Goal: Task Accomplishment & Management: Complete application form

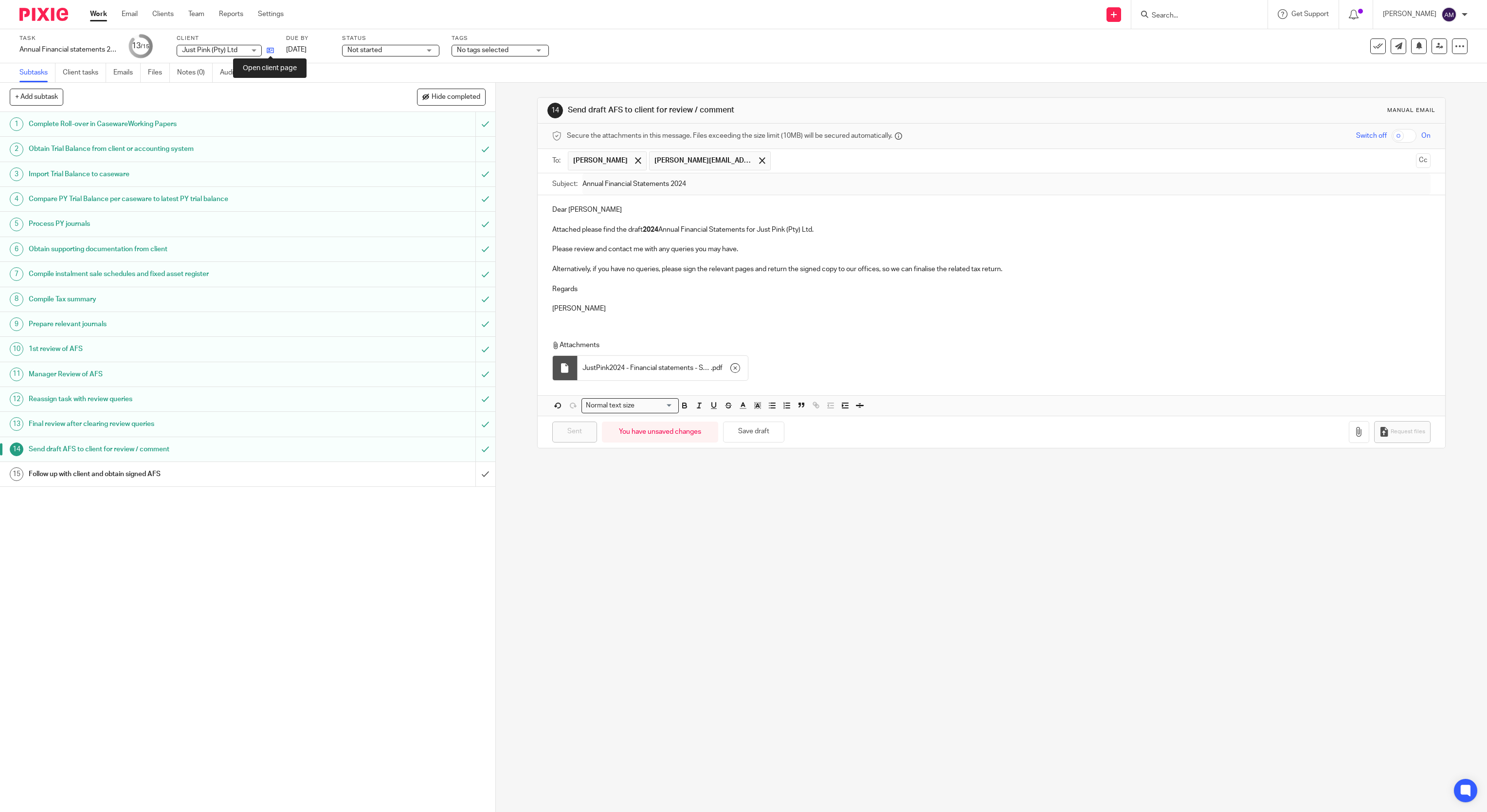
click at [269, 51] on icon at bounding box center [271, 51] width 8 height 8
click at [1172, 11] on input "Search" at bounding box center [1195, 15] width 88 height 9
type input "ferial"
click at [1192, 42] on link at bounding box center [1254, 41] width 210 height 22
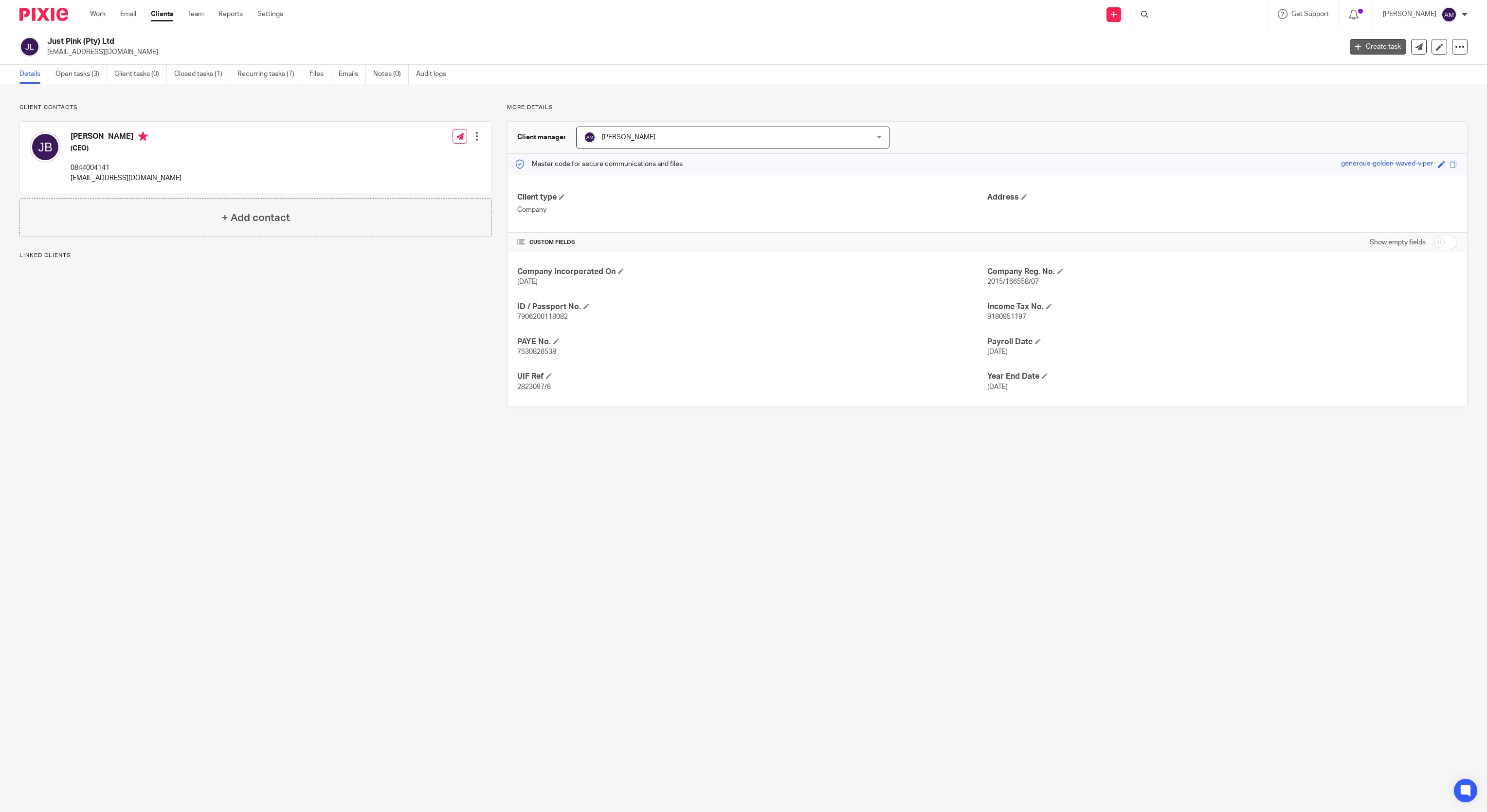
click at [1366, 44] on link "Create task" at bounding box center [1377, 47] width 56 height 15
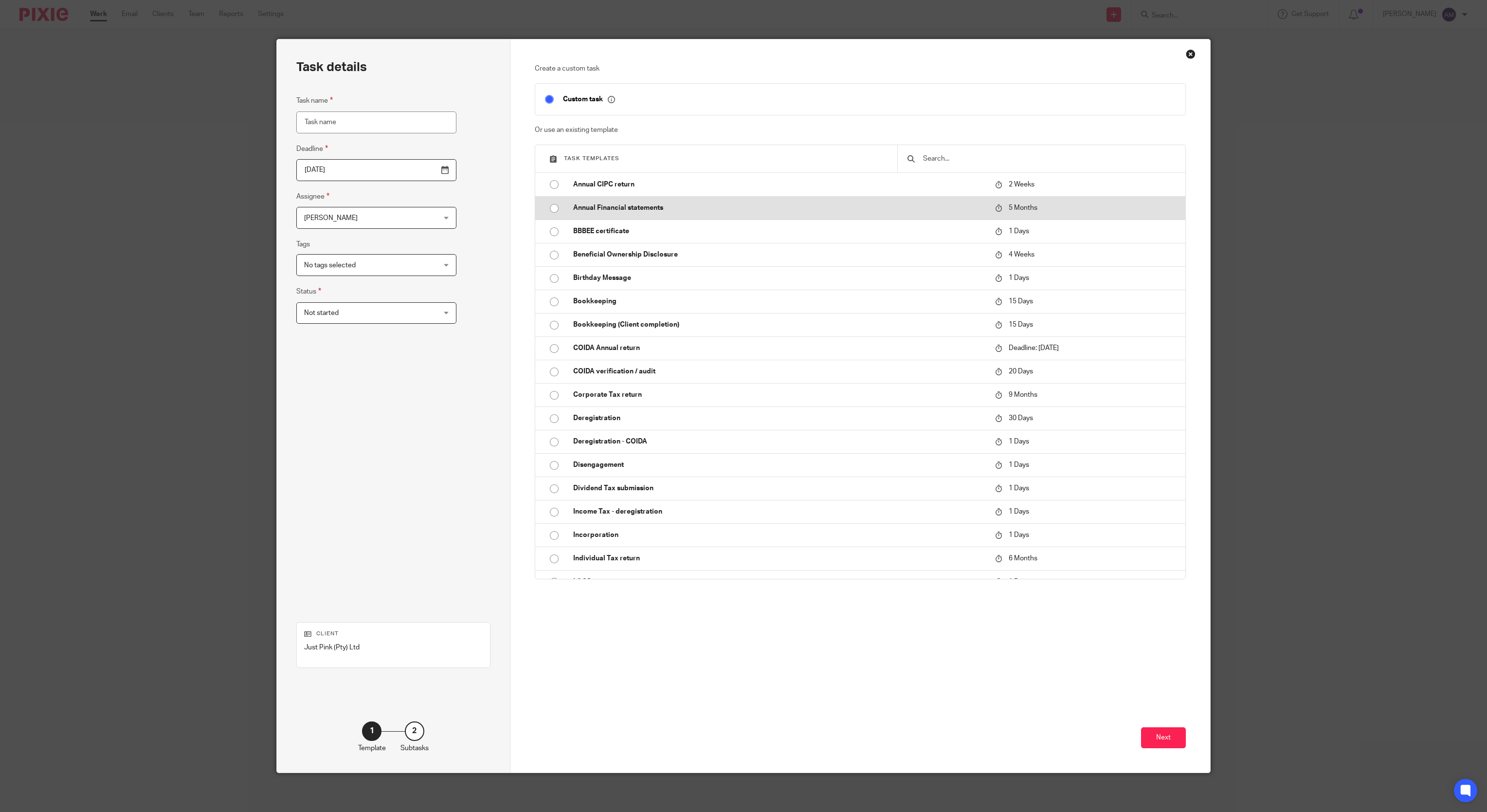
click at [656, 218] on td "Annual Financial statements" at bounding box center [777, 208] width 427 height 24
type input "2026-01-20"
type input "Annual Financial statements"
checkbox input "false"
radio input "true"
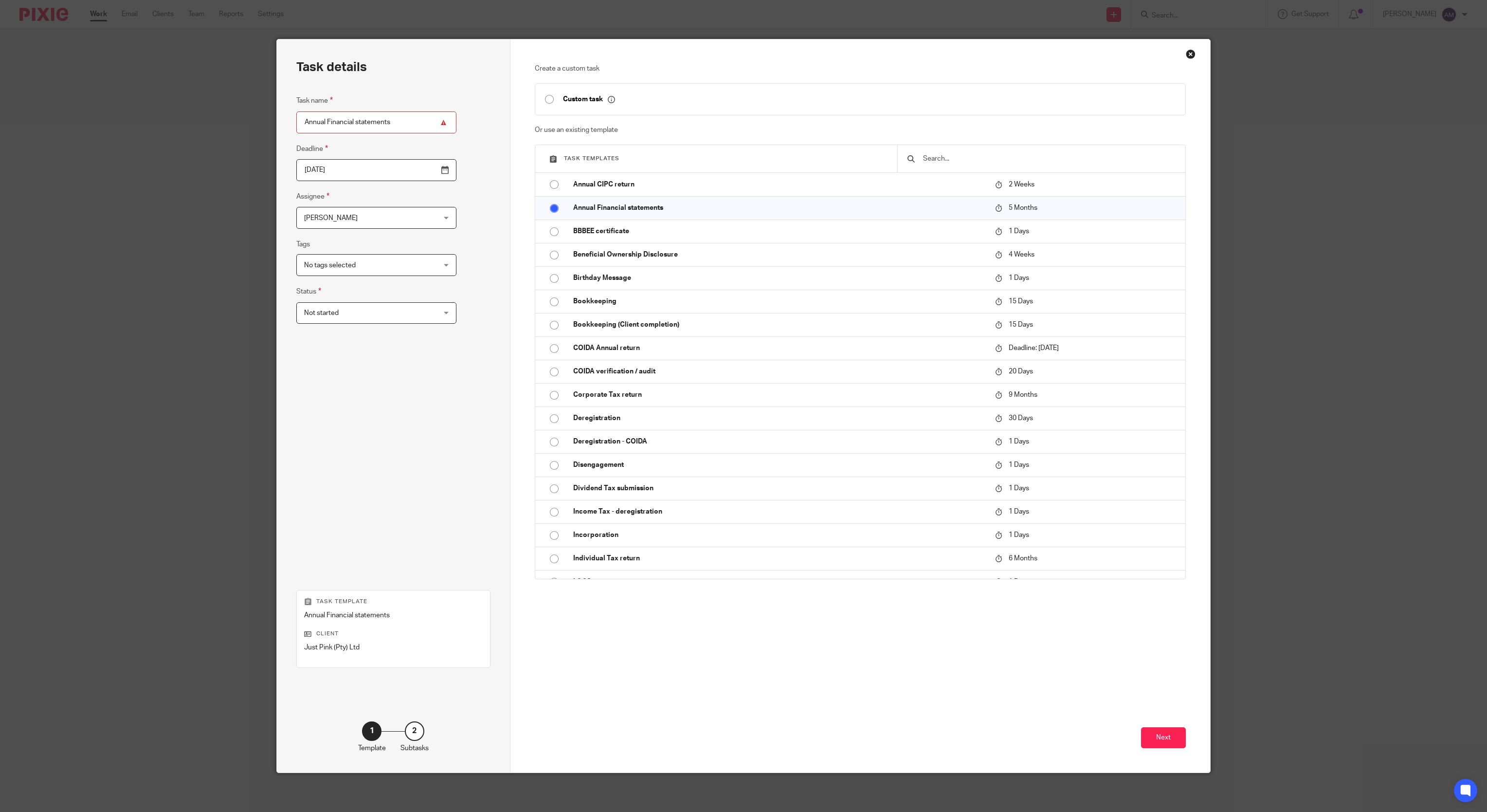
click at [394, 126] on input "Annual Financial statements" at bounding box center [377, 122] width 160 height 22
type input "Annual Financial statements 2025"
click at [1156, 743] on button "Next" at bounding box center [1163, 738] width 45 height 21
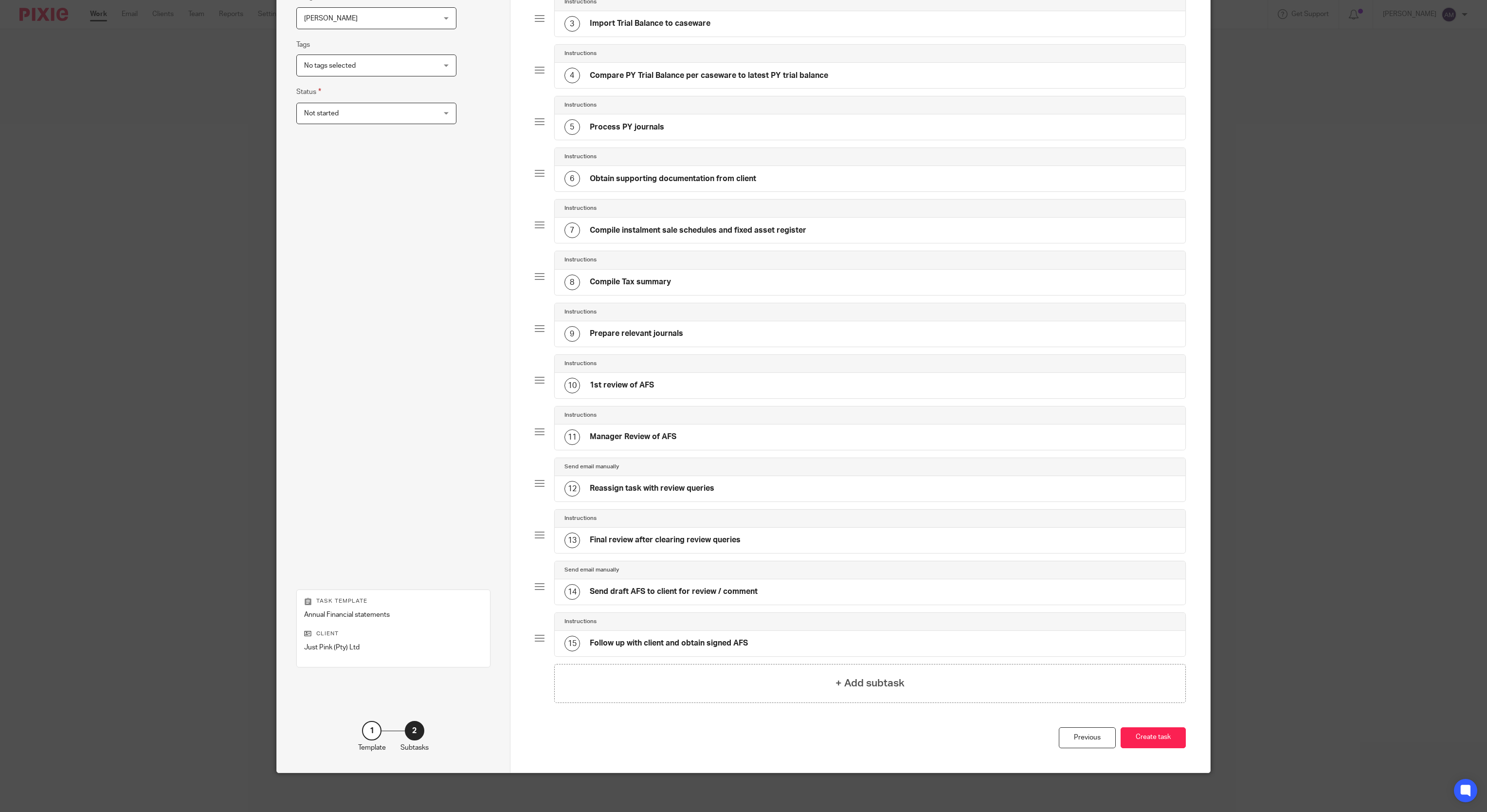
scroll to position [213, 0]
click at [1158, 743] on button "Create task" at bounding box center [1153, 738] width 65 height 21
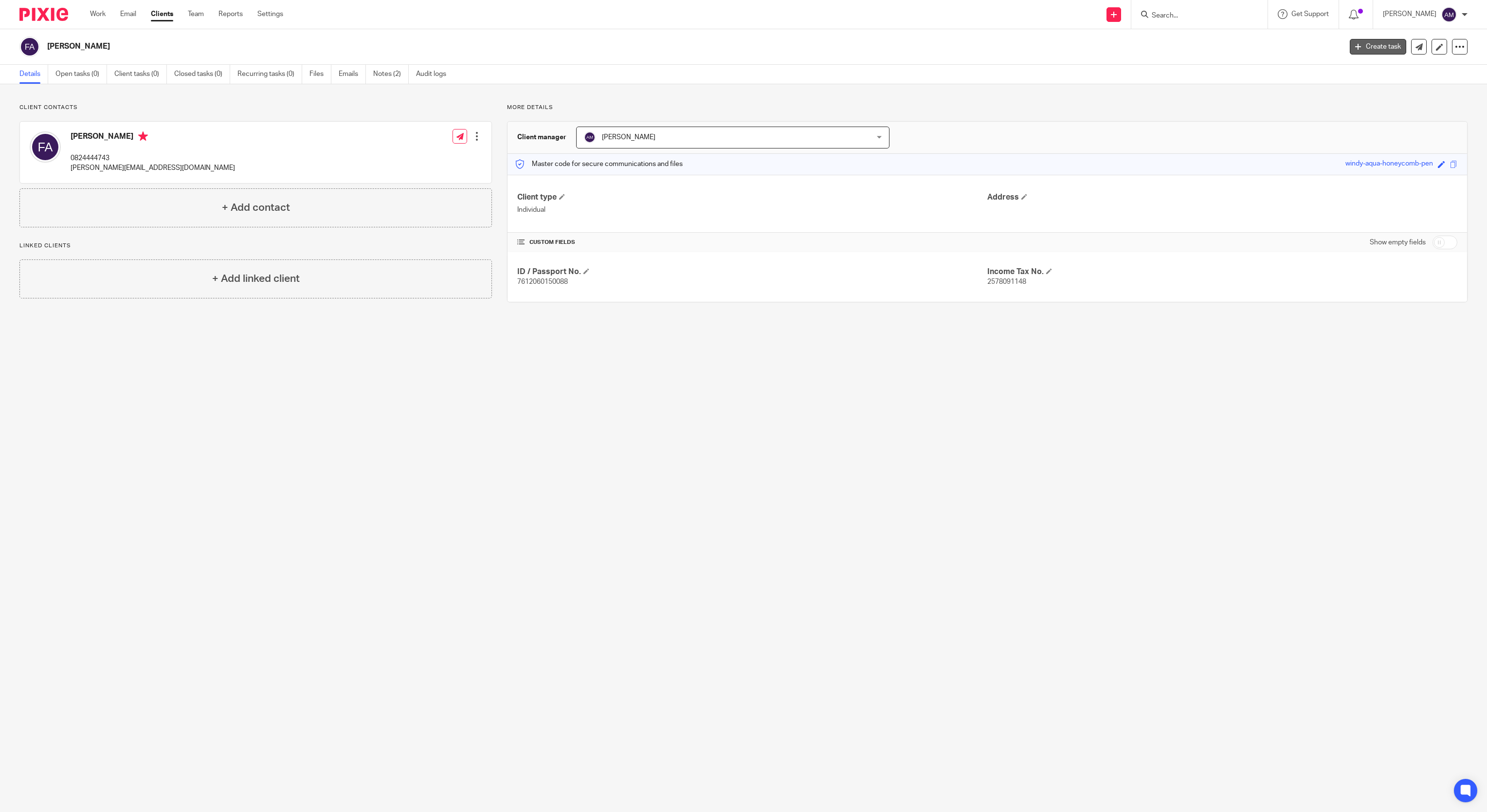
click at [1354, 45] on link "Create task" at bounding box center [1377, 47] width 56 height 15
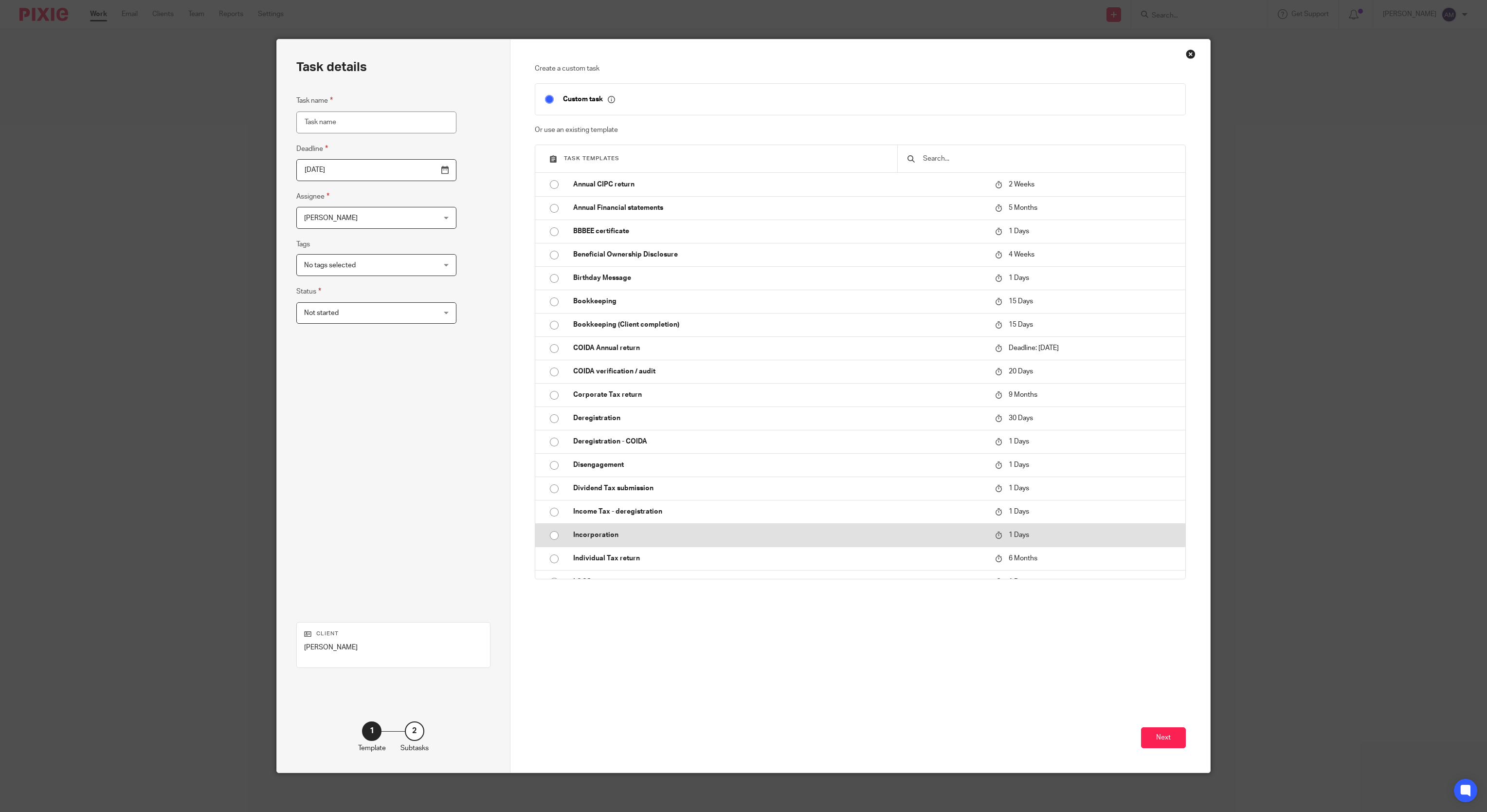
scroll to position [97, 0]
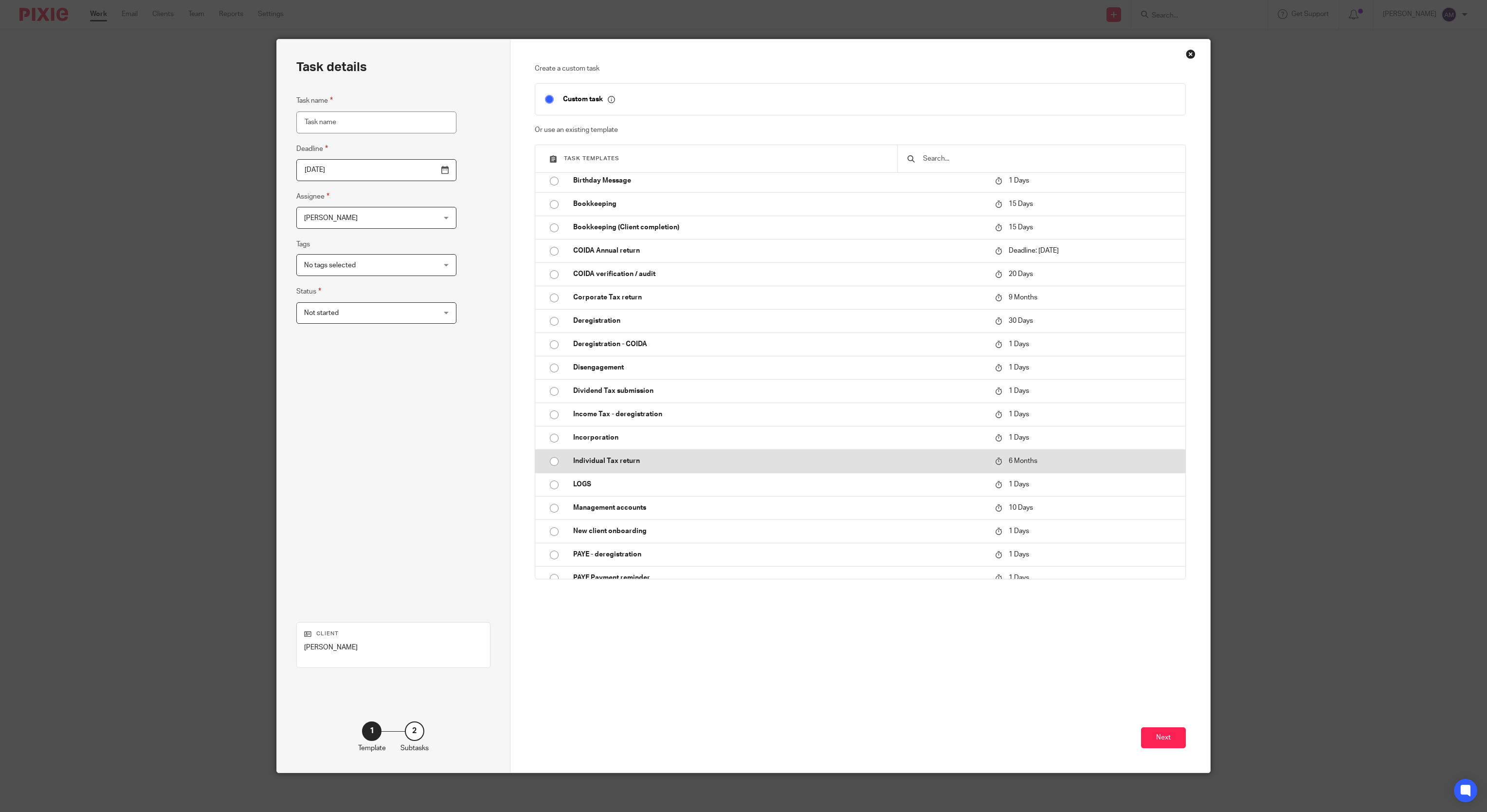
click at [630, 461] on p "Individual Tax return" at bounding box center [779, 460] width 413 height 10
type input "[DATE]"
type input "Individual Tax return"
checkbox input "false"
radio input "true"
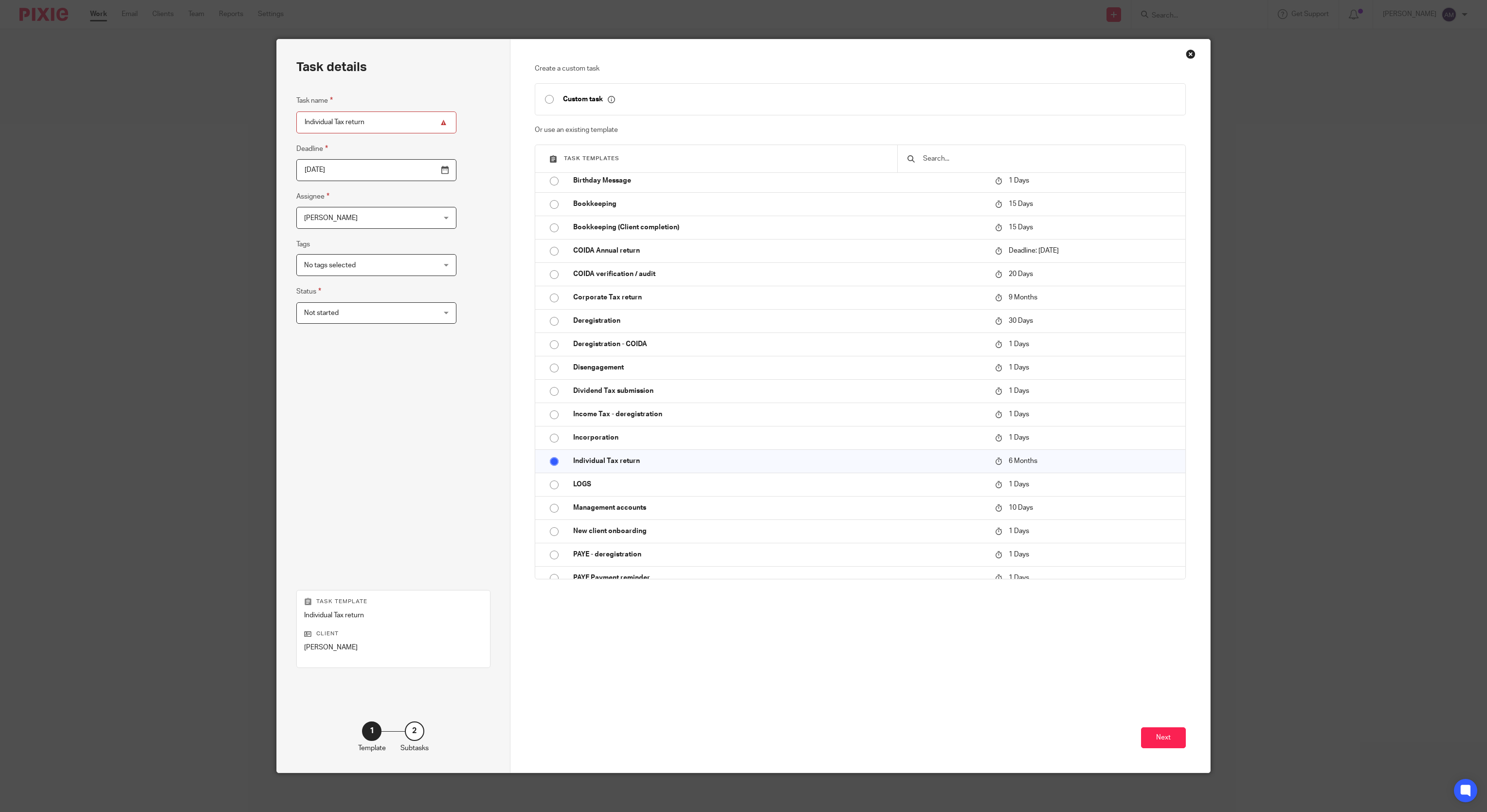
click at [386, 123] on input "Individual Tax return" at bounding box center [377, 122] width 160 height 22
type input "Individual Tax return 2021"
click at [1160, 743] on button "Next" at bounding box center [1163, 738] width 45 height 21
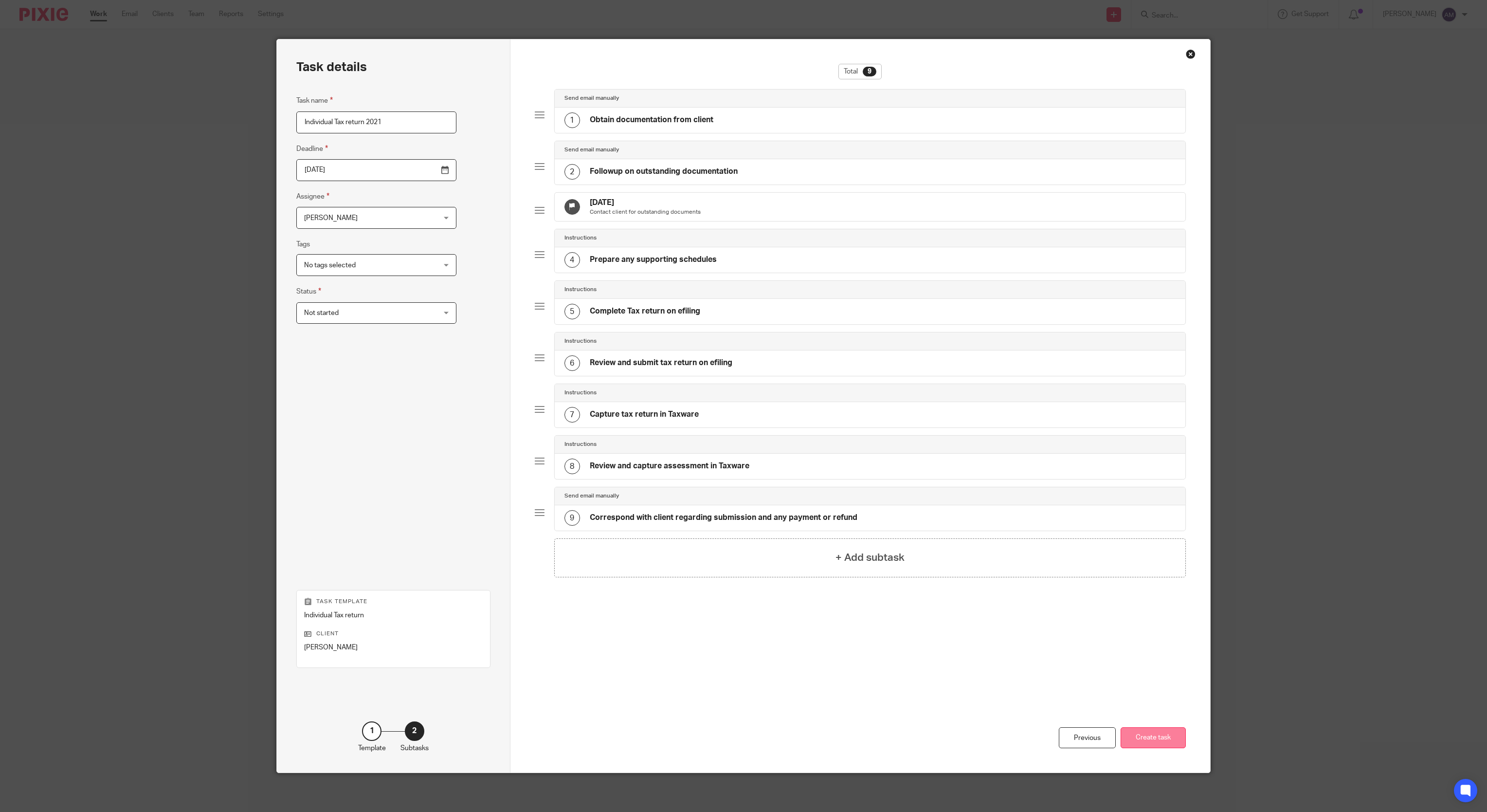
click at [1138, 738] on button "Create task" at bounding box center [1153, 738] width 65 height 21
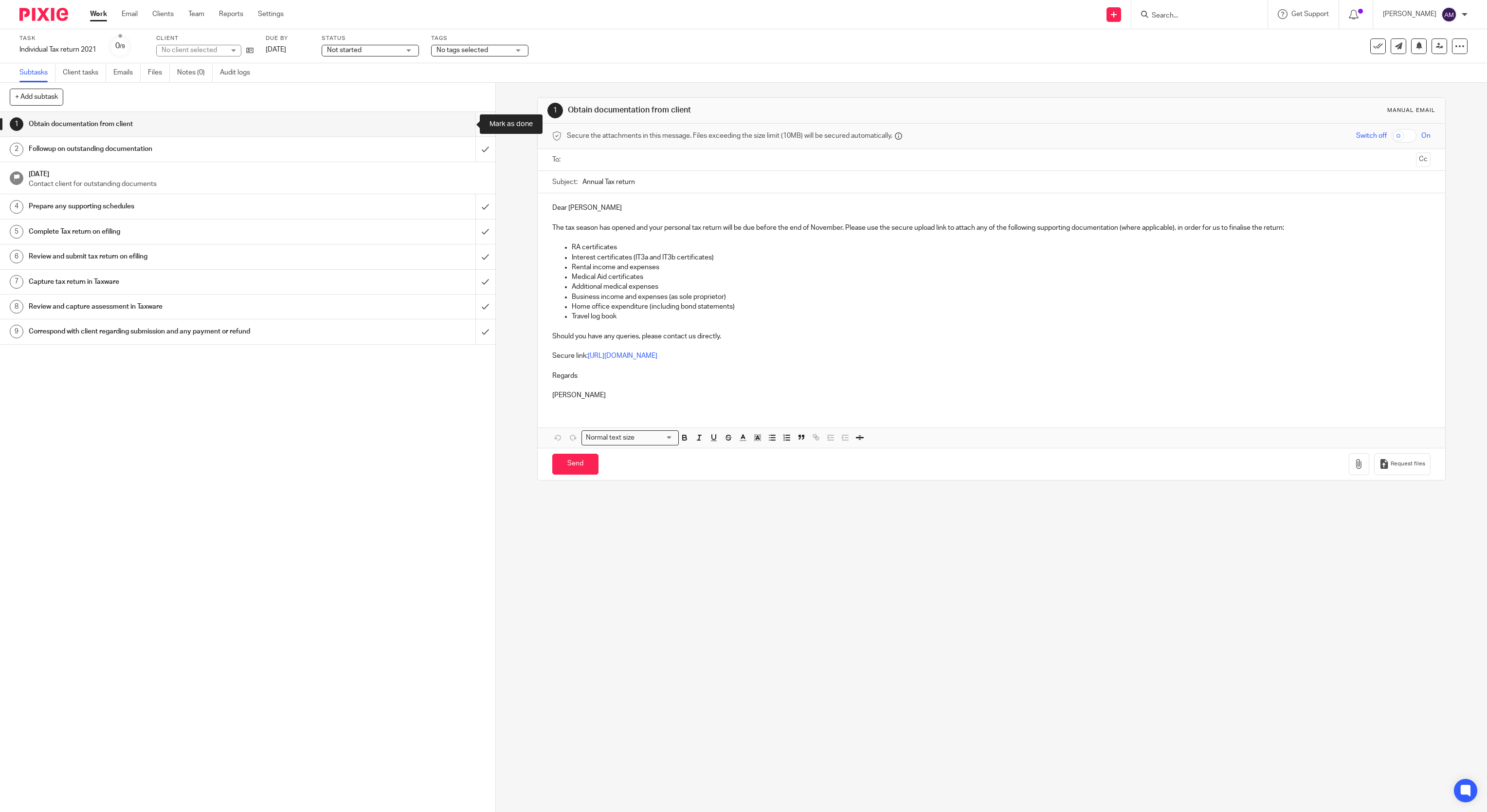
click at [467, 131] on input "submit" at bounding box center [248, 124] width 496 height 25
drag, startPoint x: 469, startPoint y: 149, endPoint x: 465, endPoint y: 177, distance: 28.3
click at [467, 149] on input "submit" at bounding box center [248, 149] width 496 height 25
click at [461, 208] on input "submit" at bounding box center [248, 207] width 496 height 25
drag, startPoint x: 465, startPoint y: 237, endPoint x: 464, endPoint y: 247, distance: 10.0
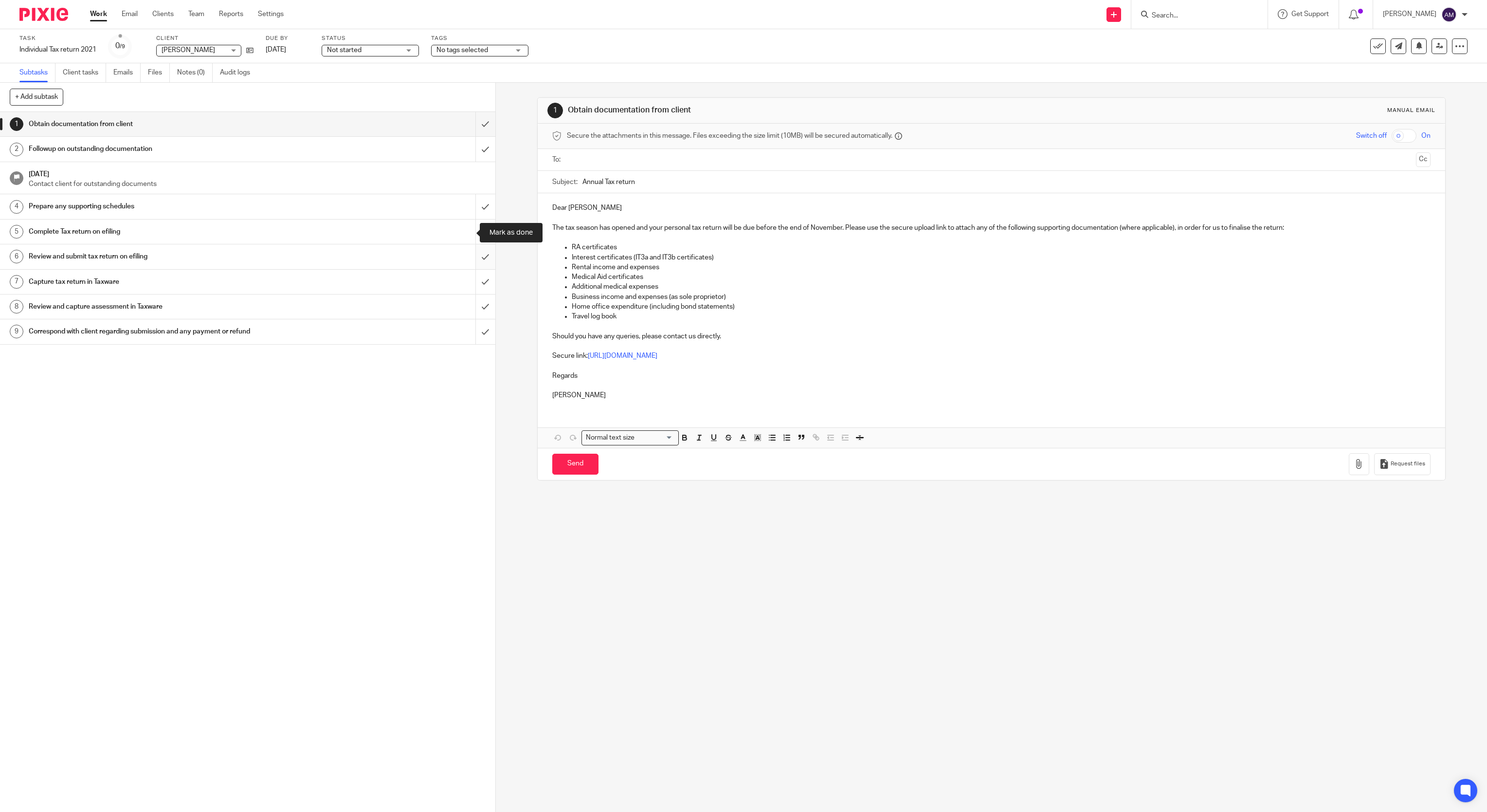
click at [464, 237] on input "submit" at bounding box center [248, 232] width 496 height 25
click at [466, 260] on input "submit" at bounding box center [248, 256] width 496 height 25
click at [469, 286] on input "submit" at bounding box center [248, 282] width 496 height 25
click at [468, 307] on input "submit" at bounding box center [248, 307] width 496 height 25
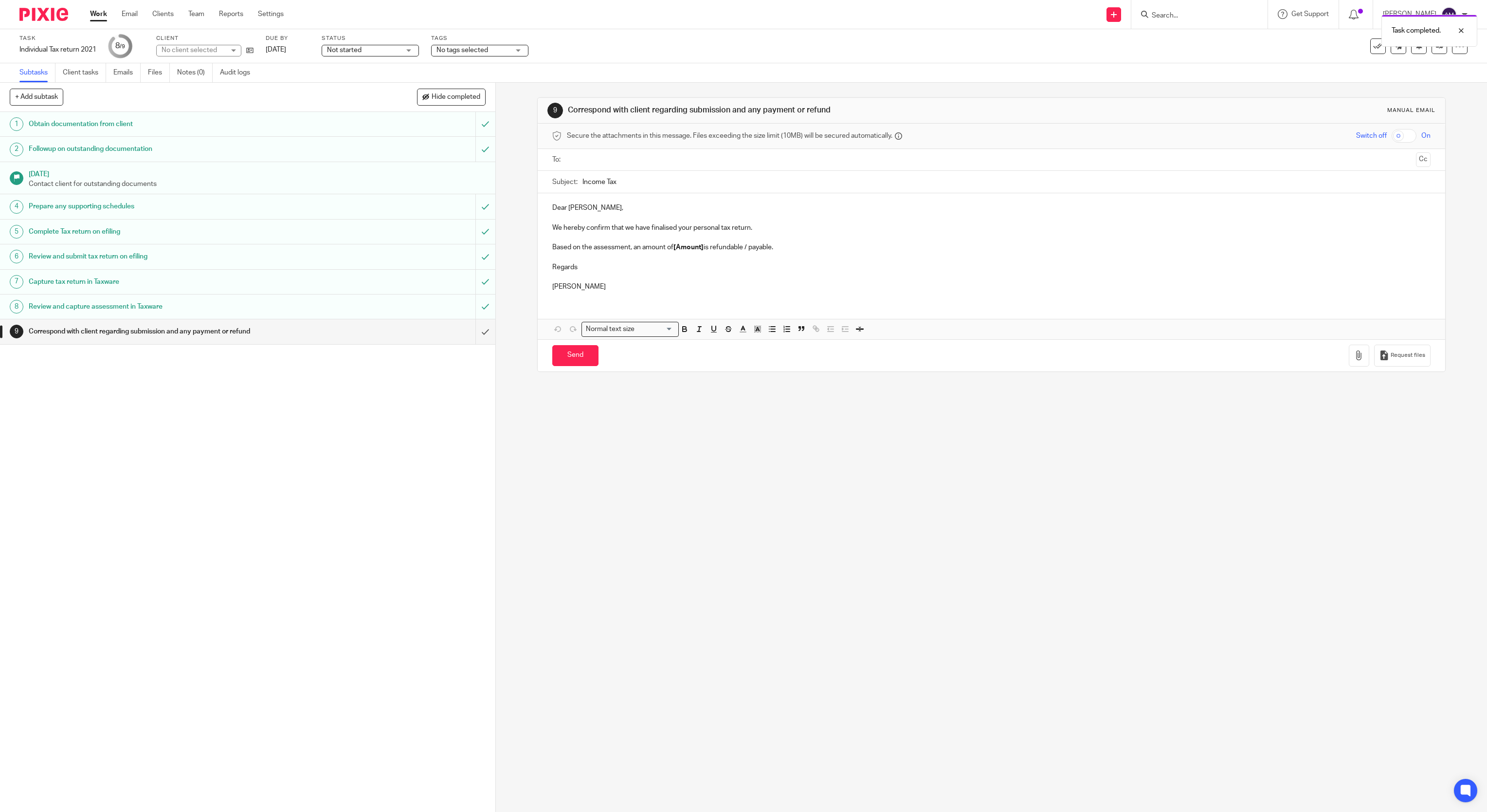
click at [652, 162] on input "text" at bounding box center [990, 160] width 842 height 11
click at [660, 188] on input "Income Tax" at bounding box center [1007, 184] width 848 height 22
type input "Income Tax 2021"
drag, startPoint x: 628, startPoint y: 250, endPoint x: 742, endPoint y: 257, distance: 114.2
click at [745, 249] on p "Based on the assessment, an amount of [Amount] is refundable / payable." at bounding box center [992, 249] width 879 height 10
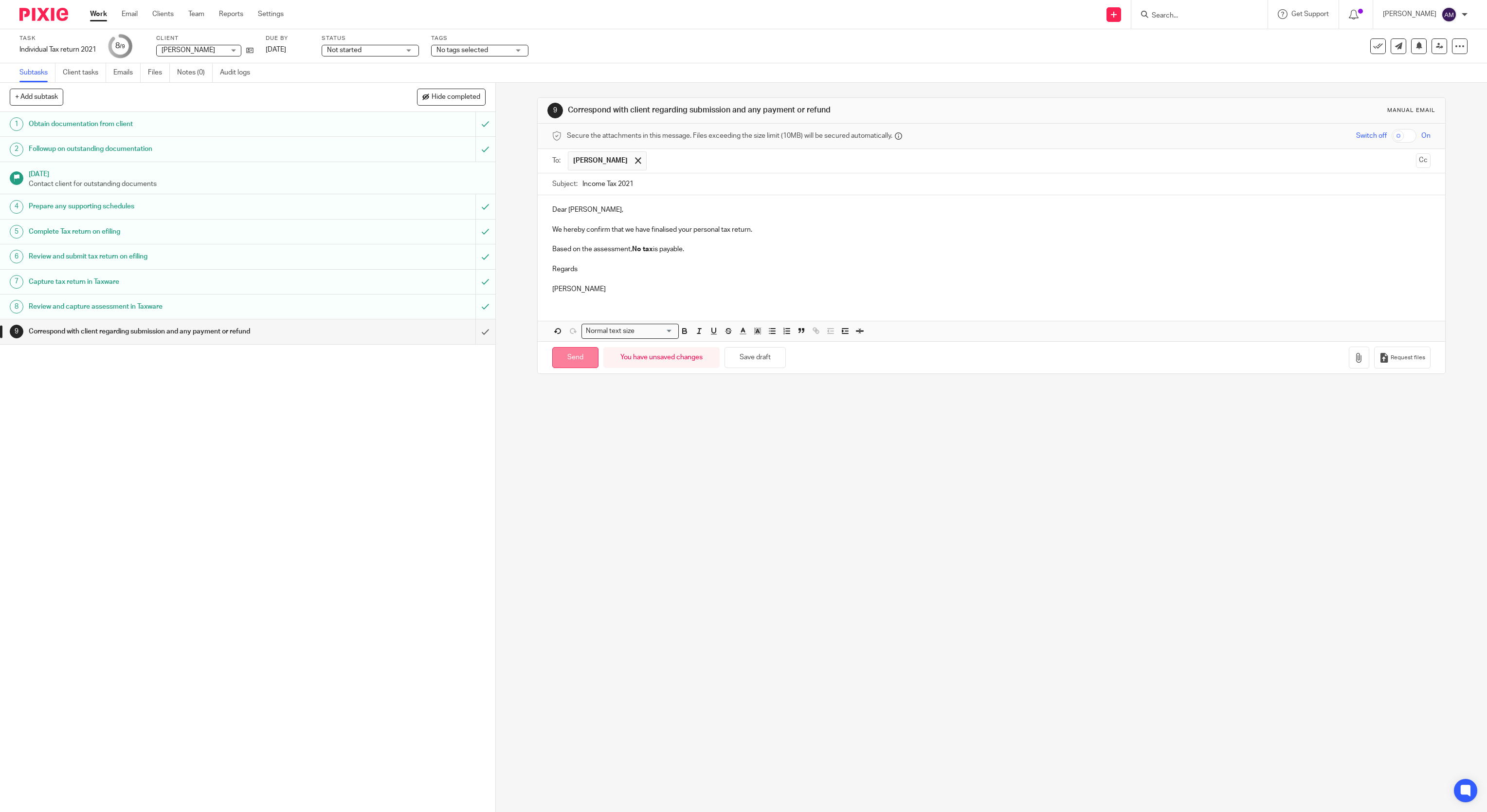
click at [573, 364] on input "Send" at bounding box center [576, 357] width 47 height 21
type input "Sent"
click at [1130, 15] on div "Message sent." at bounding box center [1110, 28] width 734 height 37
click at [1121, 18] on link at bounding box center [1113, 14] width 14 height 14
click at [1130, 58] on link "Create task" at bounding box center [1129, 59] width 60 height 14
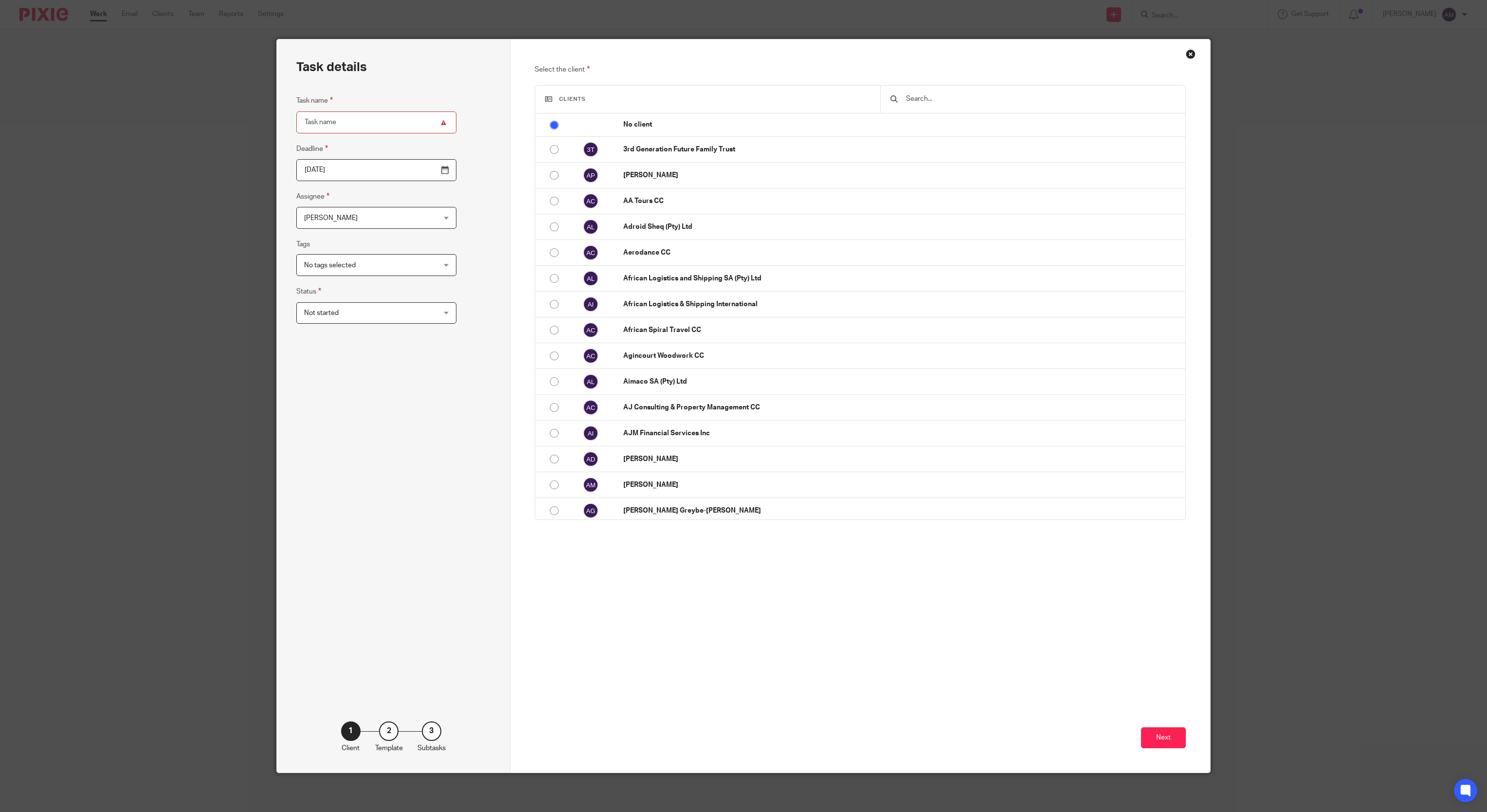
click at [917, 101] on input "text" at bounding box center [1041, 98] width 271 height 10
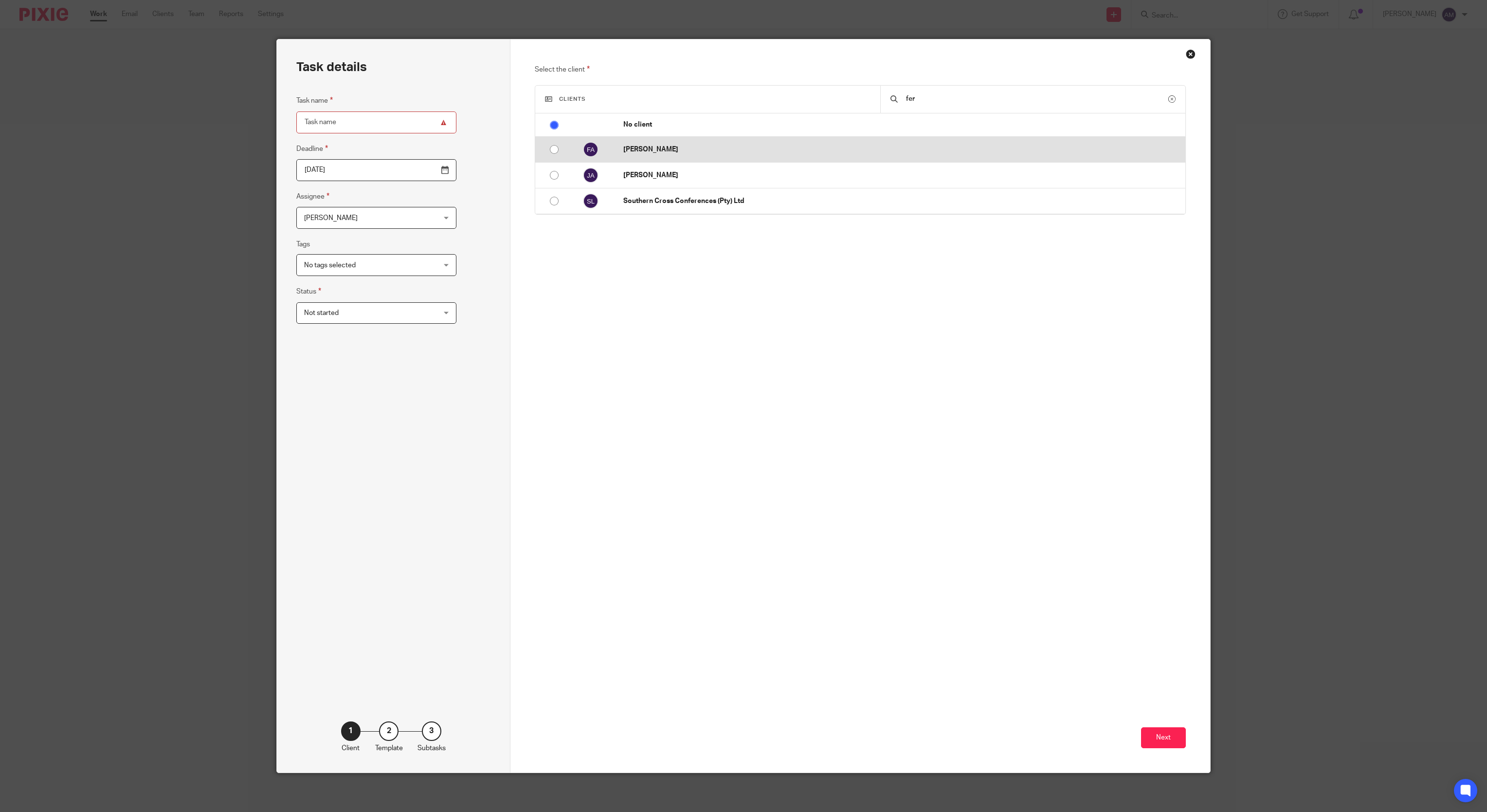
type input "fer"
click at [827, 143] on td "[PERSON_NAME]" at bounding box center [900, 149] width 572 height 26
radio input "false"
radio input "true"
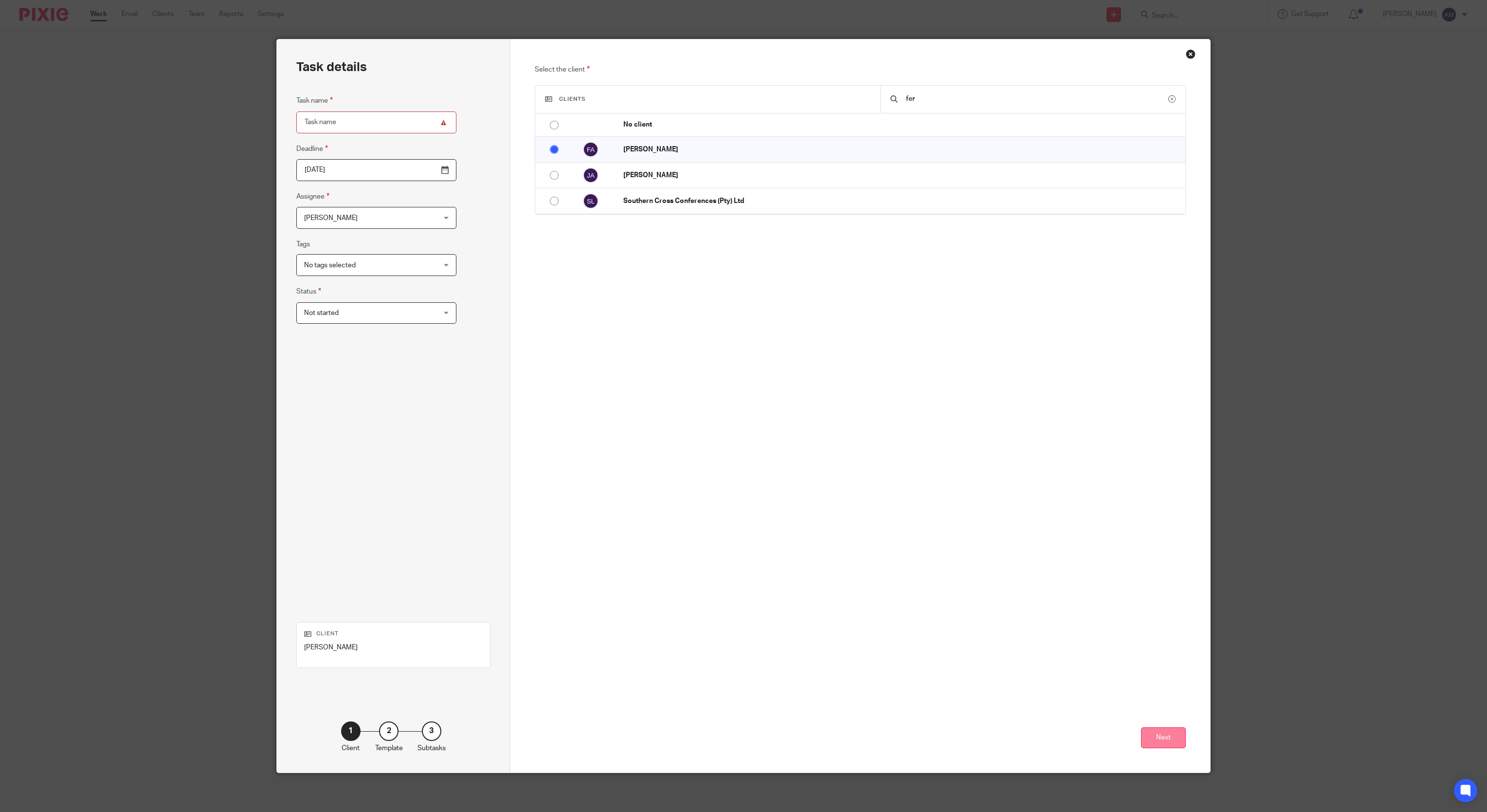
click at [1156, 741] on button "Next" at bounding box center [1163, 738] width 45 height 21
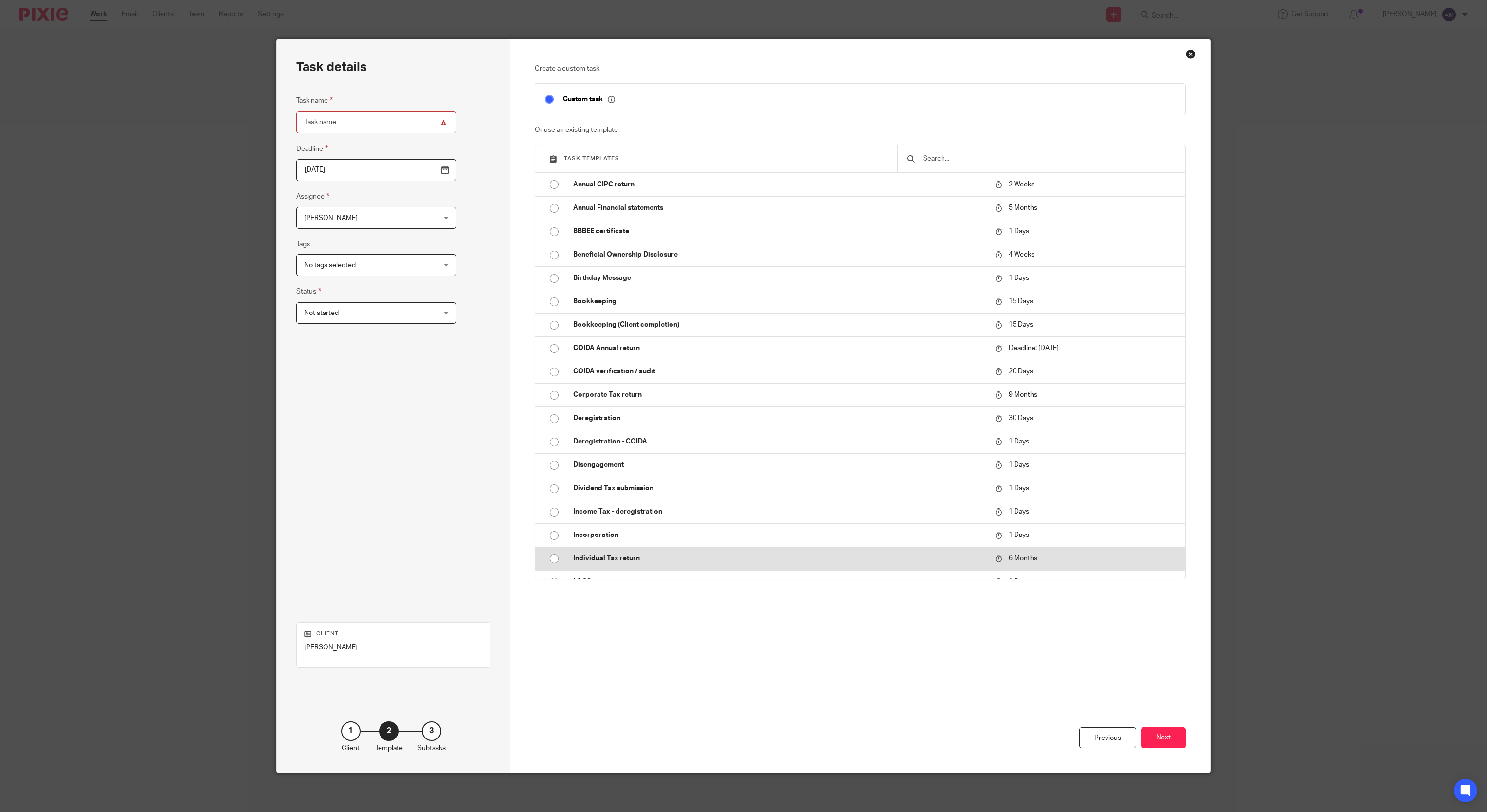
click at [618, 558] on p "Individual Tax return" at bounding box center [779, 558] width 413 height 10
type input "2026-02-20"
type input "Individual Tax return"
checkbox input "false"
radio input "true"
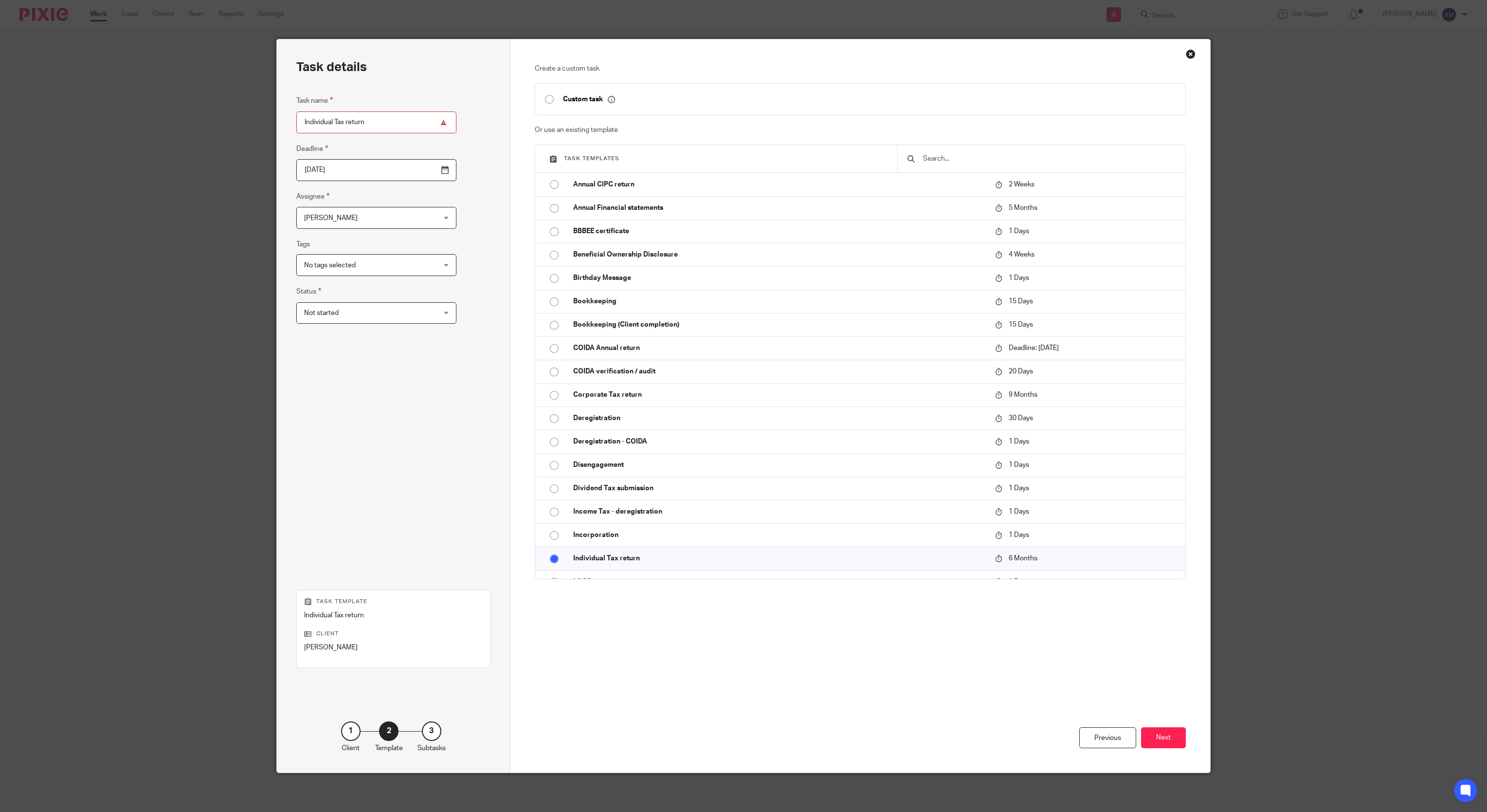
click at [389, 127] on input "Individual Tax return" at bounding box center [377, 122] width 160 height 22
type input "Individual Tax return 2022"
click at [1158, 742] on button "Next" at bounding box center [1163, 738] width 45 height 21
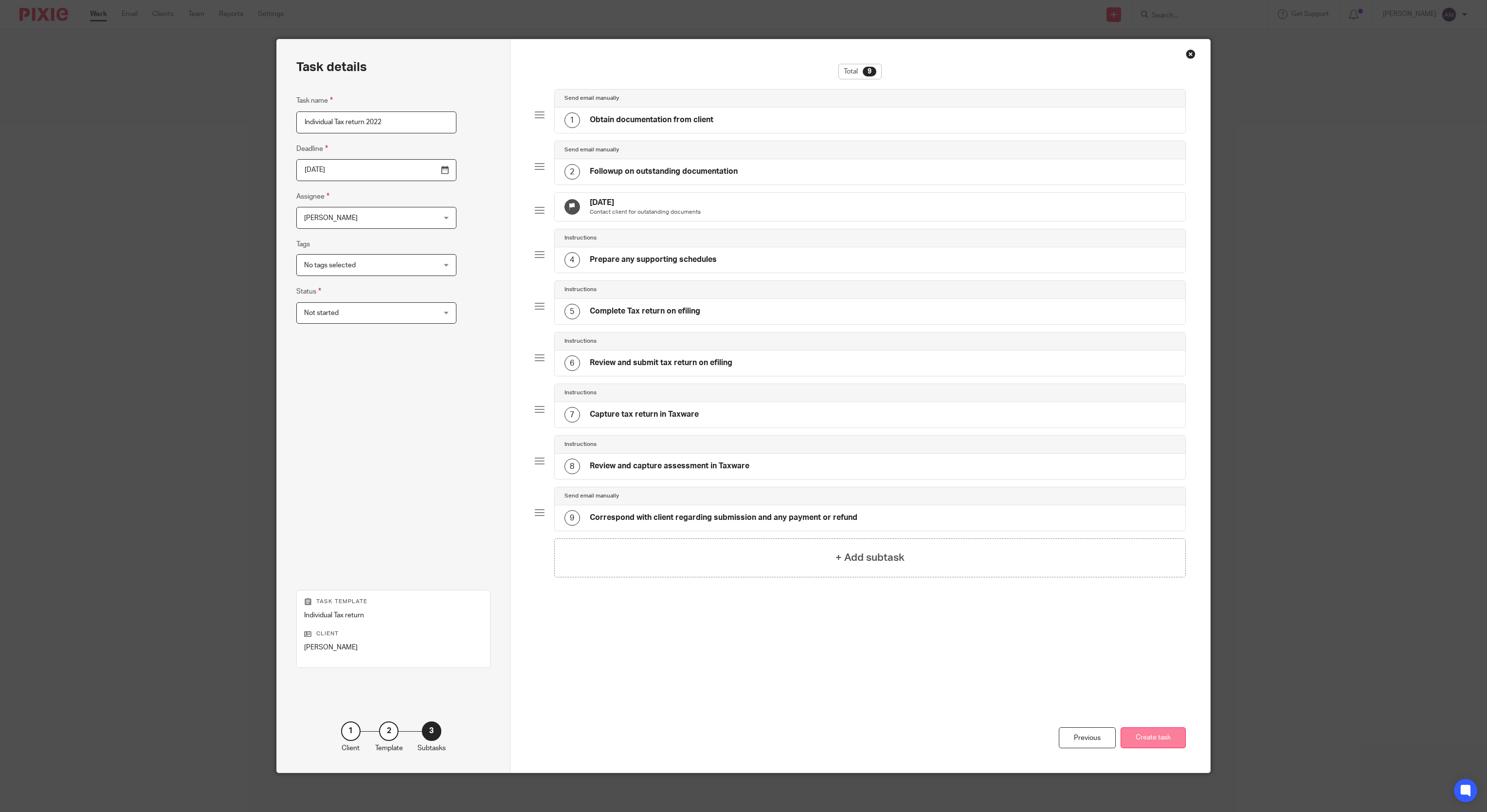
click at [1145, 738] on button "Create task" at bounding box center [1153, 738] width 65 height 21
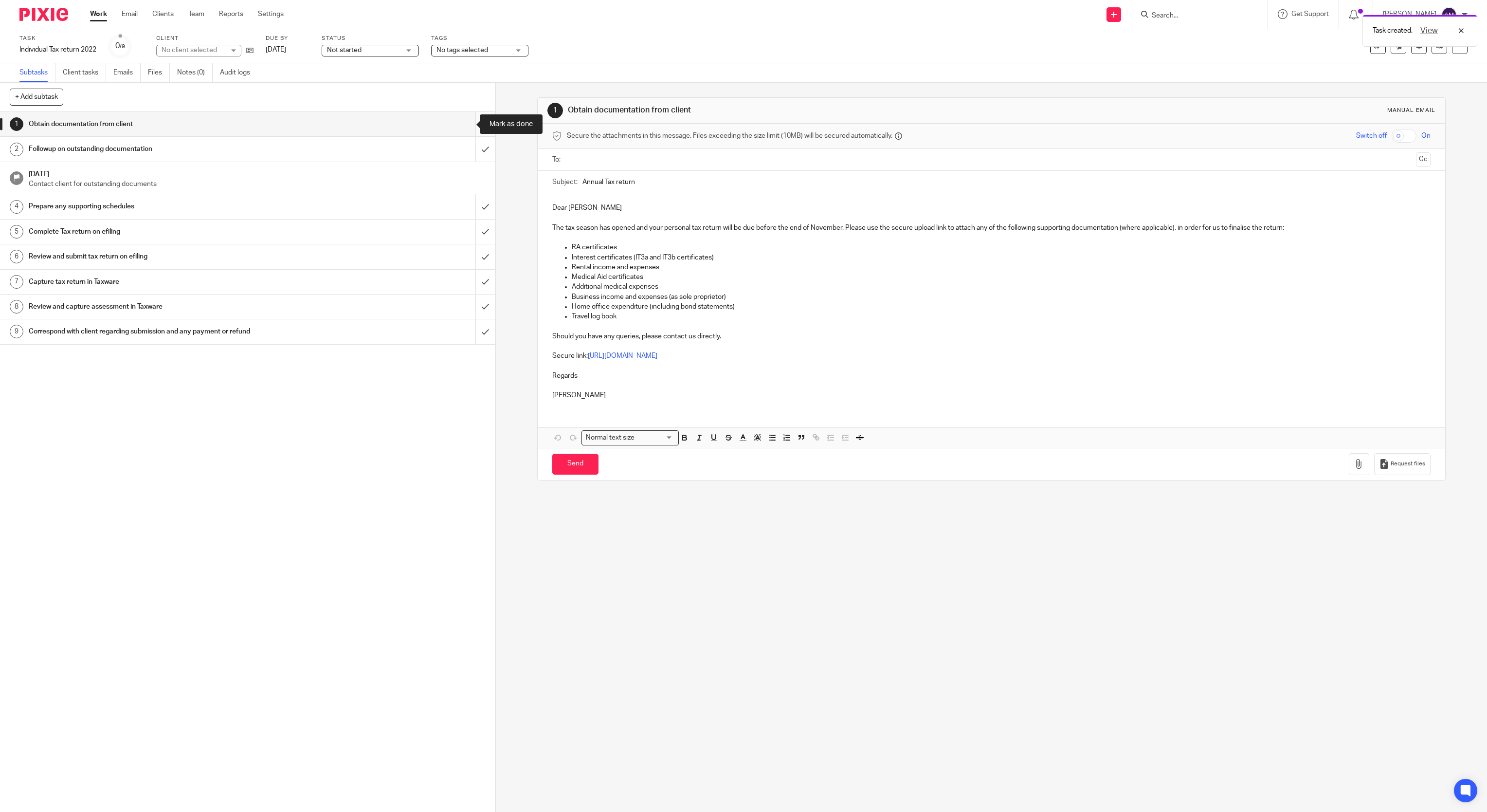
click at [464, 123] on input "submit" at bounding box center [248, 124] width 496 height 25
click at [468, 147] on input "submit" at bounding box center [248, 149] width 496 height 25
click at [464, 209] on input "submit" at bounding box center [248, 207] width 496 height 25
click at [463, 237] on input "submit" at bounding box center [248, 232] width 496 height 25
click at [460, 259] on input "submit" at bounding box center [248, 256] width 496 height 25
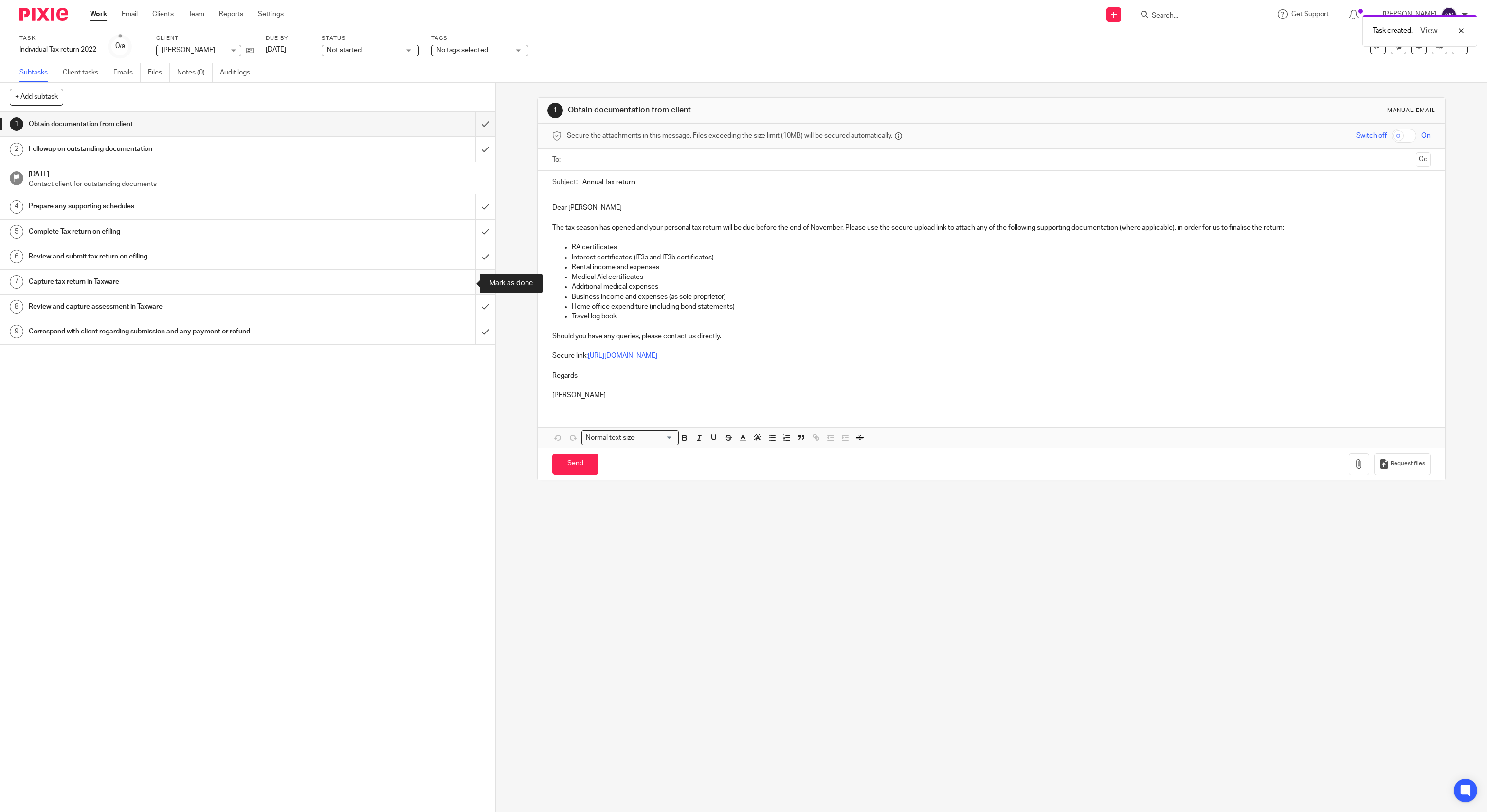
click at [464, 289] on input "submit" at bounding box center [248, 282] width 496 height 25
click at [464, 312] on input "submit" at bounding box center [248, 307] width 496 height 25
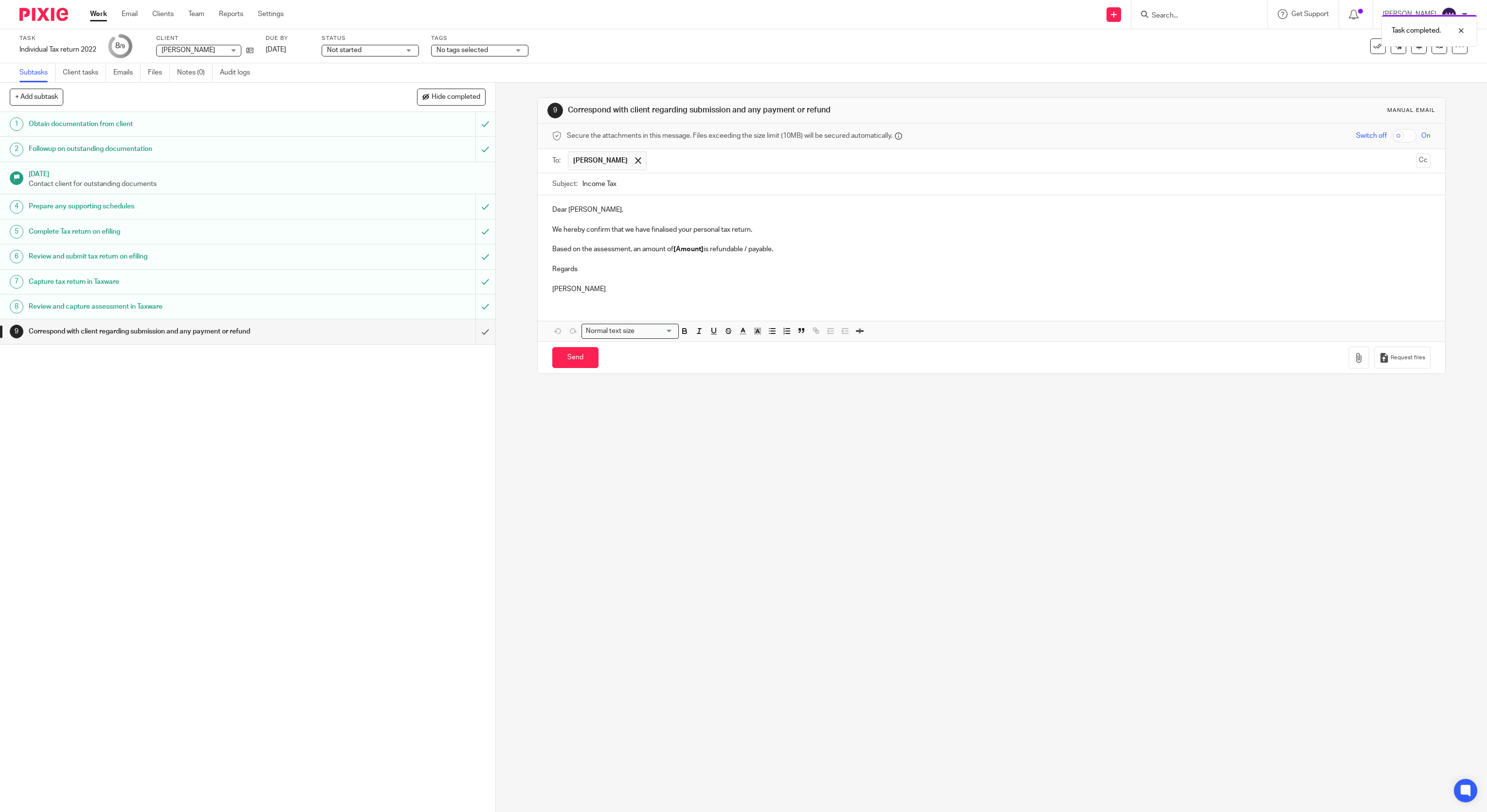
click at [681, 186] on input "Income Tax" at bounding box center [1007, 184] width 848 height 22
type input "Income Tax 2022"
drag, startPoint x: 629, startPoint y: 250, endPoint x: 745, endPoint y: 251, distance: 116.0
click at [745, 251] on p "Based on the assessment, an amount of [Amount] is refundable / payable." at bounding box center [992, 249] width 879 height 10
click at [560, 362] on input "Send" at bounding box center [576, 357] width 47 height 21
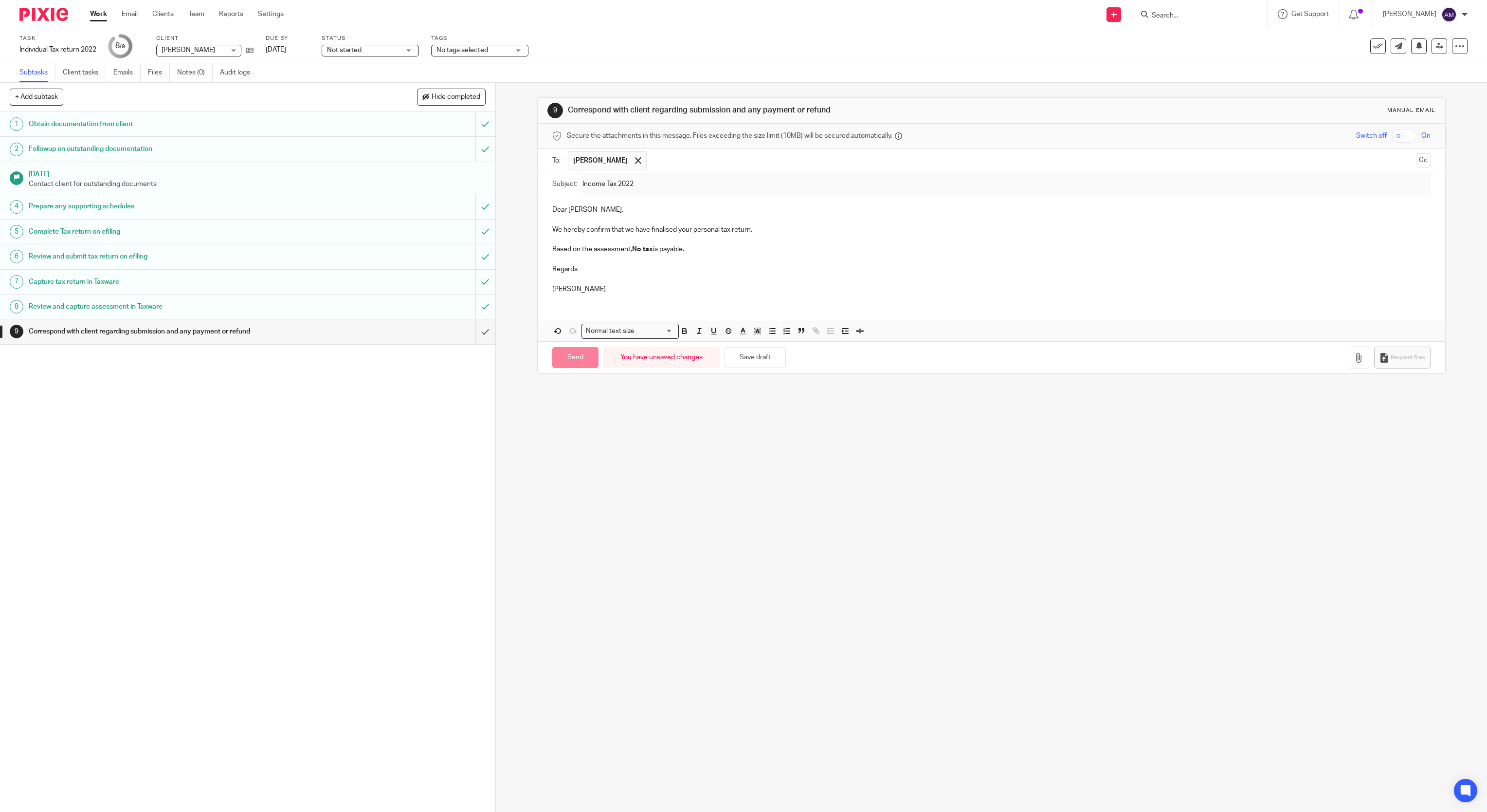
type input "Sent"
click at [1117, 11] on icon at bounding box center [1114, 14] width 6 height 6
click at [1119, 58] on link "Create task" at bounding box center [1129, 59] width 60 height 14
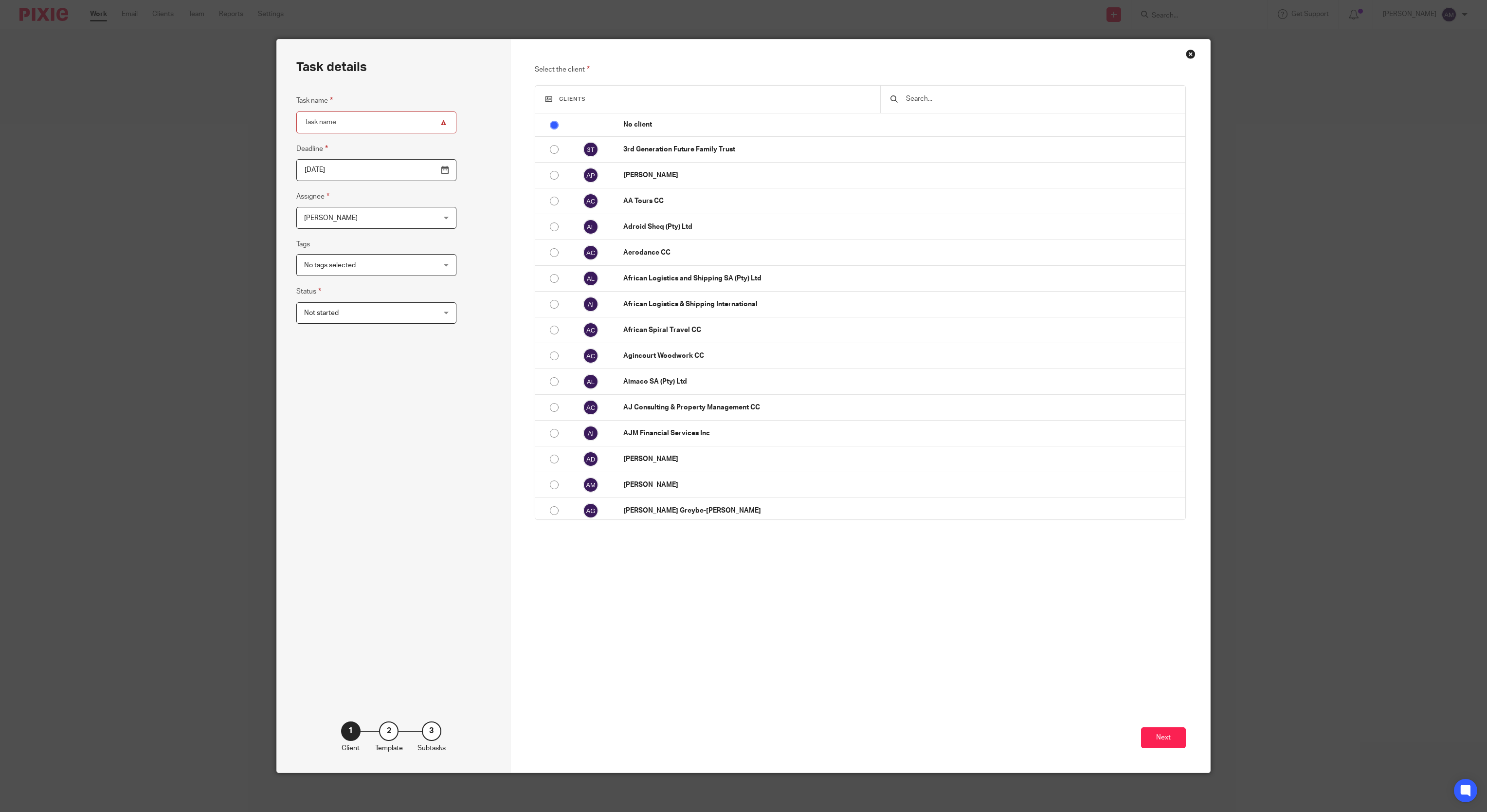
click at [918, 97] on input "text" at bounding box center [1041, 98] width 271 height 10
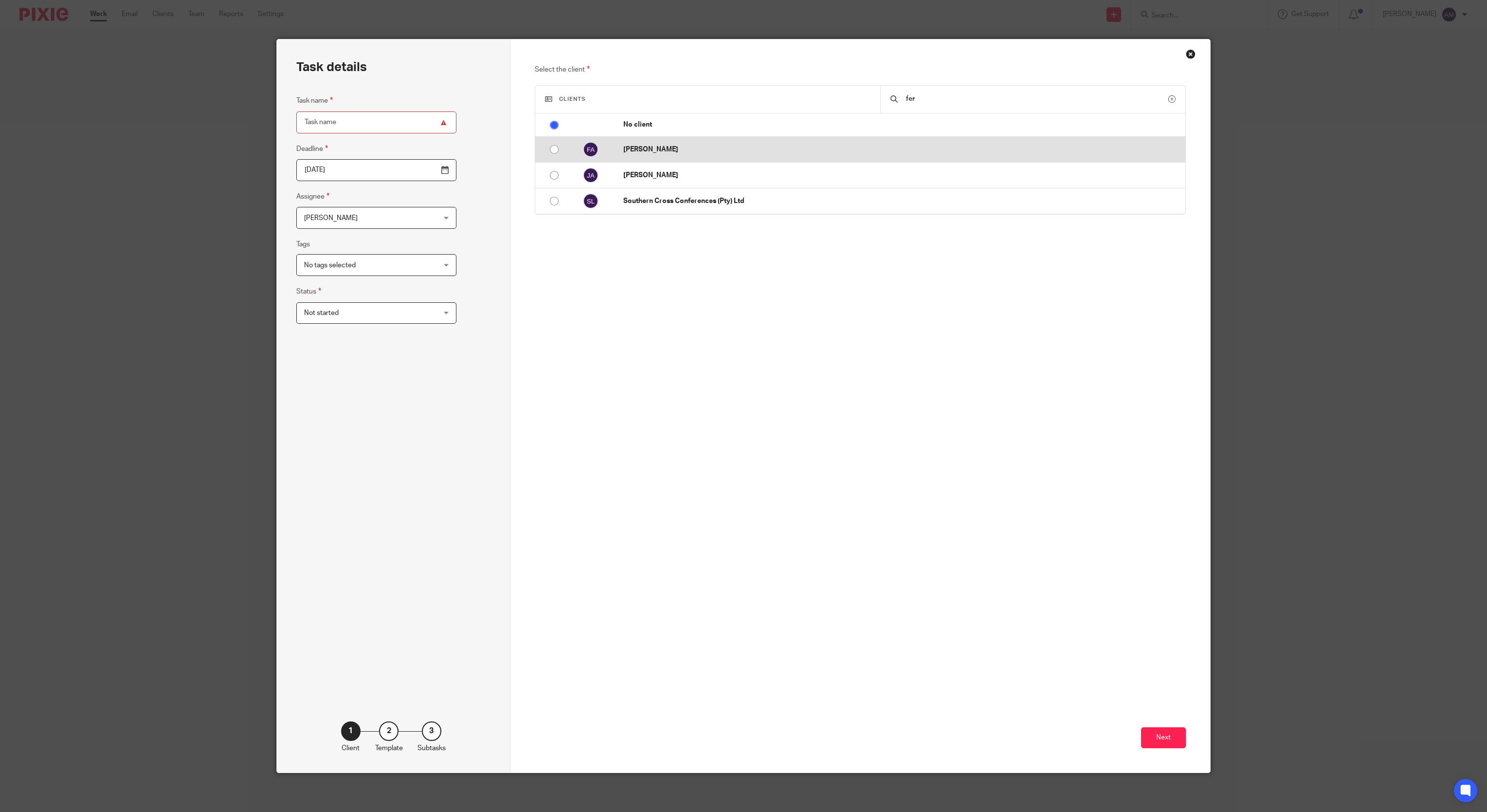
type input "fer"
click at [849, 146] on p "[PERSON_NAME]" at bounding box center [902, 150] width 558 height 10
radio input "false"
radio input "true"
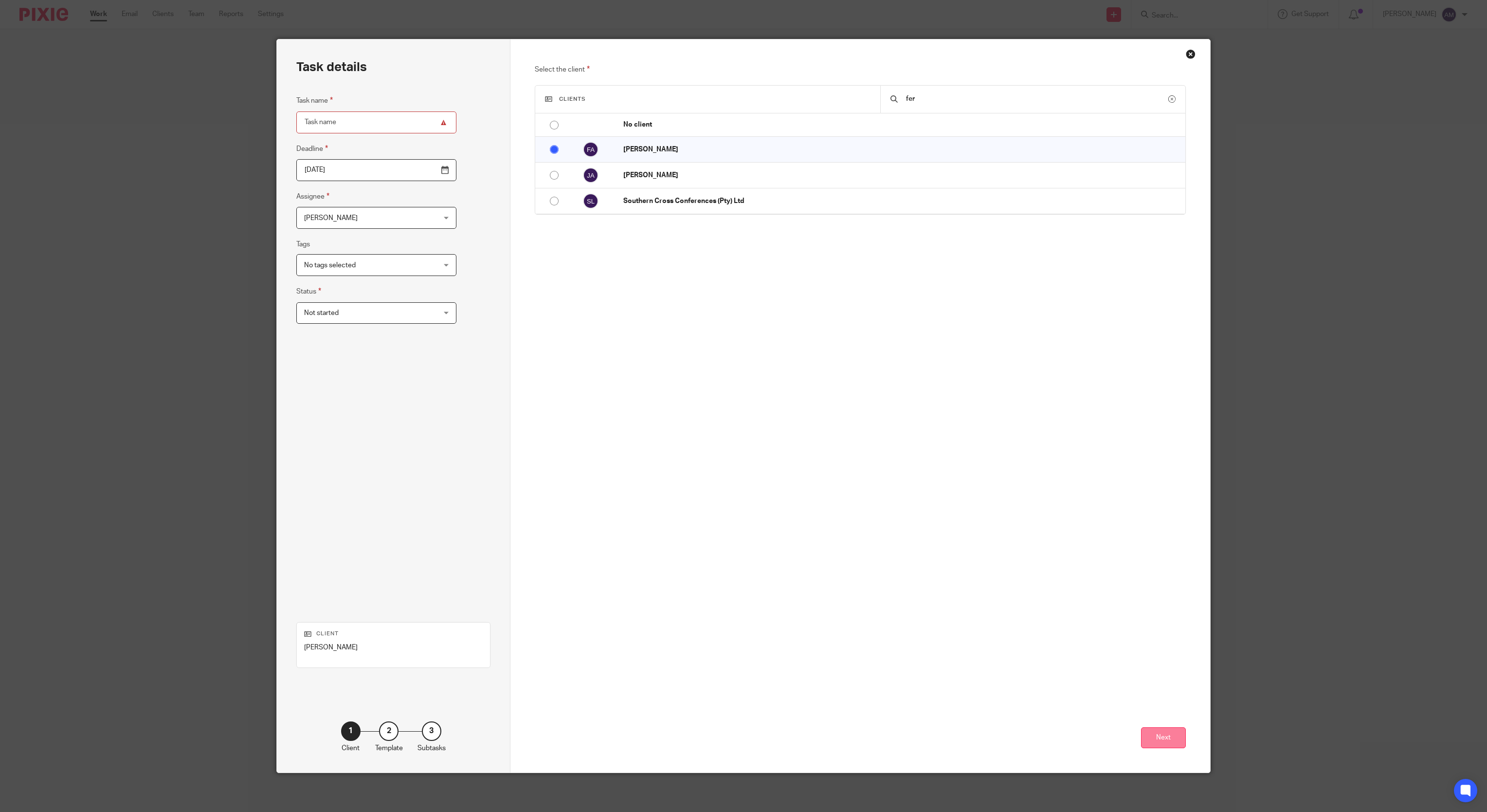
click at [1158, 736] on button "Next" at bounding box center [1163, 738] width 45 height 21
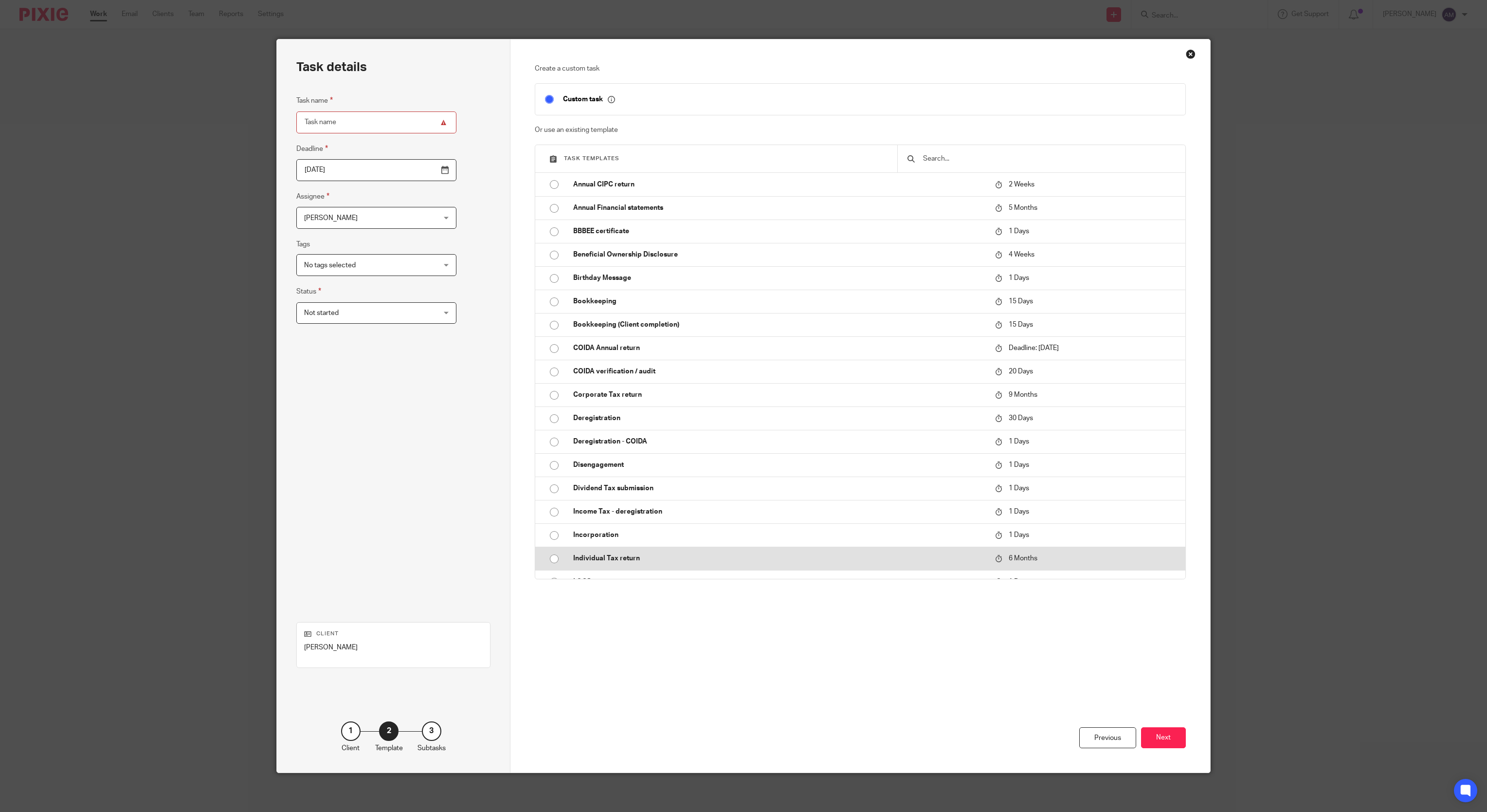
click at [610, 564] on td "Individual Tax return" at bounding box center [777, 558] width 427 height 24
type input "[DATE]"
type input "Individual Tax return"
checkbox input "false"
radio input "true"
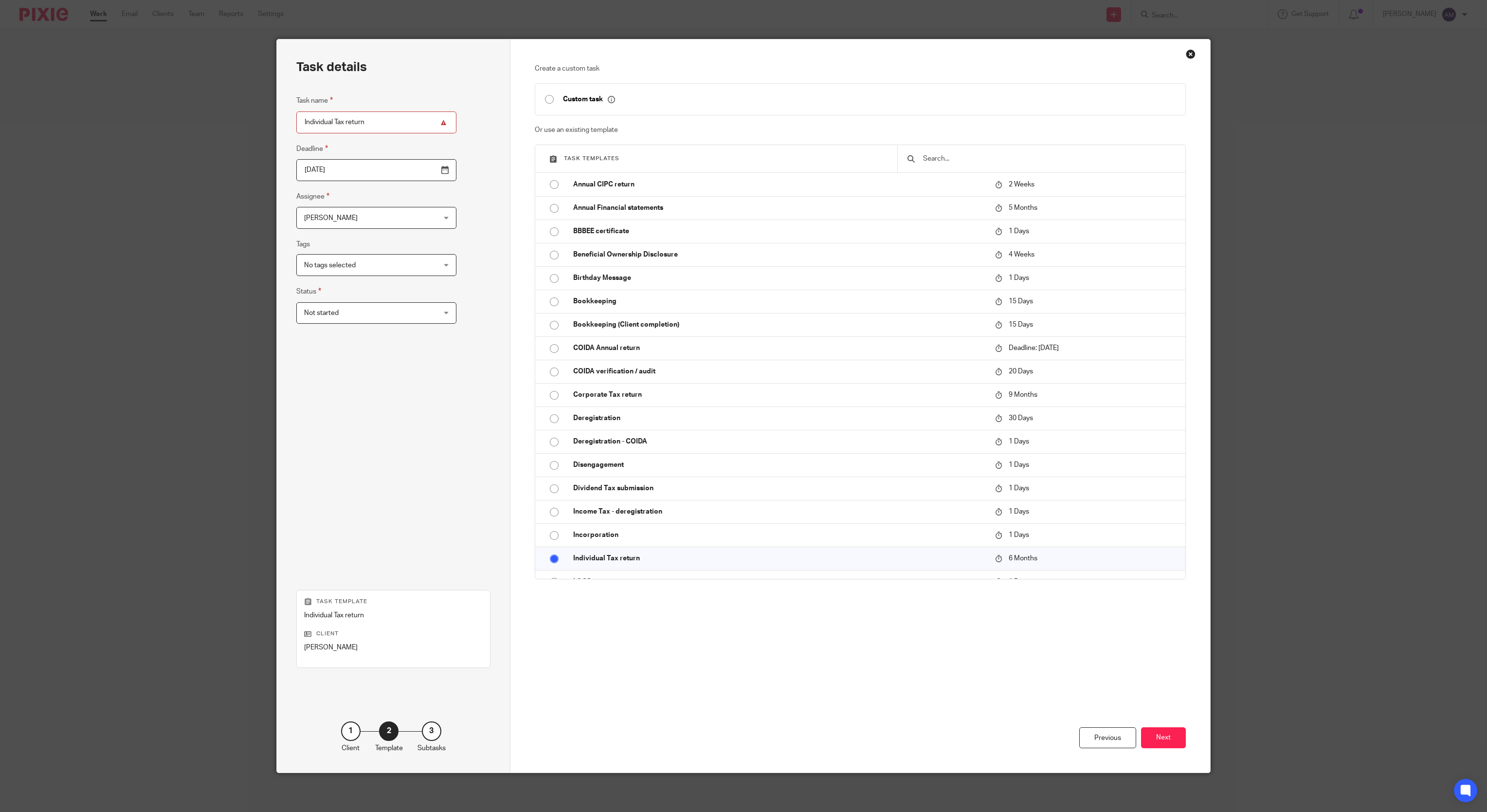
click at [393, 119] on input "Individual Tax return" at bounding box center [377, 122] width 160 height 22
type input "Individual Tax return 2023"
click at [1160, 742] on button "Next" at bounding box center [1163, 738] width 45 height 21
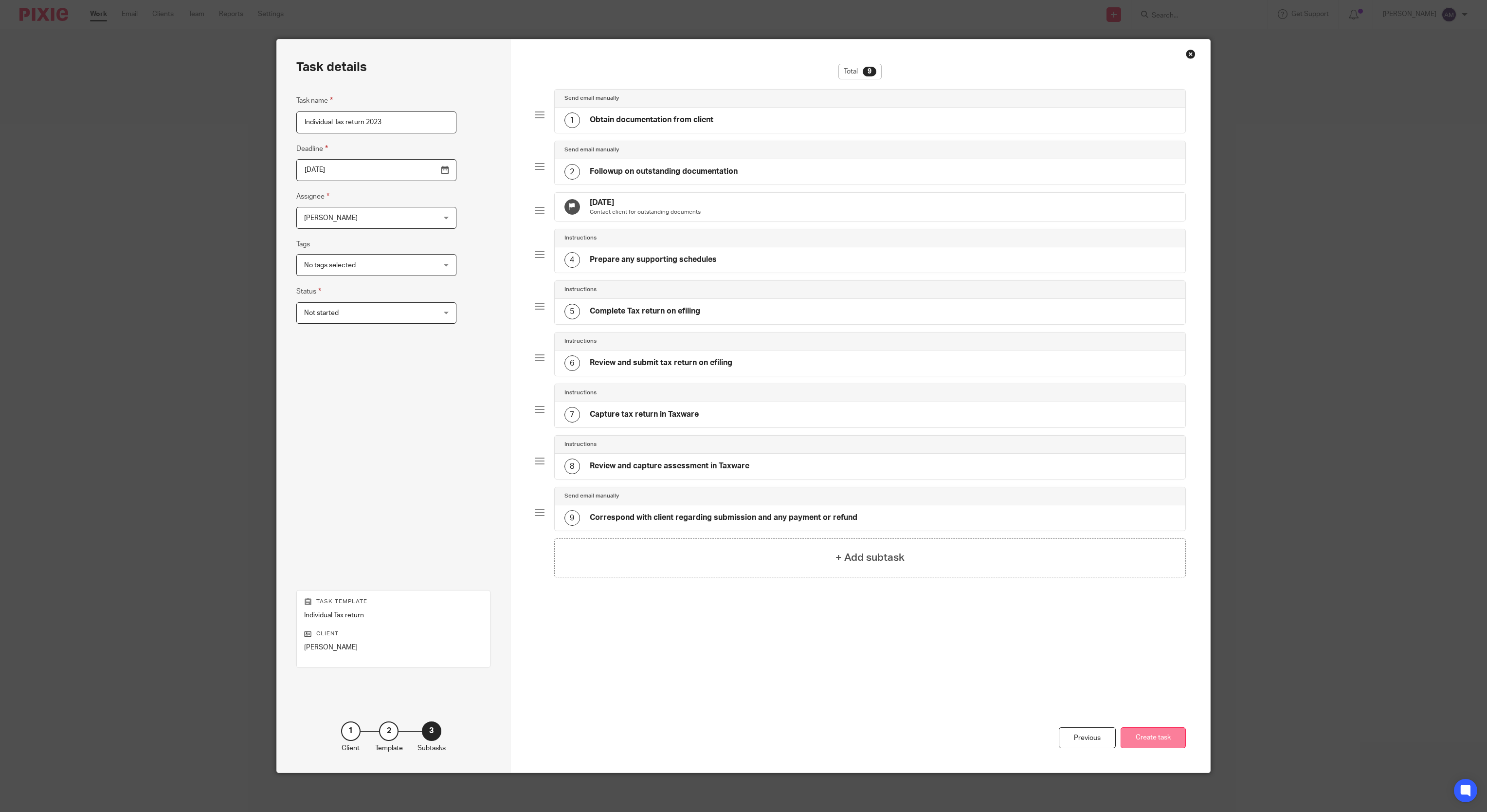
click at [1145, 743] on button "Create task" at bounding box center [1153, 738] width 65 height 21
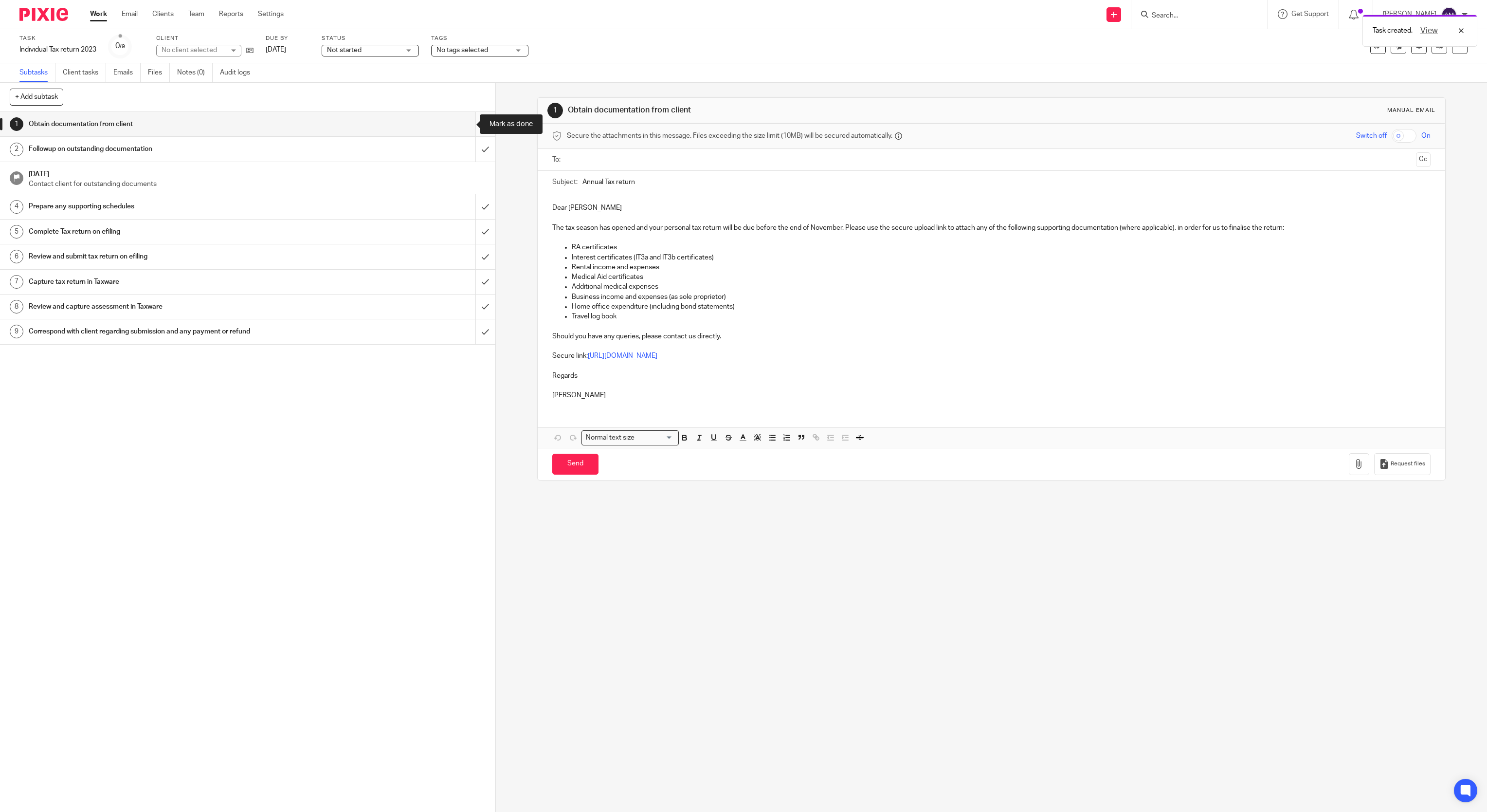
click at [465, 124] on input "submit" at bounding box center [248, 124] width 496 height 25
click at [468, 147] on input "submit" at bounding box center [248, 149] width 496 height 25
click at [461, 213] on input "submit" at bounding box center [248, 207] width 496 height 25
click at [458, 235] on input "submit" at bounding box center [248, 232] width 496 height 25
click at [466, 258] on input "submit" at bounding box center [248, 256] width 496 height 25
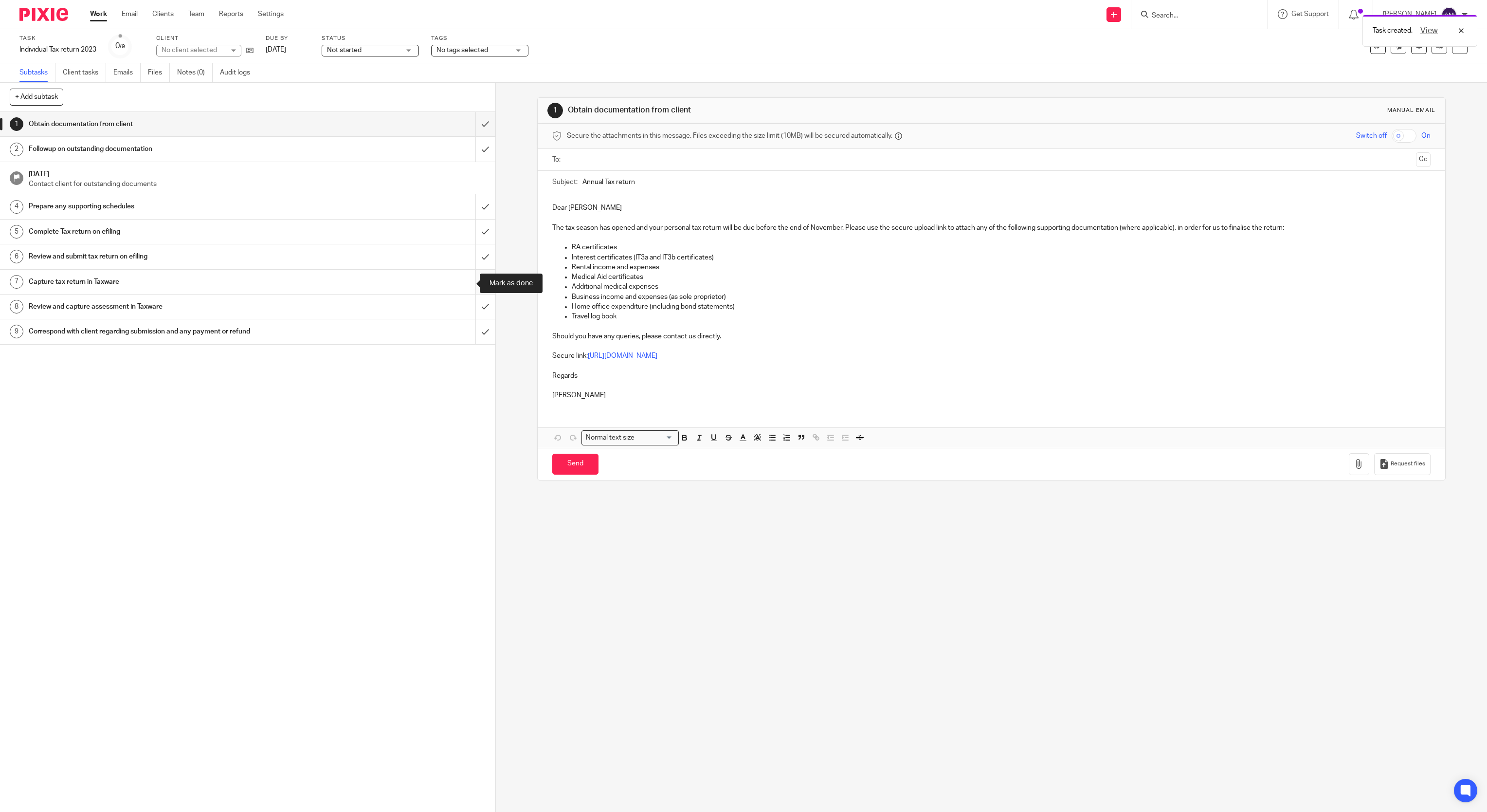
click at [461, 283] on input "submit" at bounding box center [248, 282] width 496 height 25
click at [465, 305] on input "submit" at bounding box center [248, 307] width 496 height 25
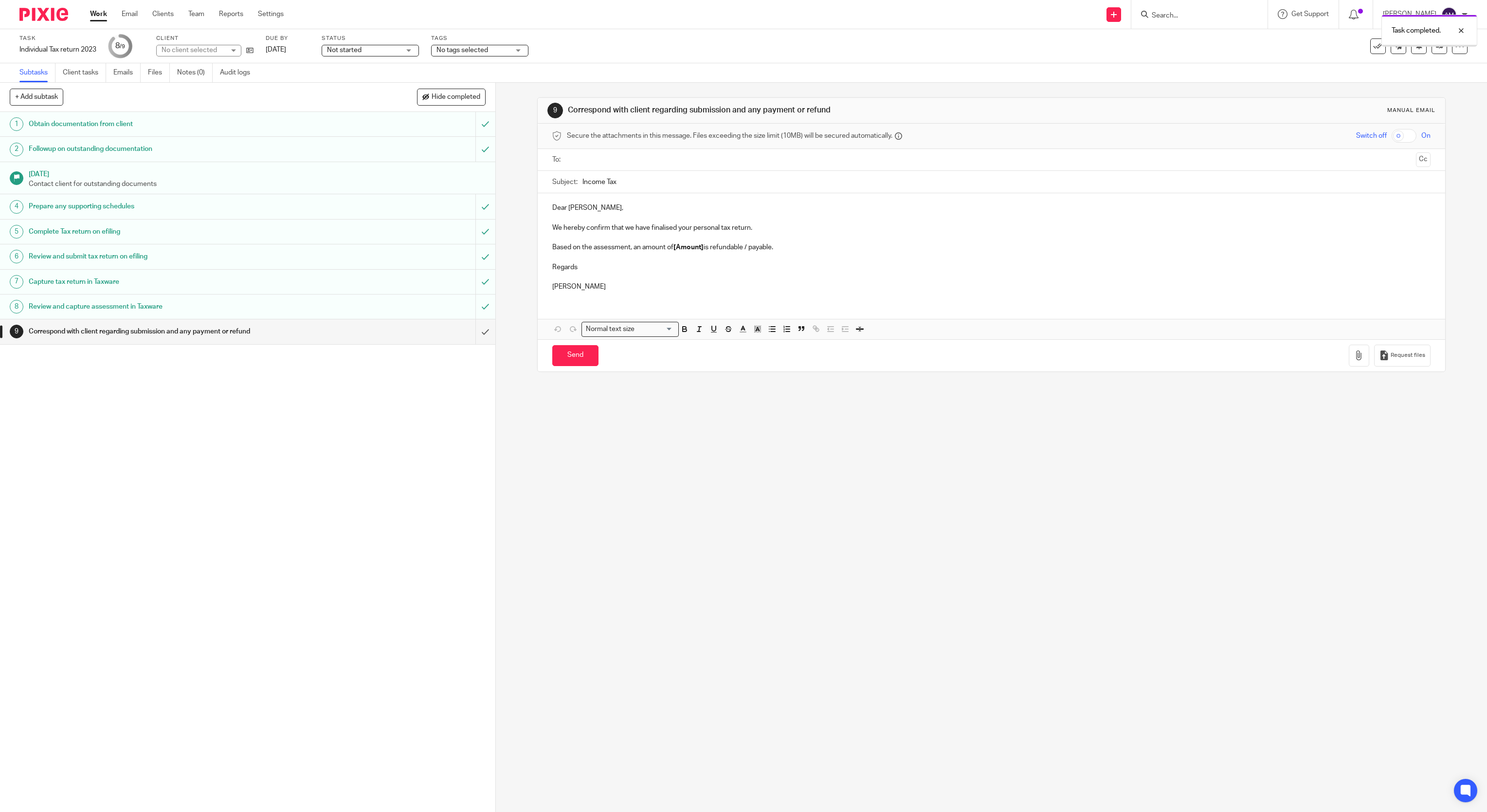
click at [683, 162] on input "text" at bounding box center [990, 160] width 842 height 11
click at [687, 191] on input "Income Tax" at bounding box center [1007, 184] width 848 height 22
type input "Income Tax 2023"
drag, startPoint x: 670, startPoint y: 254, endPoint x: 700, endPoint y: 252, distance: 30.1
click at [700, 252] on strong "[Amount]" at bounding box center [689, 249] width 31 height 7
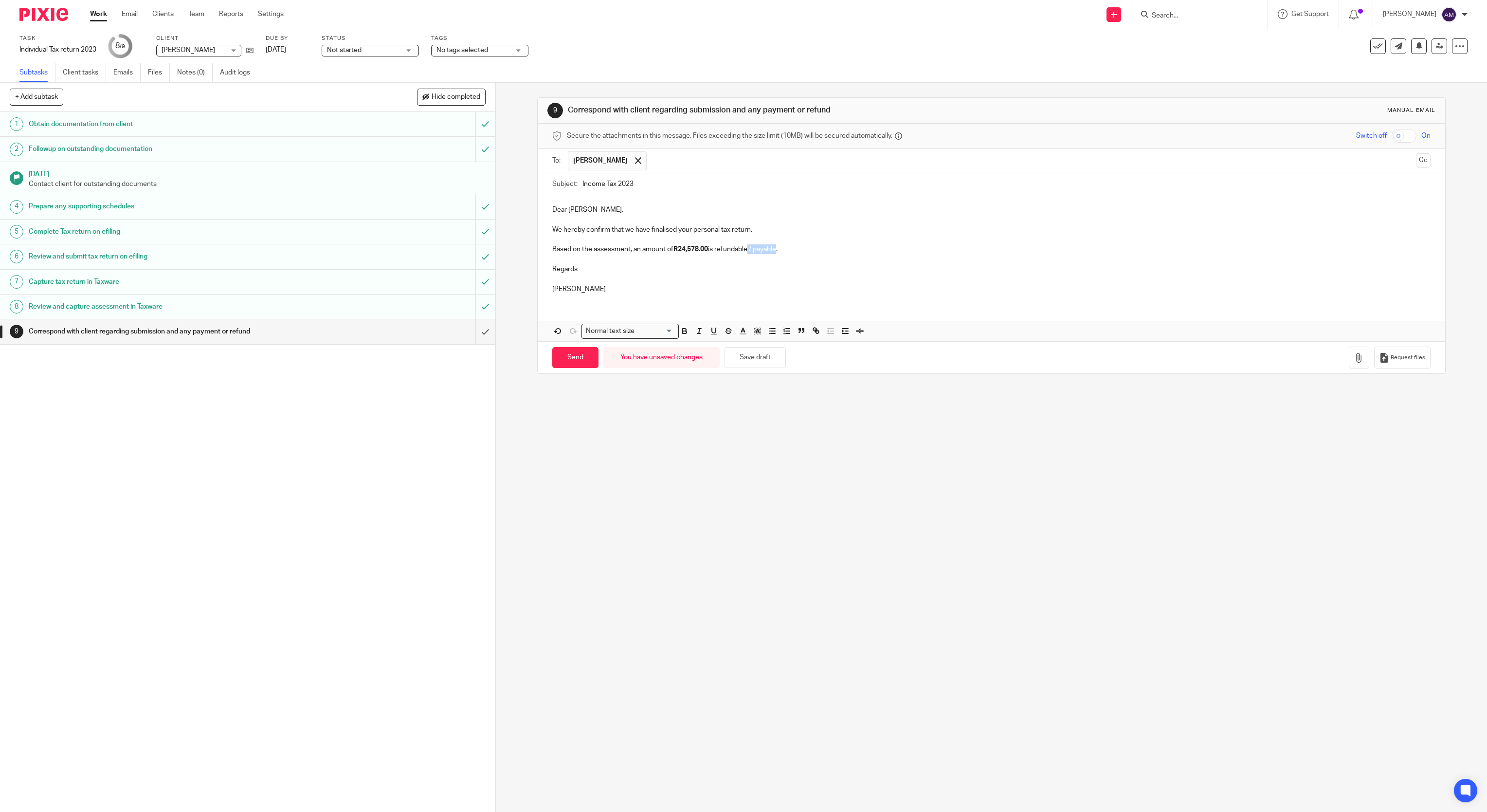
drag, startPoint x: 747, startPoint y: 252, endPoint x: 775, endPoint y: 254, distance: 28.1
click at [775, 254] on p "Based on the assessment, an amount of R24,578.00 is refundable / payable." at bounding box center [992, 249] width 879 height 10
click at [769, 248] on p "Based on the assessment, an amount of R24,578.00 is refundable." at bounding box center [992, 249] width 879 height 10
click at [578, 363] on input "Send" at bounding box center [576, 357] width 47 height 21
type input "Sent"
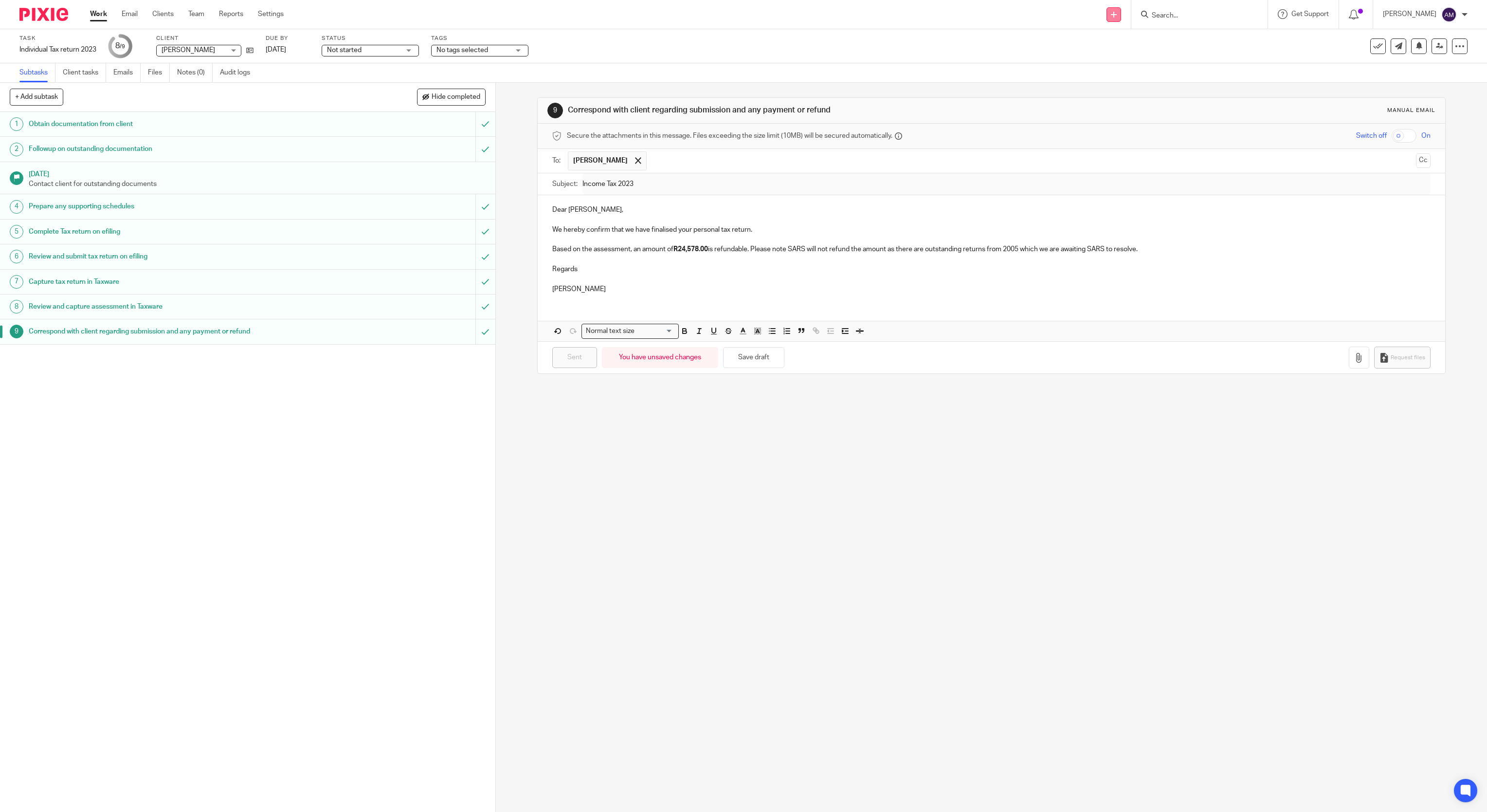
click at [1117, 15] on icon at bounding box center [1114, 14] width 6 height 6
click at [1127, 58] on link "Create task" at bounding box center [1129, 59] width 60 height 14
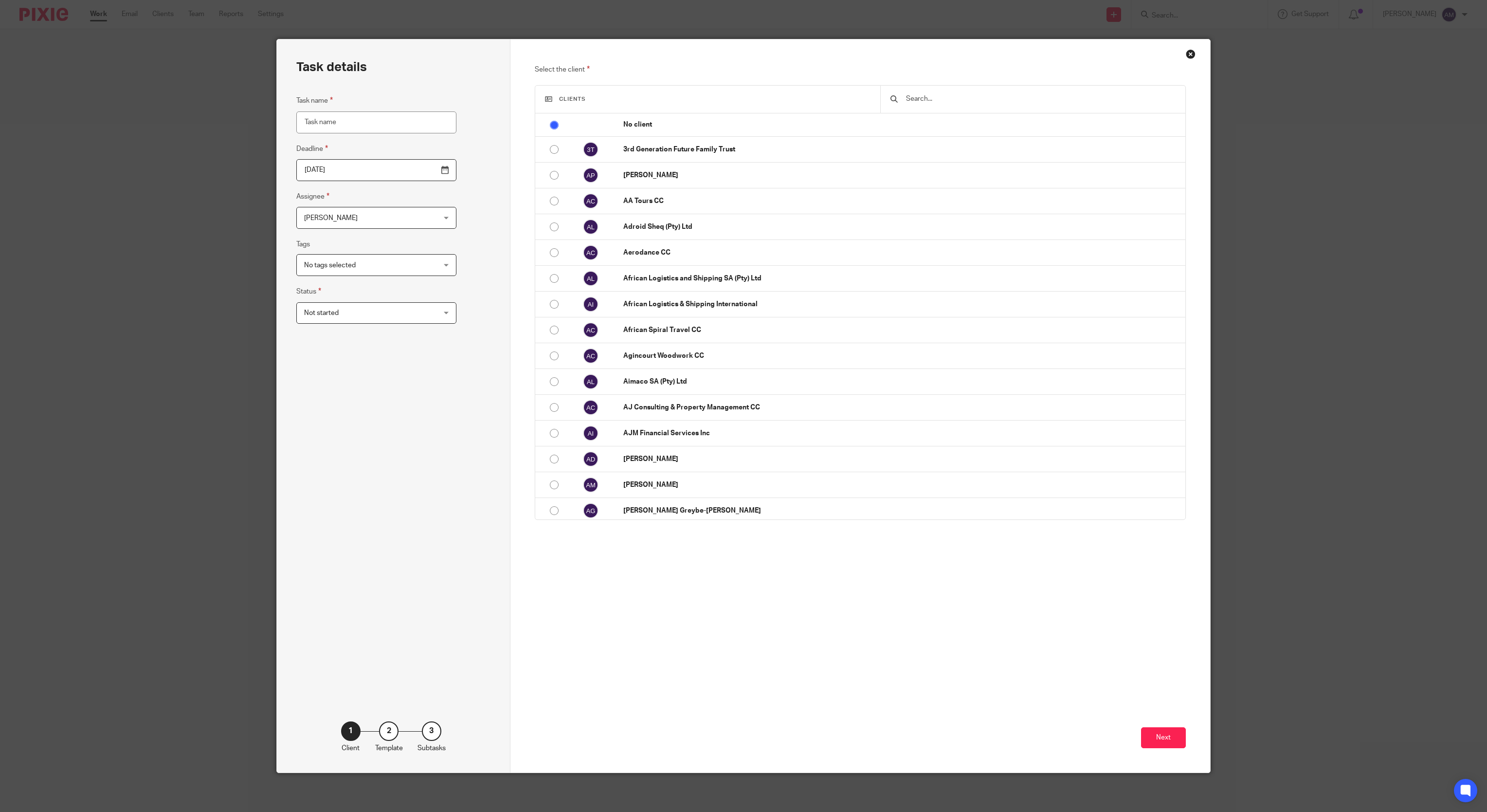
click at [917, 94] on input "text" at bounding box center [1041, 98] width 271 height 10
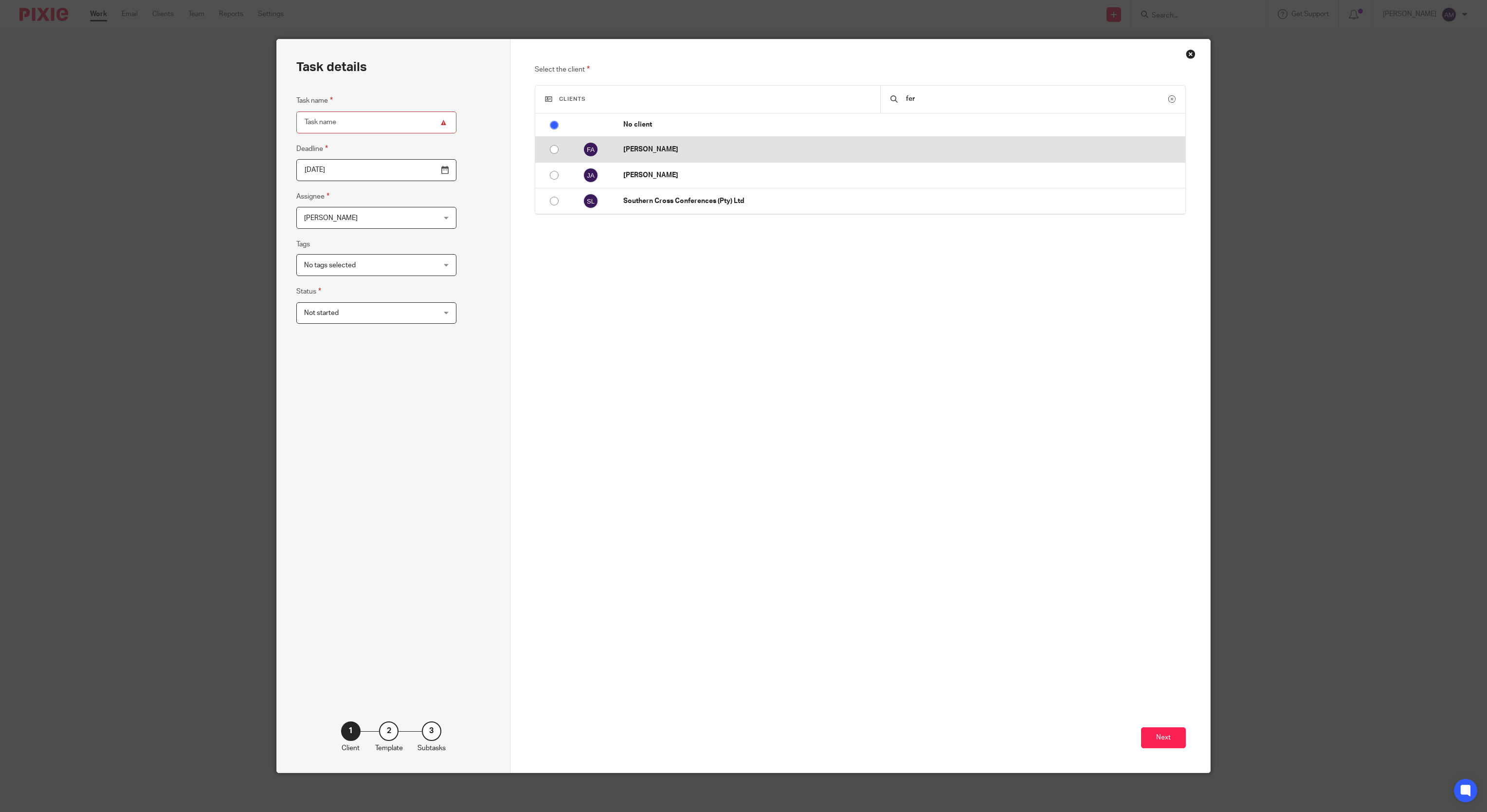
type input "fer"
click at [874, 152] on p "[PERSON_NAME]" at bounding box center [902, 150] width 558 height 10
radio input "false"
radio input "true"
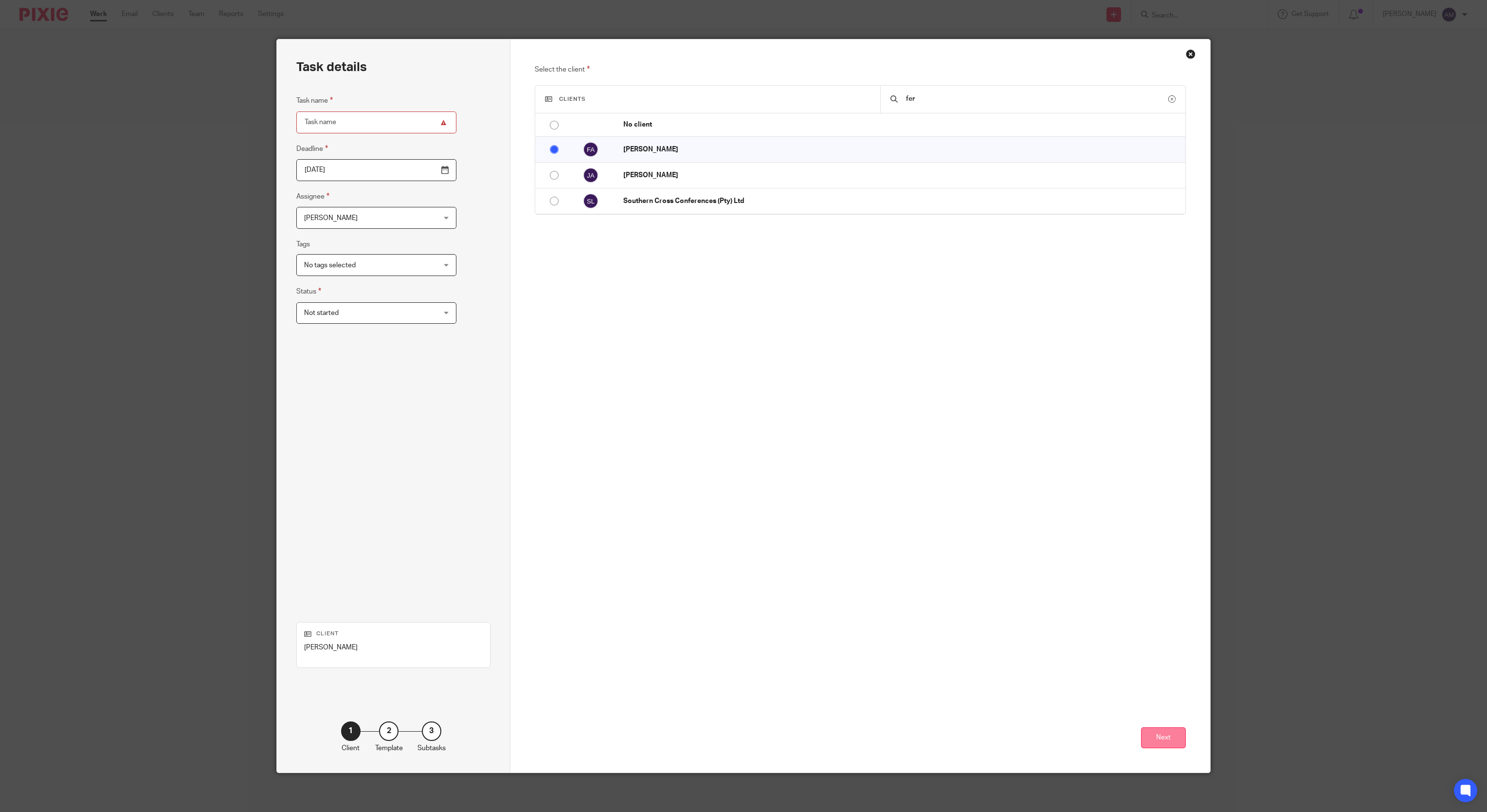
click at [1150, 743] on button "Next" at bounding box center [1163, 738] width 45 height 21
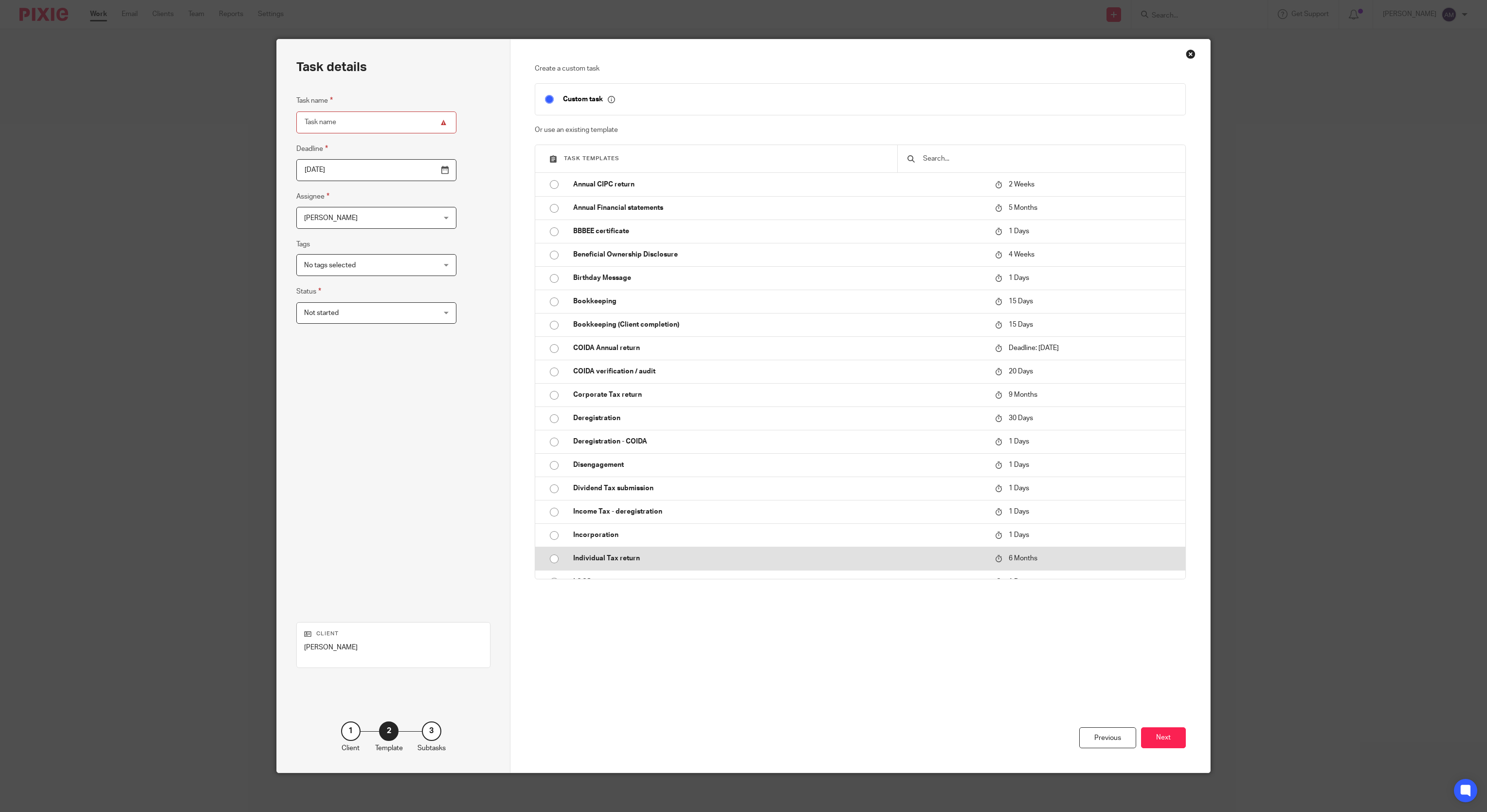
click at [621, 557] on p "Individual Tax return" at bounding box center [779, 558] width 413 height 10
type input "2026-02-20"
type input "Individual Tax return"
checkbox input "false"
radio input "true"
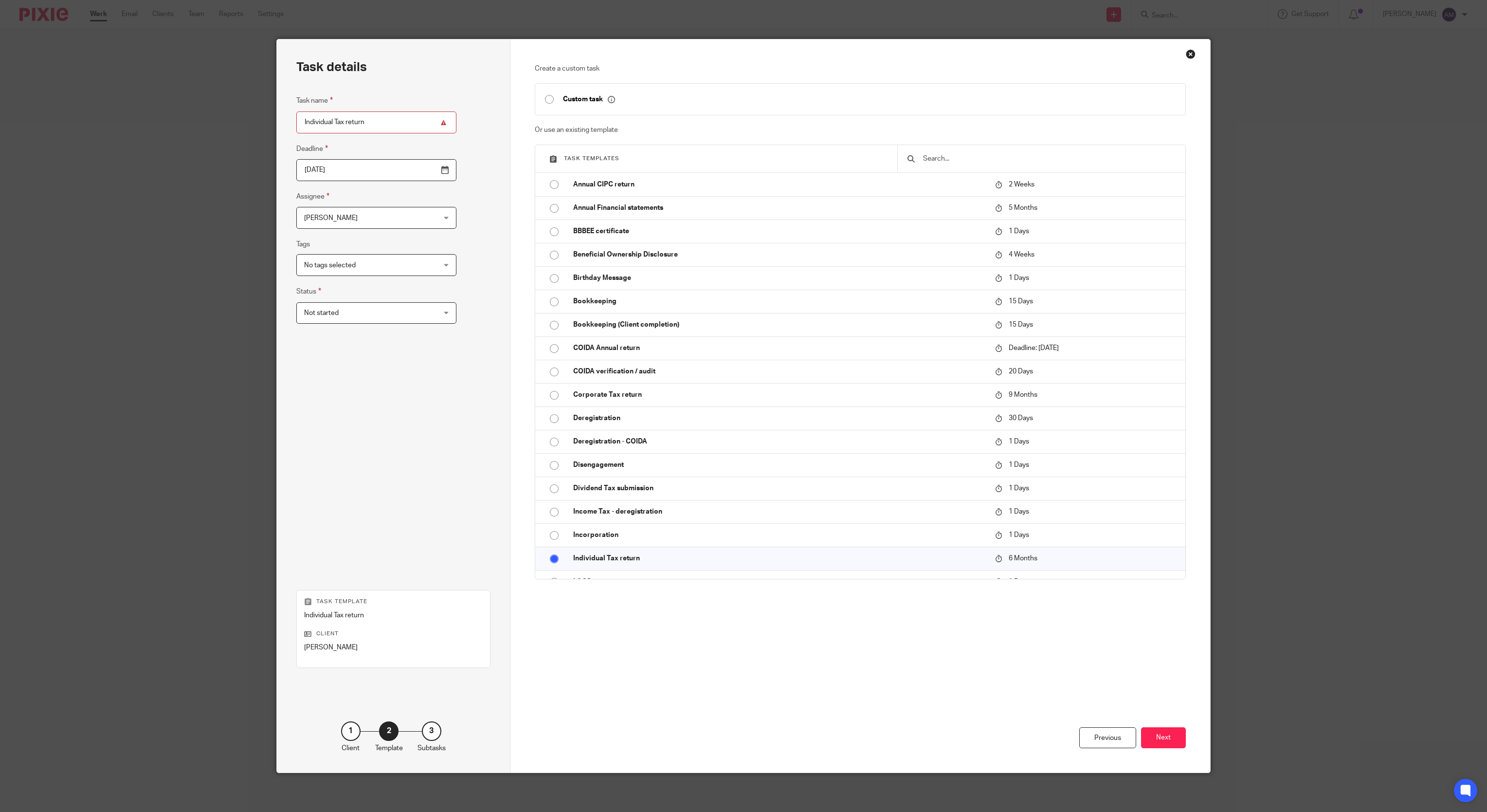
click at [382, 116] on input "Individual Tax return" at bounding box center [377, 122] width 160 height 22
type input "Individual Tax return 2024"
click at [1158, 741] on button "Next" at bounding box center [1163, 738] width 45 height 21
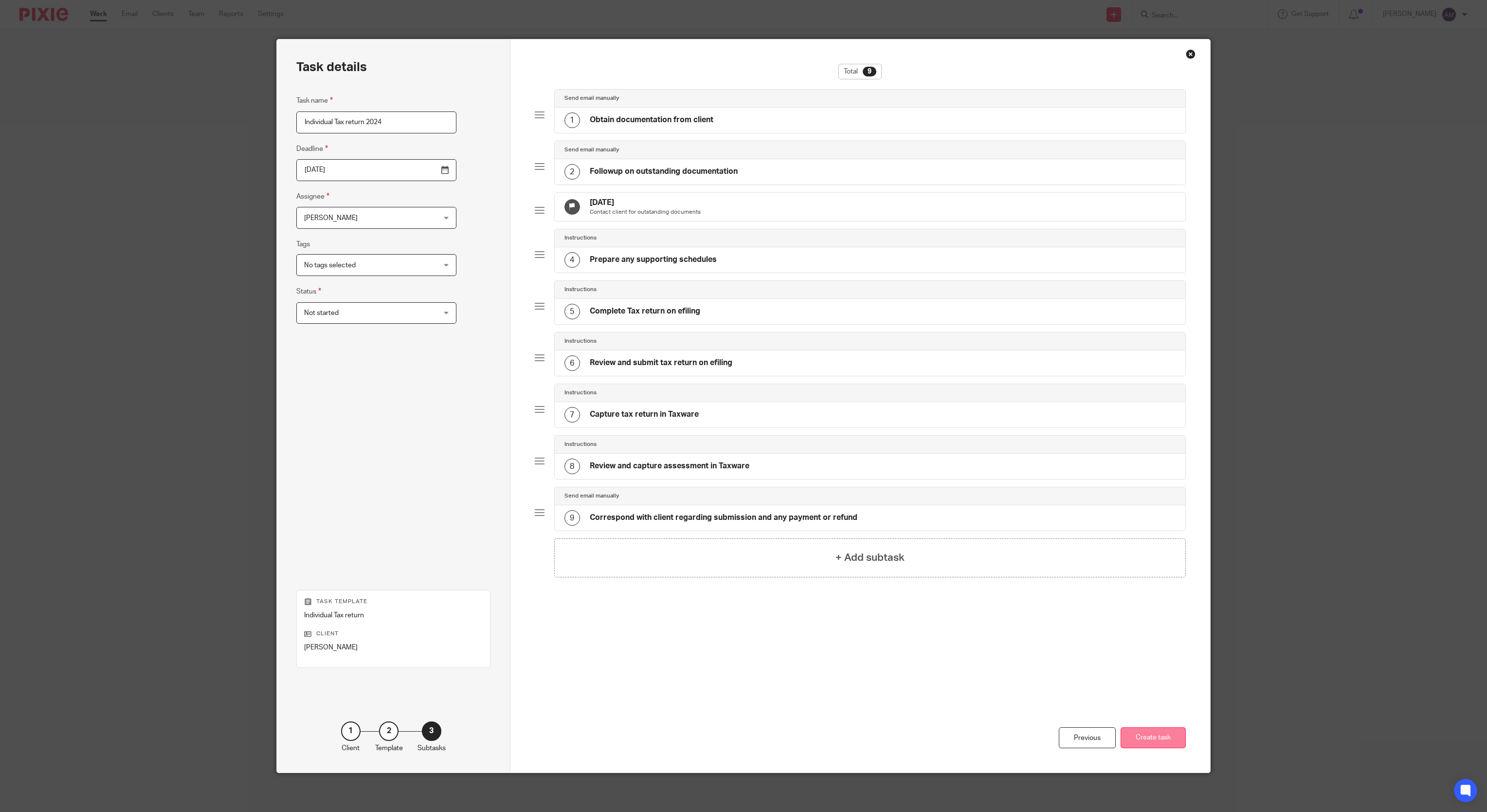
click at [1135, 744] on button "Create task" at bounding box center [1153, 738] width 65 height 21
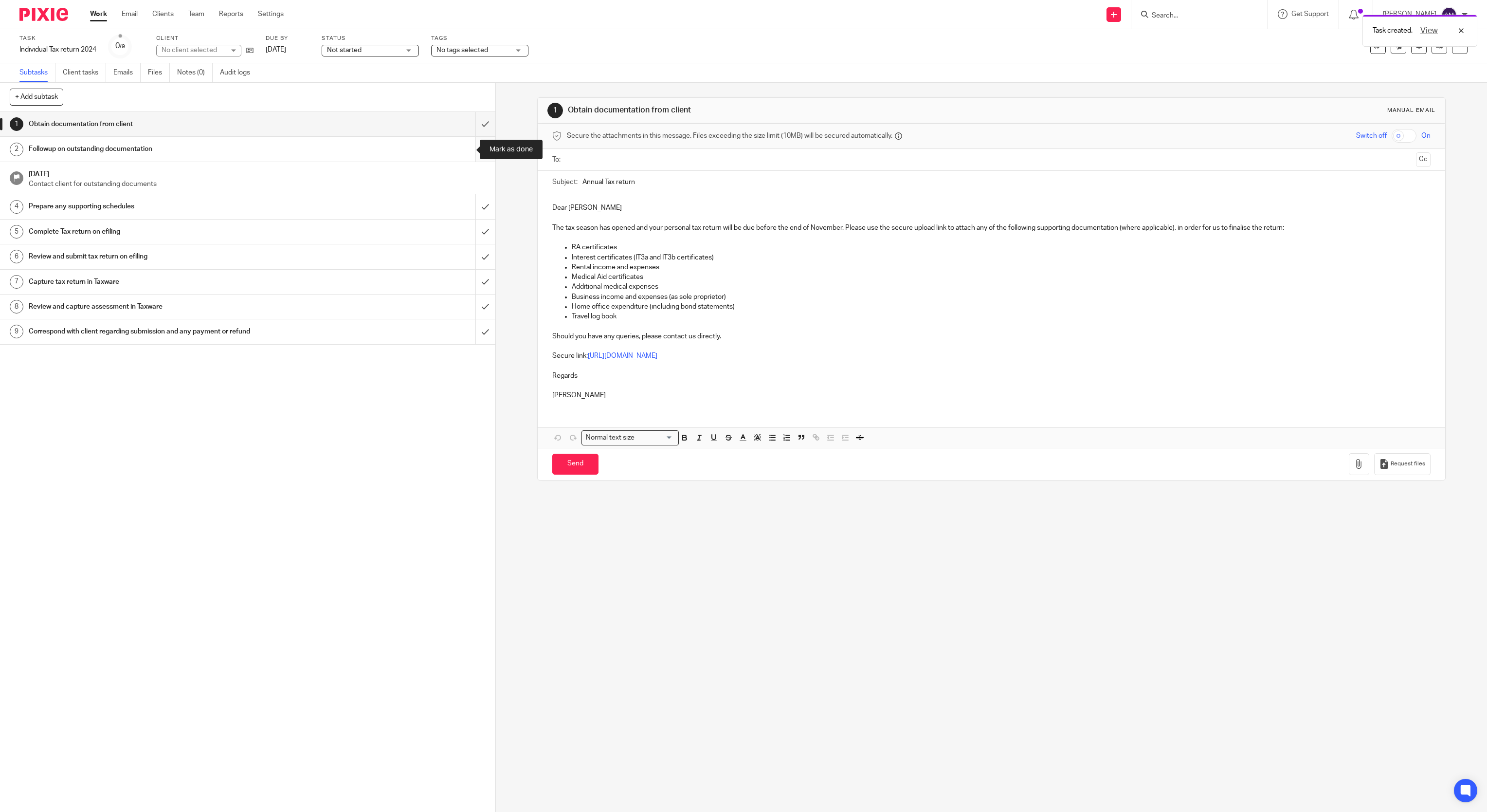
click at [461, 151] on input "submit" at bounding box center [248, 149] width 496 height 25
drag, startPoint x: 462, startPoint y: 205, endPoint x: 466, endPoint y: 213, distance: 8.9
click at [462, 205] on input "submit" at bounding box center [248, 207] width 496 height 25
click at [463, 233] on input "submit" at bounding box center [248, 232] width 496 height 25
click at [465, 264] on input "submit" at bounding box center [248, 256] width 496 height 25
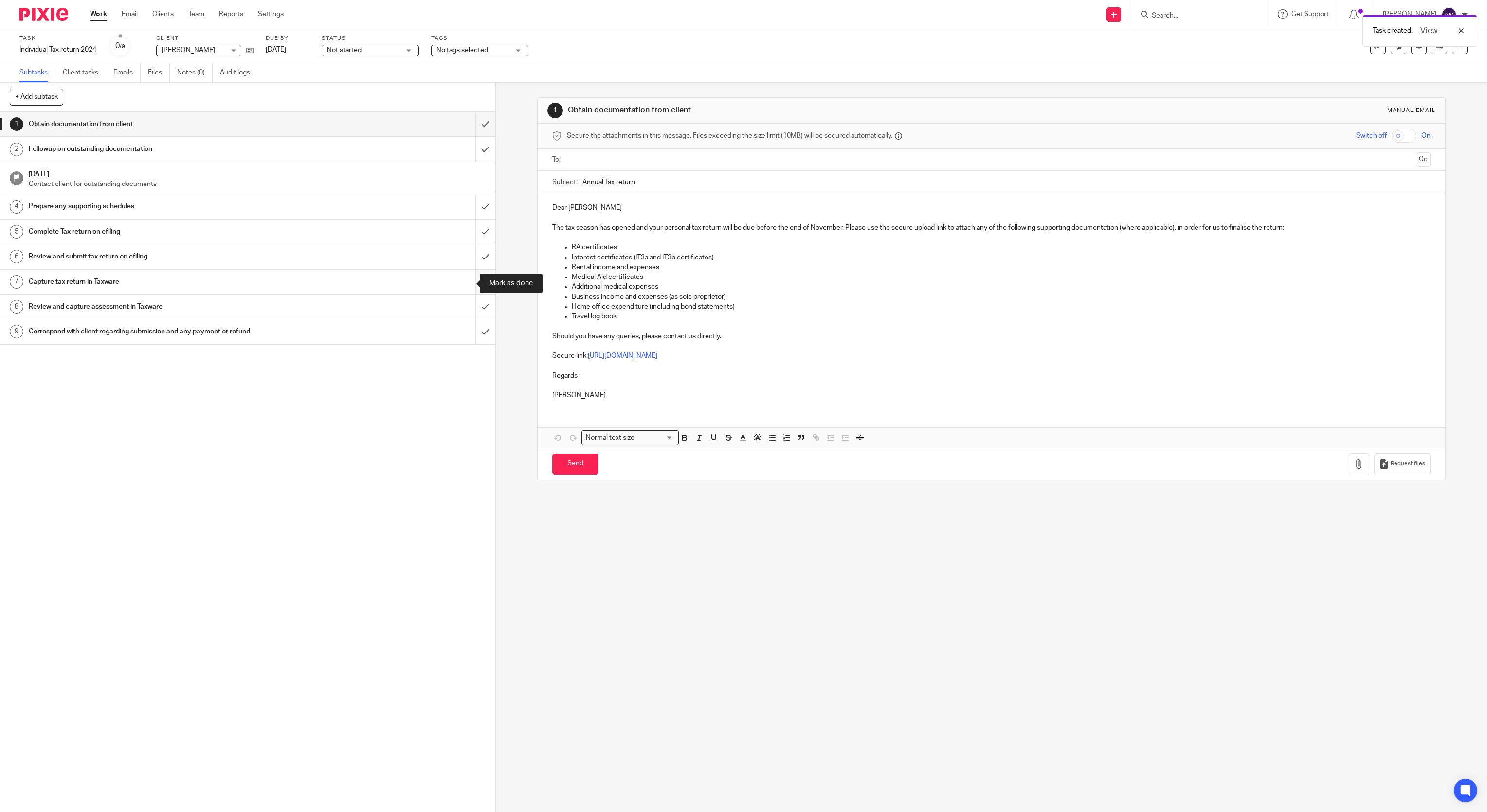
click at [466, 288] on input "submit" at bounding box center [248, 282] width 496 height 25
click at [467, 304] on input "submit" at bounding box center [248, 307] width 496 height 25
click at [468, 179] on link "[DATE] Contact client for outstanding documents" at bounding box center [248, 178] width 496 height 32
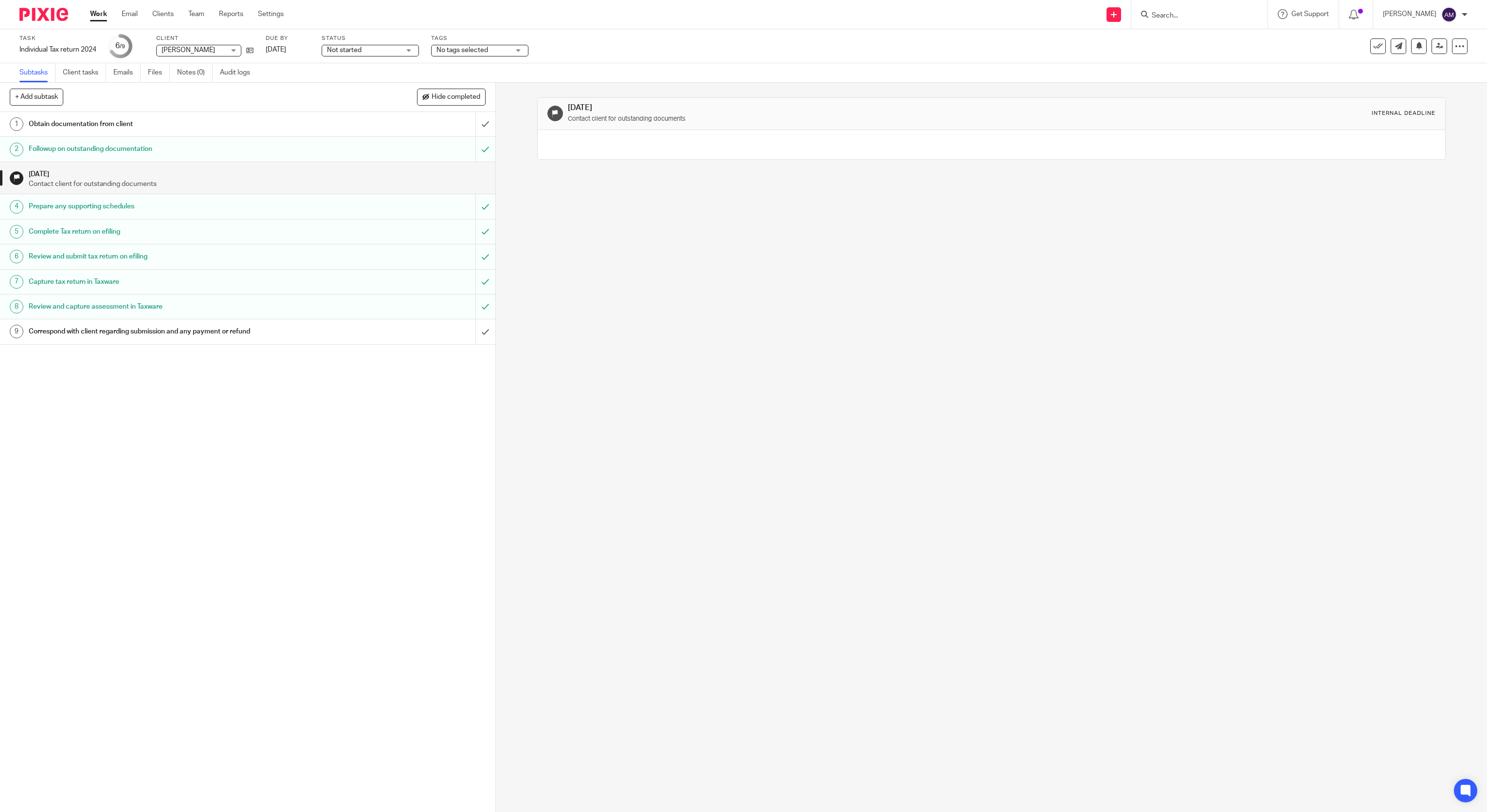
click at [466, 181] on link "[DATE] Contact client for outstanding documents" at bounding box center [248, 178] width 496 height 32
click at [462, 122] on input "submit" at bounding box center [248, 124] width 496 height 25
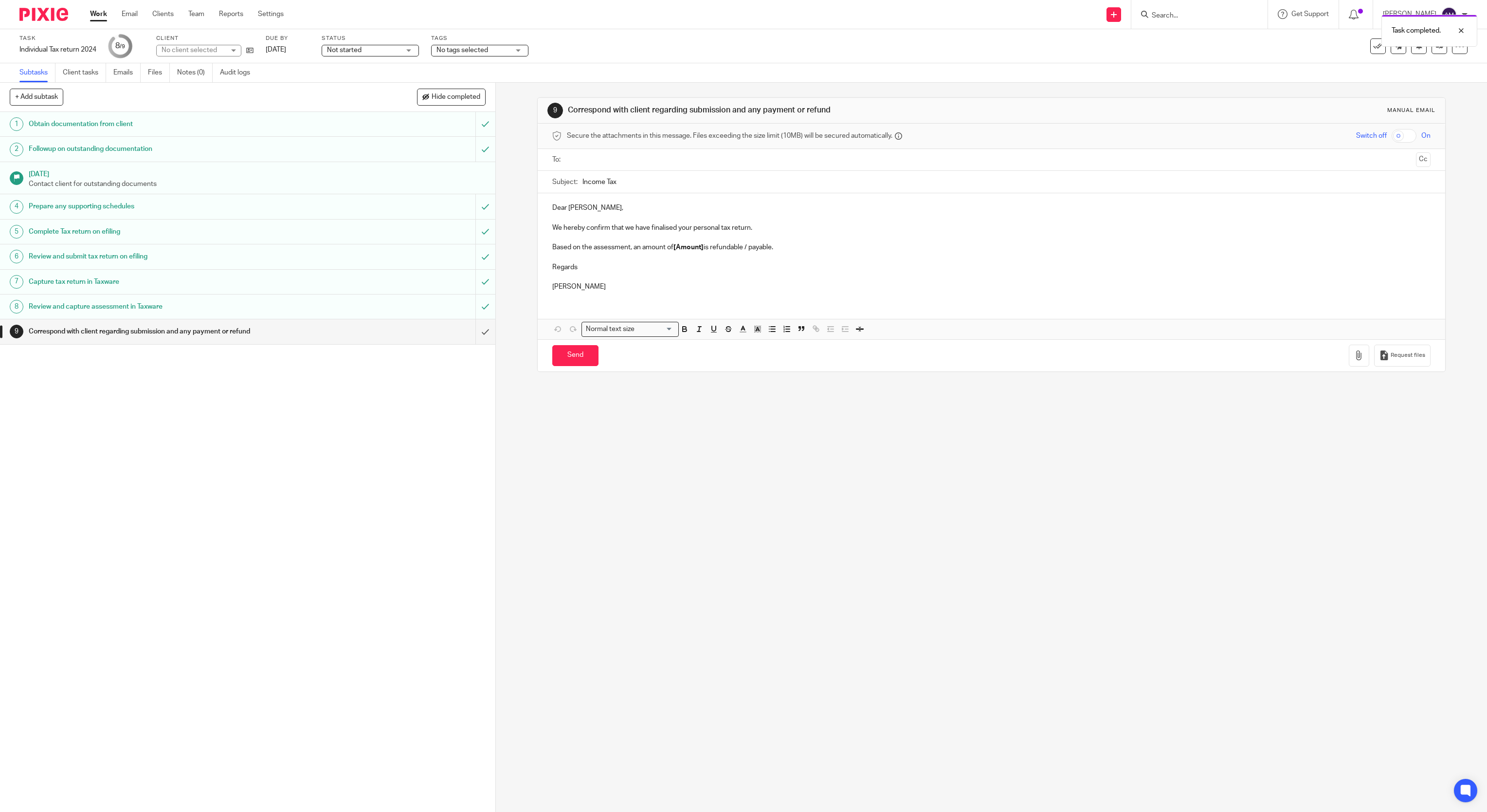
click at [615, 155] on input "text" at bounding box center [990, 160] width 842 height 11
click at [631, 187] on input "Income Tax" at bounding box center [1007, 184] width 848 height 22
type input "Income Tax 2024"
drag, startPoint x: 670, startPoint y: 251, endPoint x: 699, endPoint y: 252, distance: 29.0
click at [699, 252] on strong "[Amount]" at bounding box center [689, 249] width 31 height 7
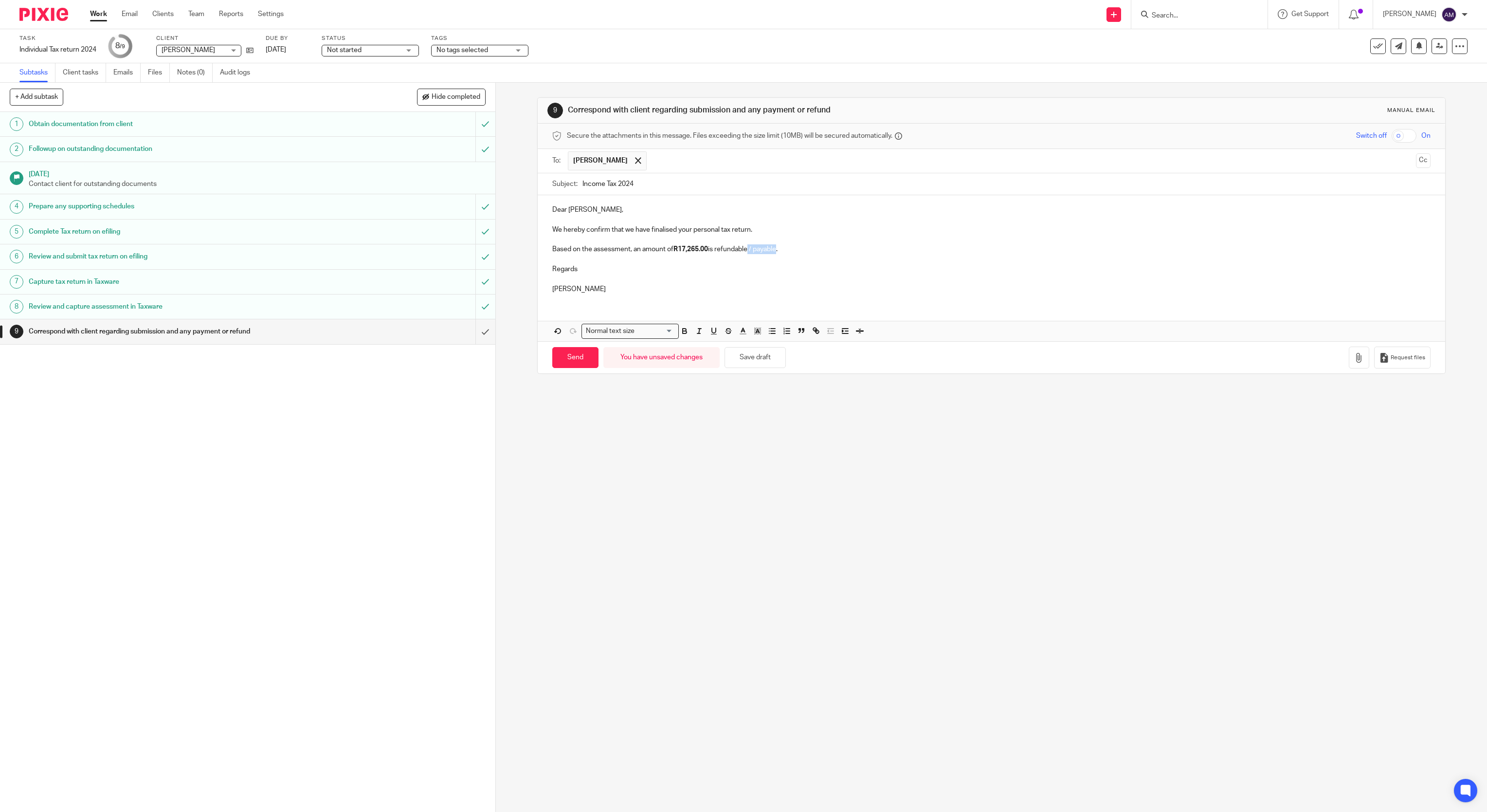
drag, startPoint x: 745, startPoint y: 252, endPoint x: 775, endPoint y: 263, distance: 32.0
click at [775, 252] on p "Based on the assessment, an amount of R17,265.00 is refundable / payable." at bounding box center [992, 249] width 879 height 10
click at [575, 363] on input "Send" at bounding box center [576, 357] width 47 height 21
type input "Sent"
click at [1181, 16] on input "Search" at bounding box center [1195, 15] width 88 height 9
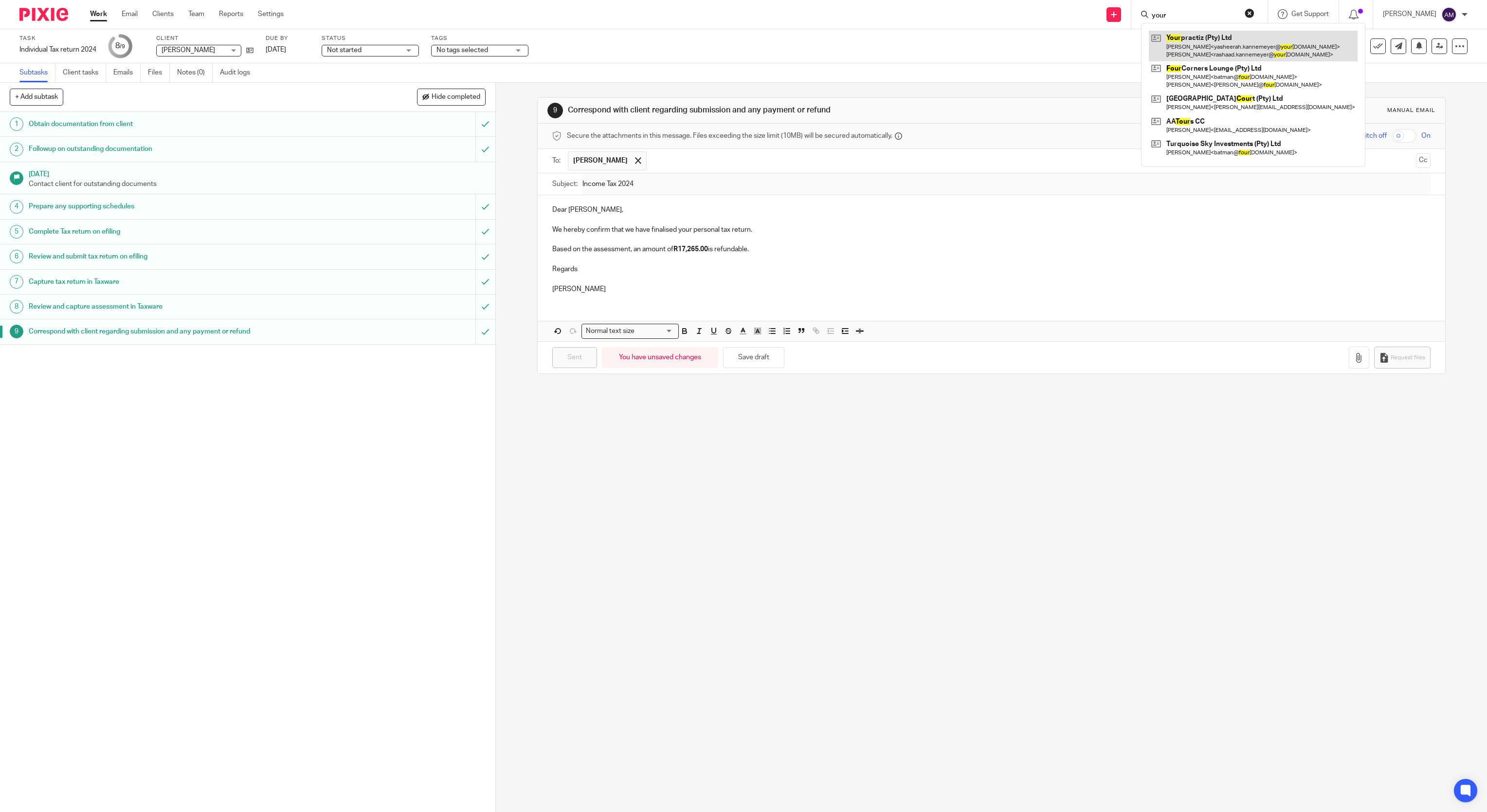
type input "your"
click at [1205, 48] on link at bounding box center [1253, 46] width 209 height 30
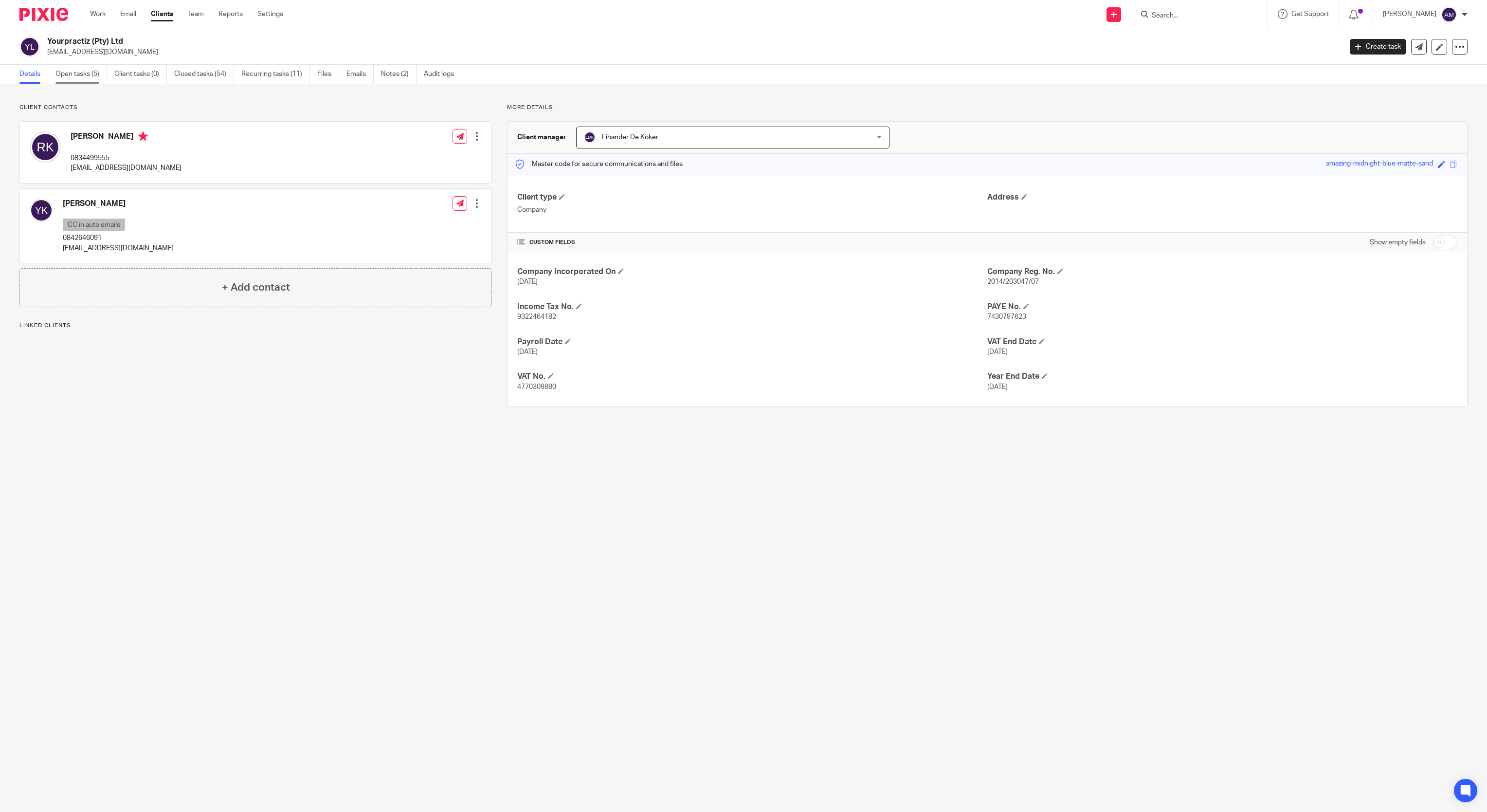
click at [89, 75] on link "Open tasks (5)" at bounding box center [81, 74] width 51 height 19
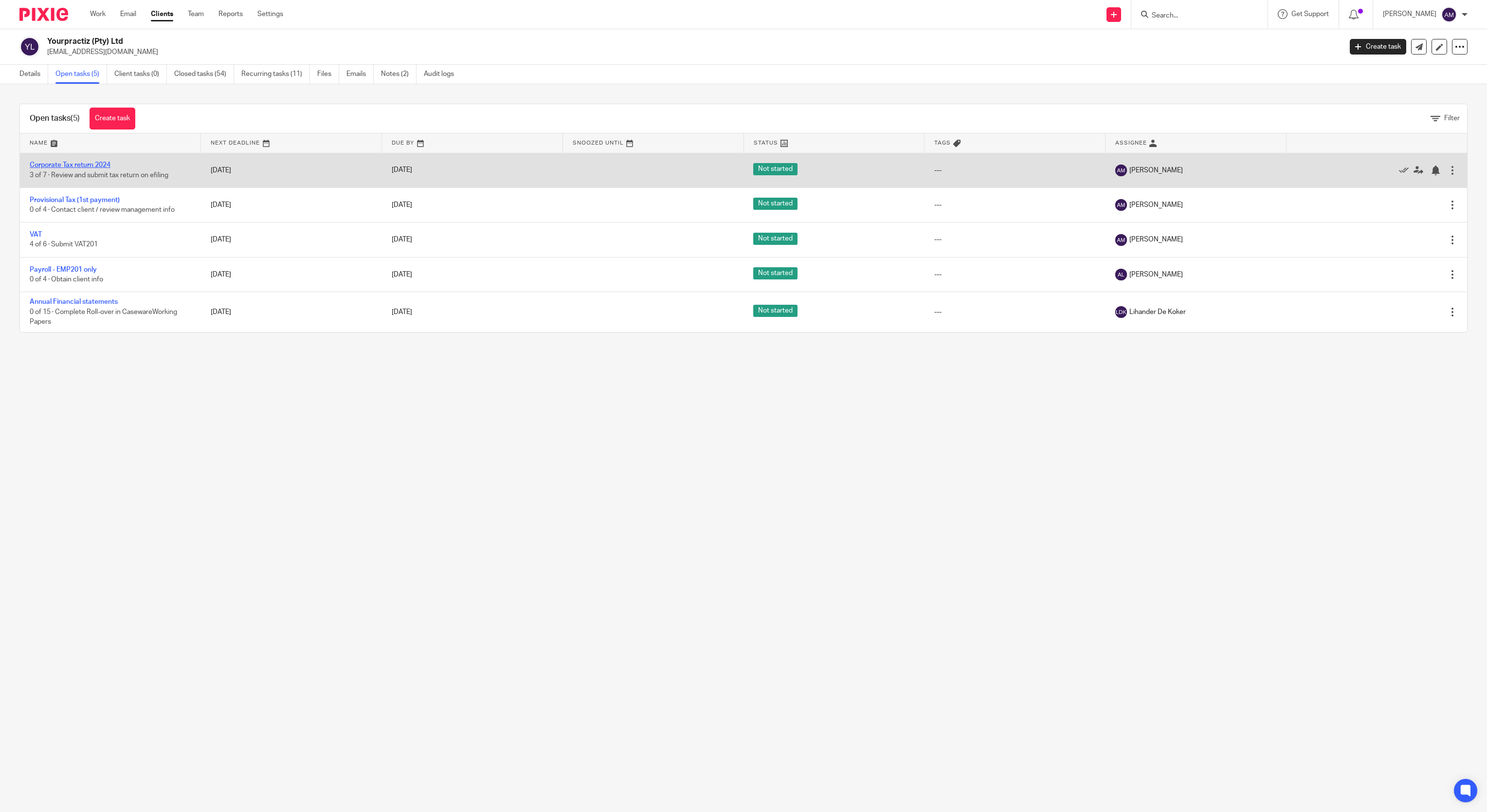
click at [74, 165] on link "Corporate Tax return 2024" at bounding box center [70, 165] width 81 height 7
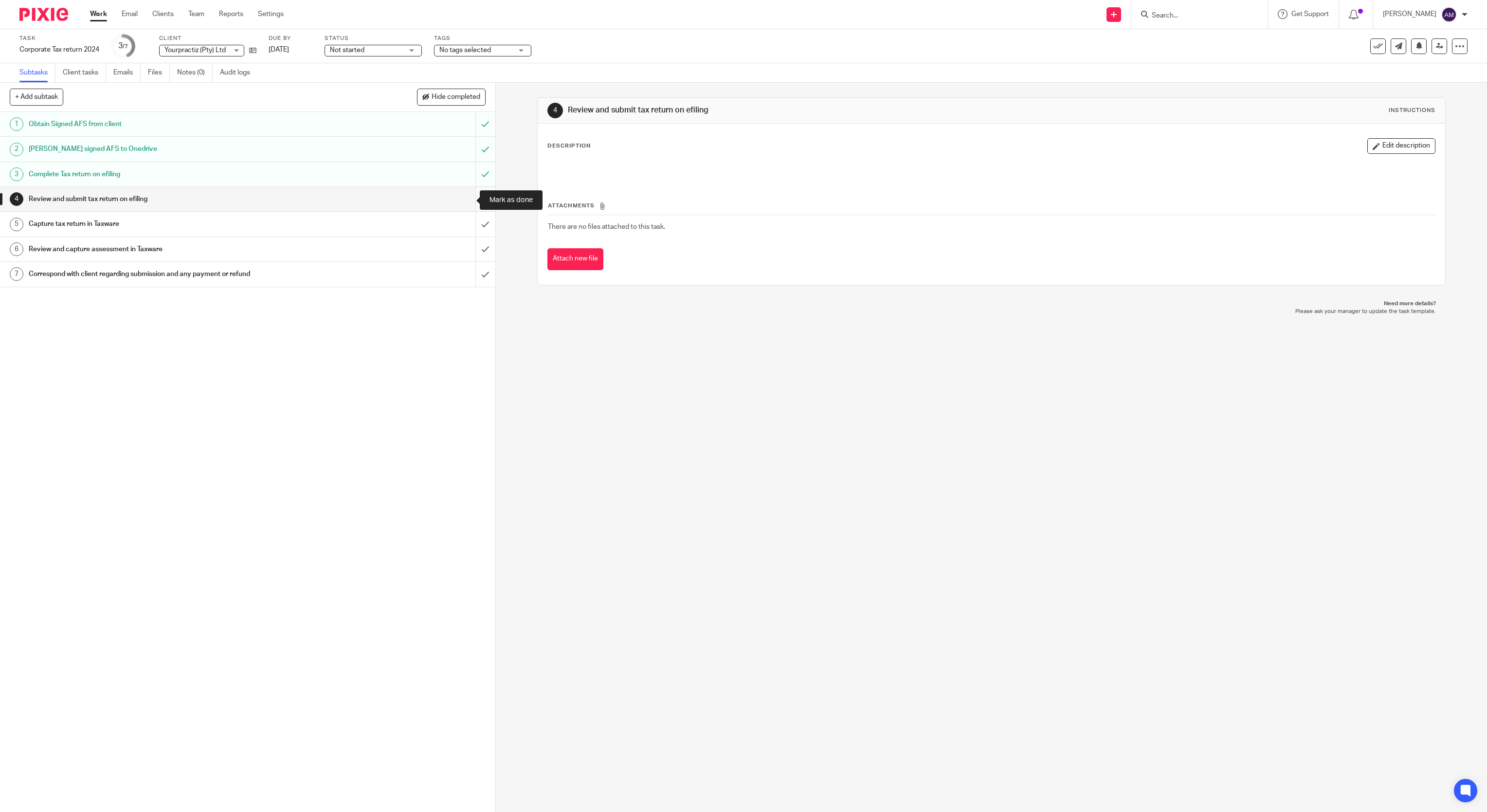
click at [465, 202] on input "submit" at bounding box center [248, 199] width 496 height 25
click at [471, 228] on input "submit" at bounding box center [248, 224] width 496 height 25
click at [465, 249] on input "submit" at bounding box center [248, 250] width 496 height 25
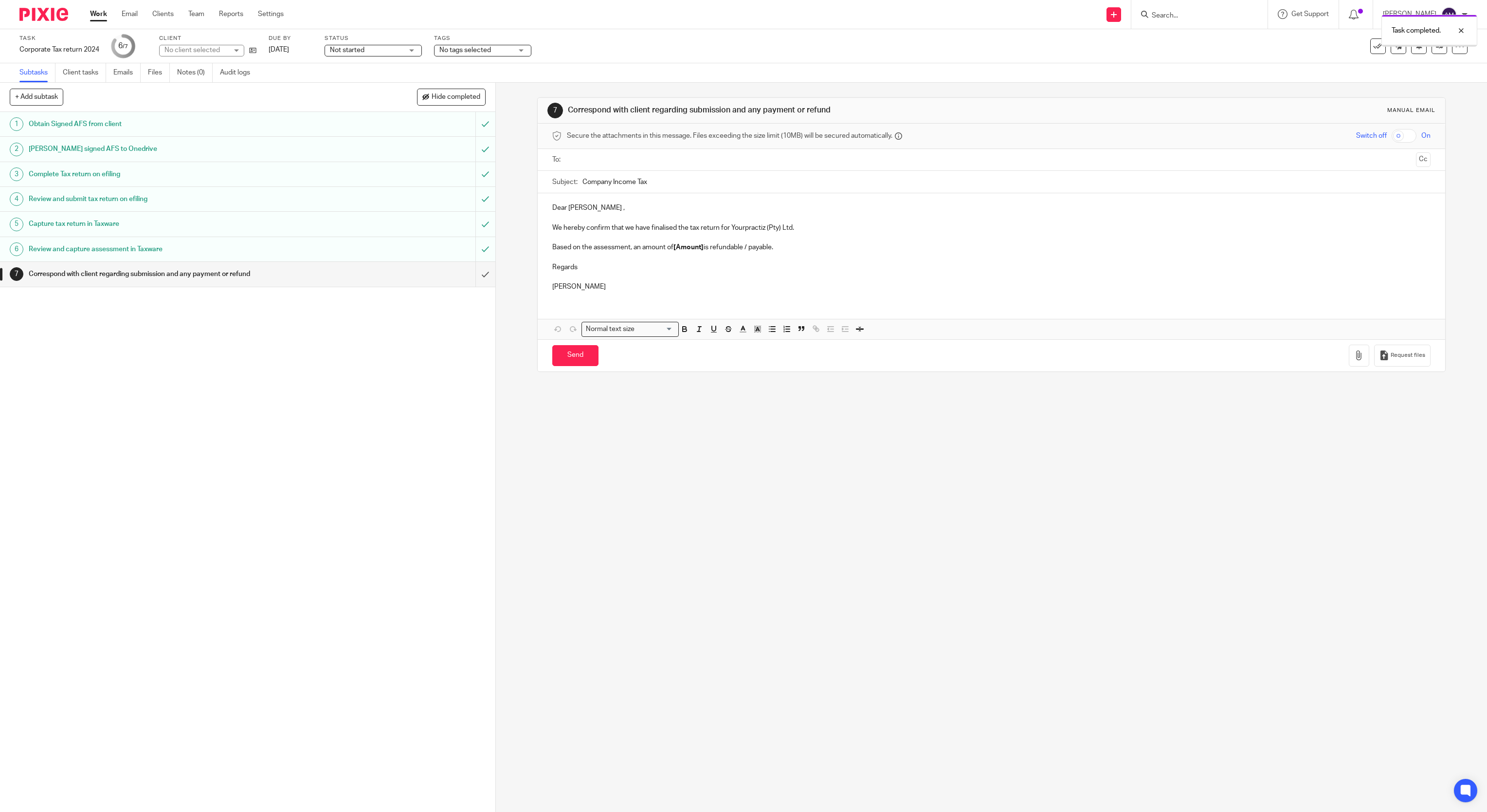
click at [591, 160] on input "text" at bounding box center [990, 160] width 842 height 11
click at [675, 158] on input "text" at bounding box center [1032, 161] width 761 height 19
click at [682, 185] on input "Company Income Tax" at bounding box center [1007, 184] width 848 height 22
type input "Company Income Tax 2024"
drag, startPoint x: 670, startPoint y: 249, endPoint x: 700, endPoint y: 251, distance: 30.1
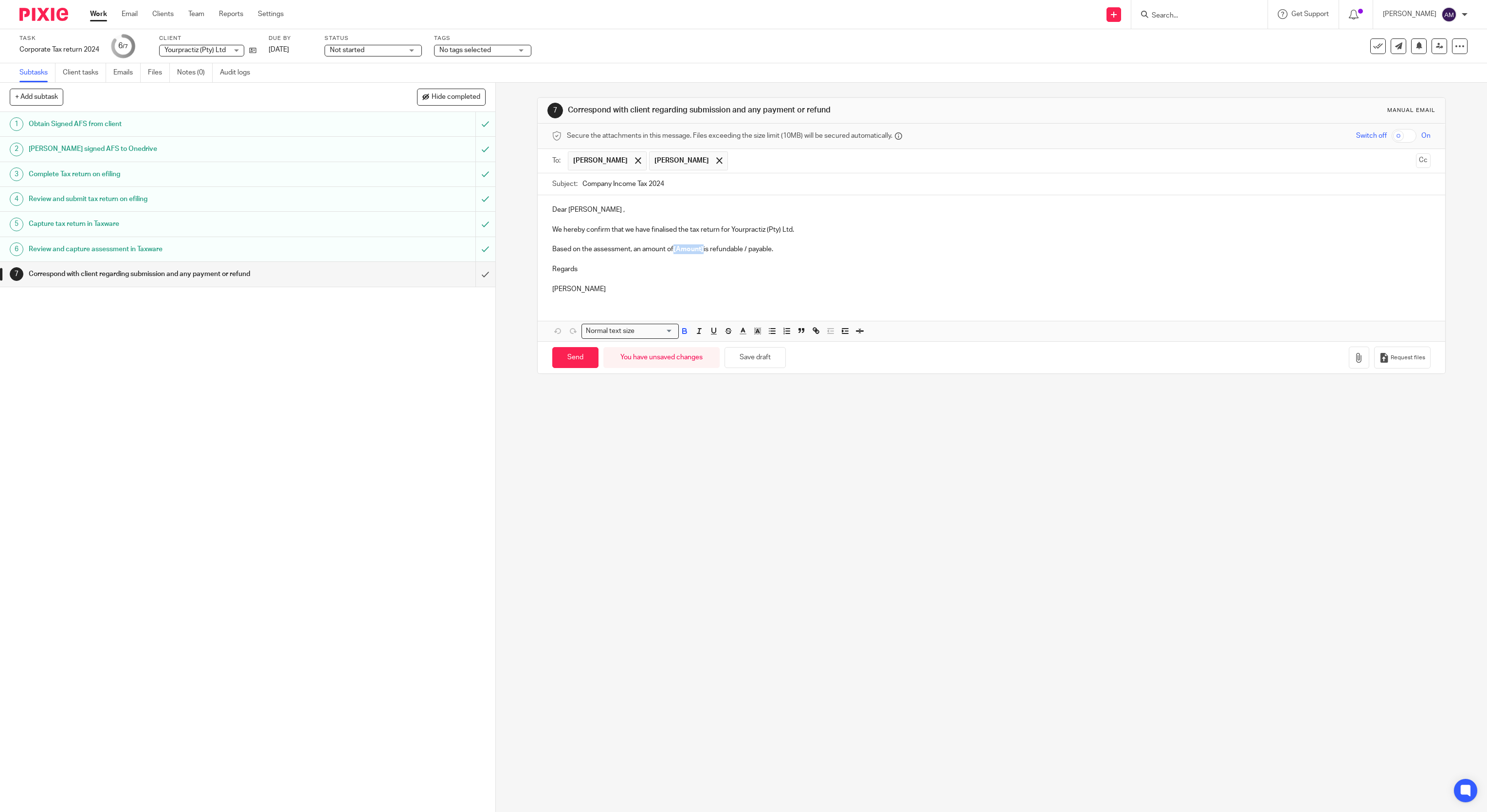
click at [700, 251] on strong "[Amount]" at bounding box center [689, 249] width 31 height 7
drag, startPoint x: 714, startPoint y: 252, endPoint x: 752, endPoint y: 249, distance: 38.1
click at [752, 249] on p "Based on the assessment, an amount of R25,219.98 is refundable / payable." at bounding box center [992, 249] width 879 height 10
click at [738, 253] on p "Based on the assessment, an amount of R25,219.98 is payable." at bounding box center [992, 249] width 879 height 10
drag, startPoint x: 741, startPoint y: 249, endPoint x: 794, endPoint y: 249, distance: 53.0
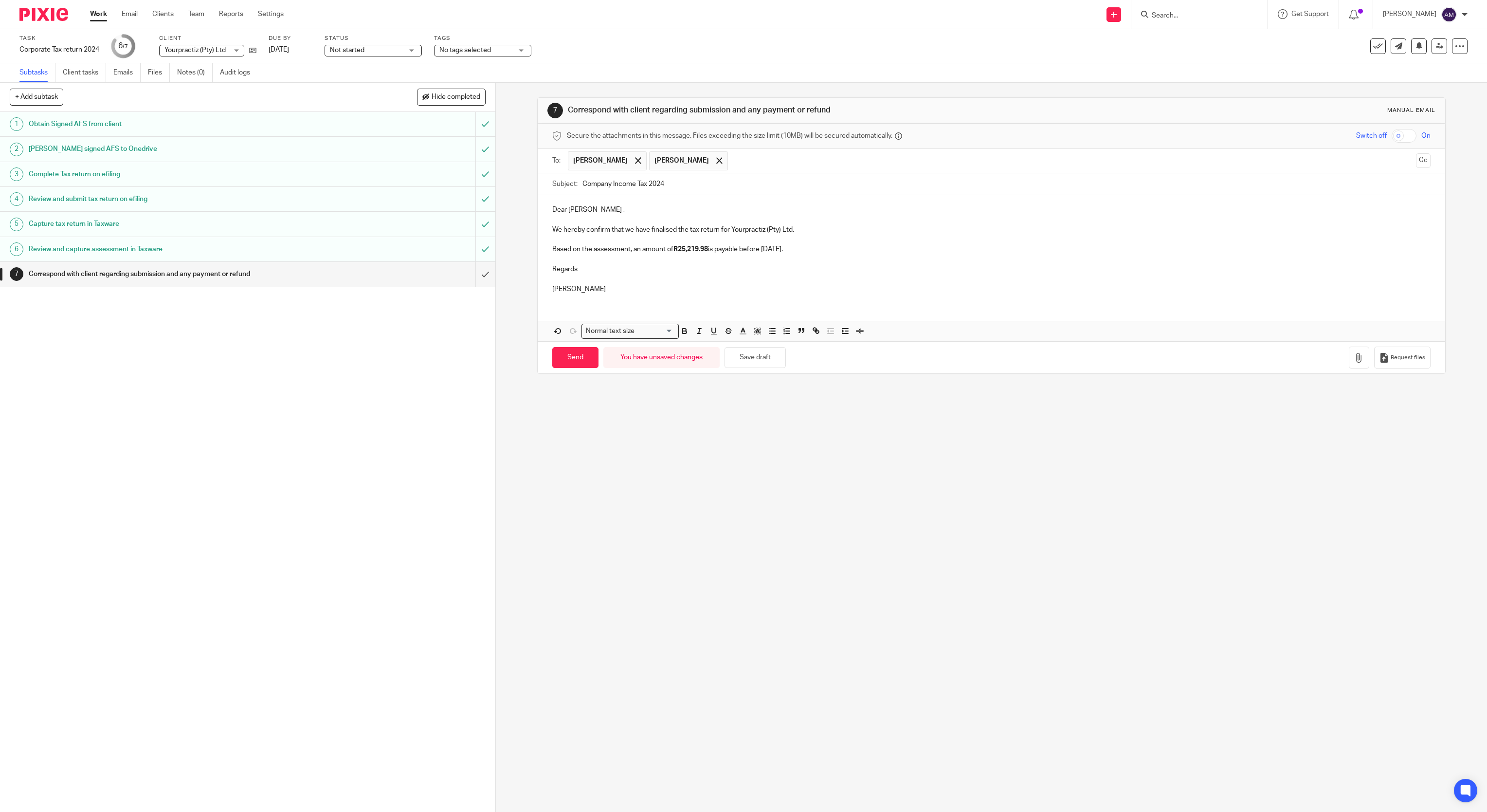
click at [794, 249] on p "Based on the assessment, an amount of R25,219.98 is payable before 30/9/2025." at bounding box center [992, 249] width 879 height 10
click at [823, 254] on p "Based on the assessment, an amount of R25,219.98 is payable before 30/9/2025 ." at bounding box center [992, 249] width 879 height 10
click at [569, 361] on input "Send" at bounding box center [576, 357] width 47 height 21
type input "Sent"
click at [103, 15] on link "Work" at bounding box center [98, 14] width 17 height 10
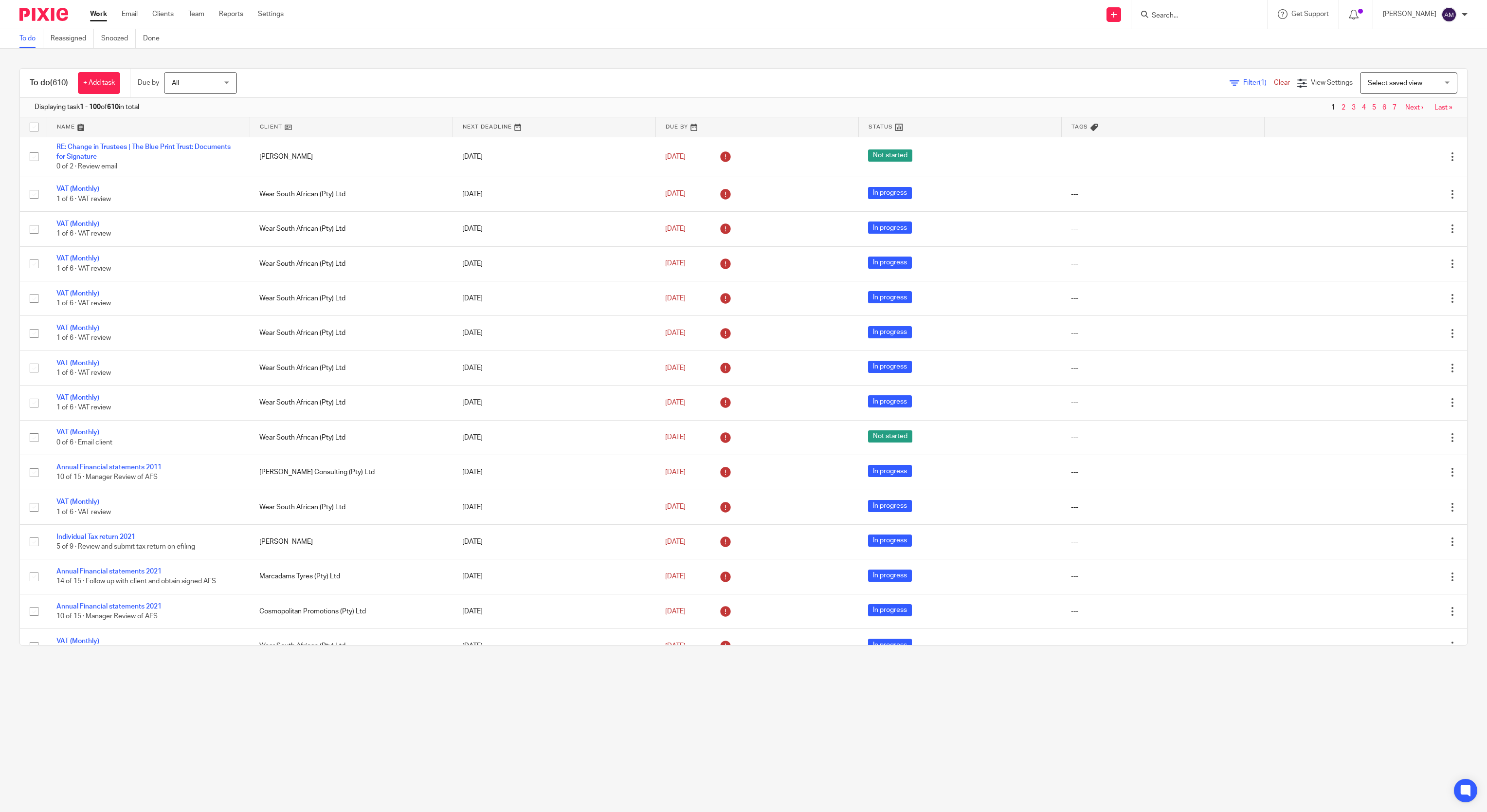
click at [1230, 81] on link "Filter (1)" at bounding box center [1252, 82] width 44 height 7
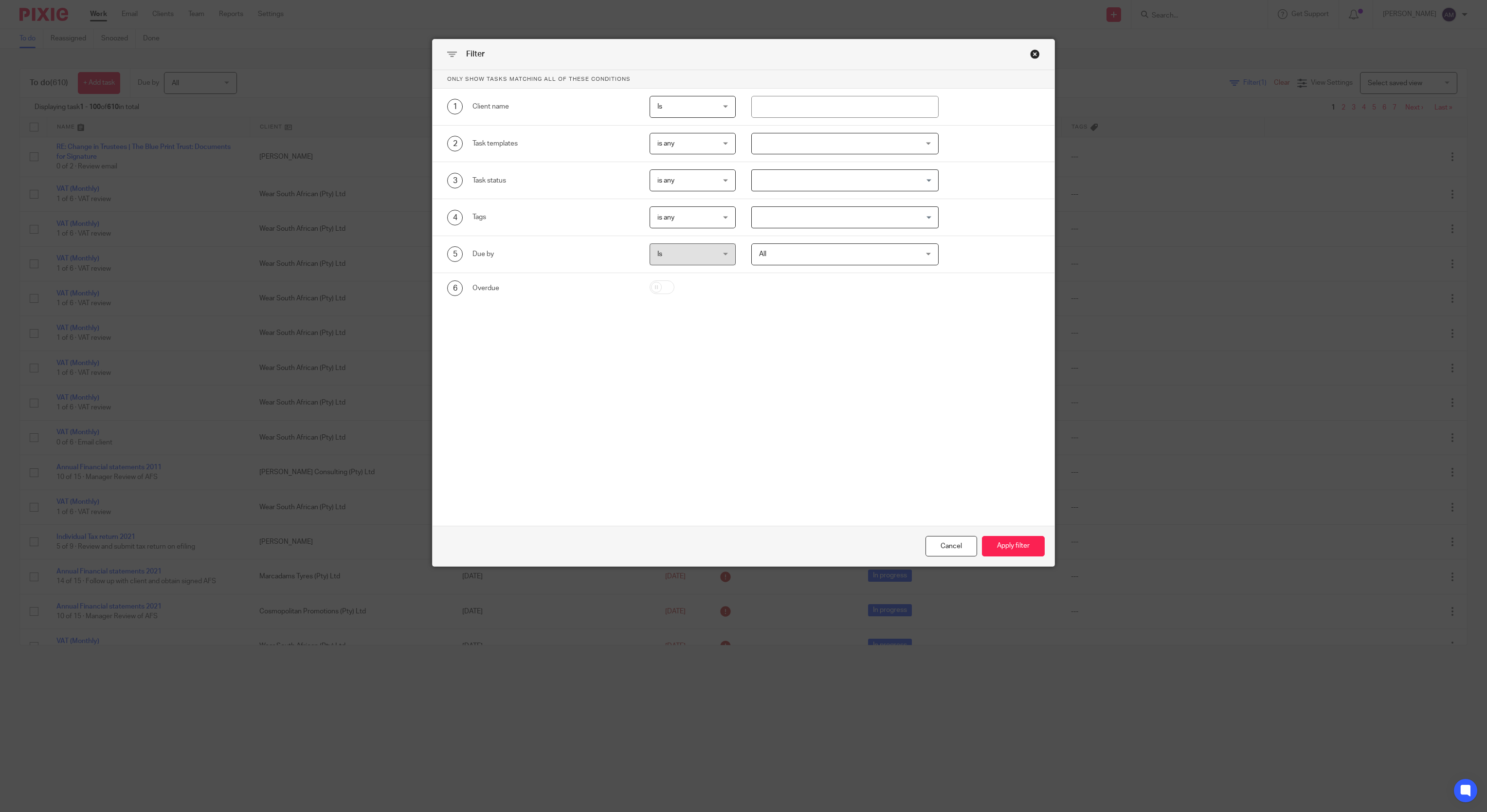
click at [825, 148] on div at bounding box center [845, 143] width 188 height 22
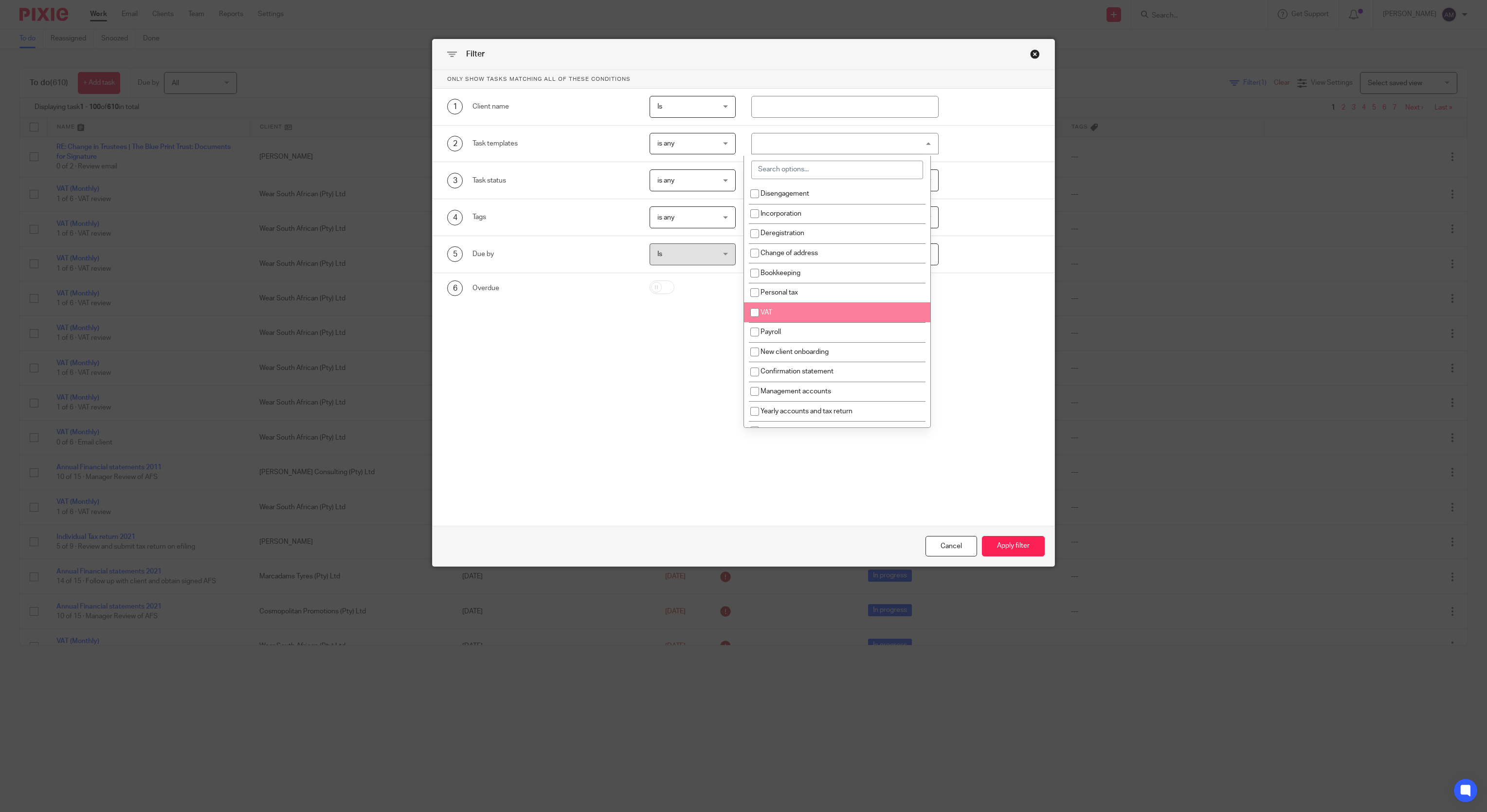
click at [780, 314] on li "VAT" at bounding box center [838, 312] width 187 height 20
checkbox input "true"
click at [950, 503] on form "Only show tasks matching all of these conditions 1 Client name Is Is Is Is not …" at bounding box center [744, 318] width 622 height 497
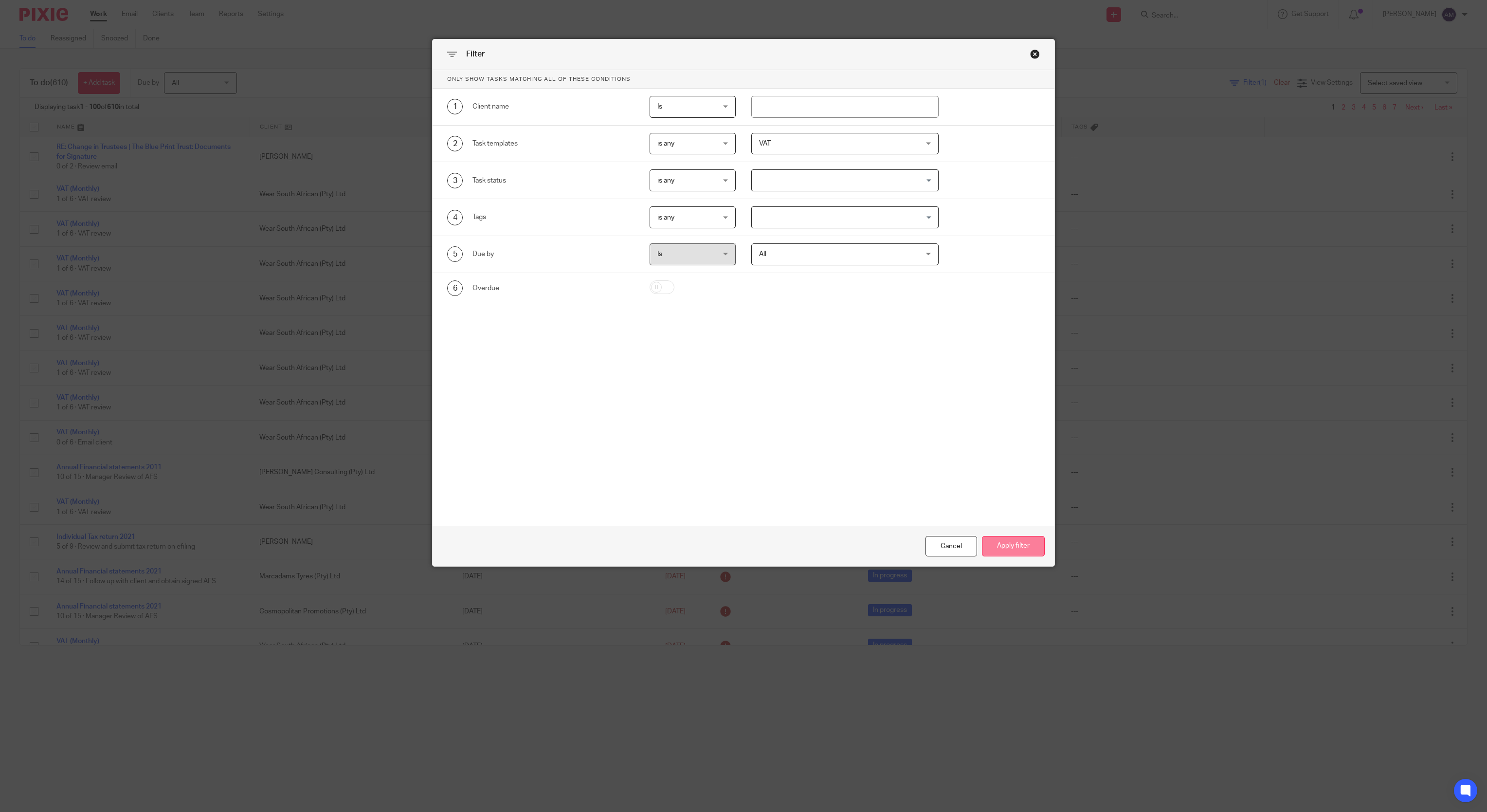
click at [989, 540] on button "Apply filter" at bounding box center [1013, 546] width 63 height 21
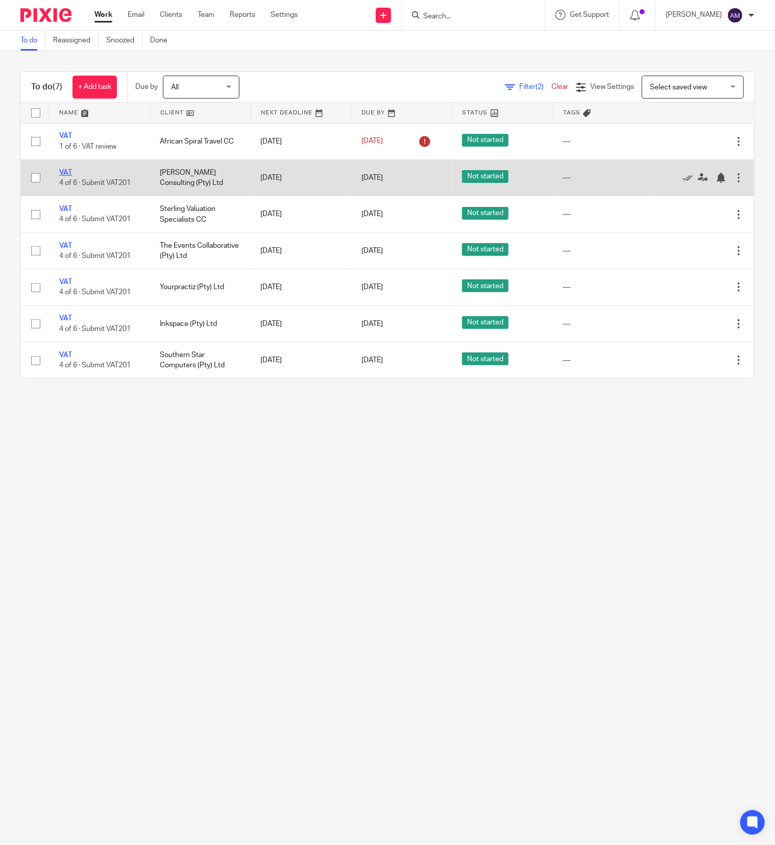
click at [63, 171] on link "VAT" at bounding box center [65, 172] width 13 height 7
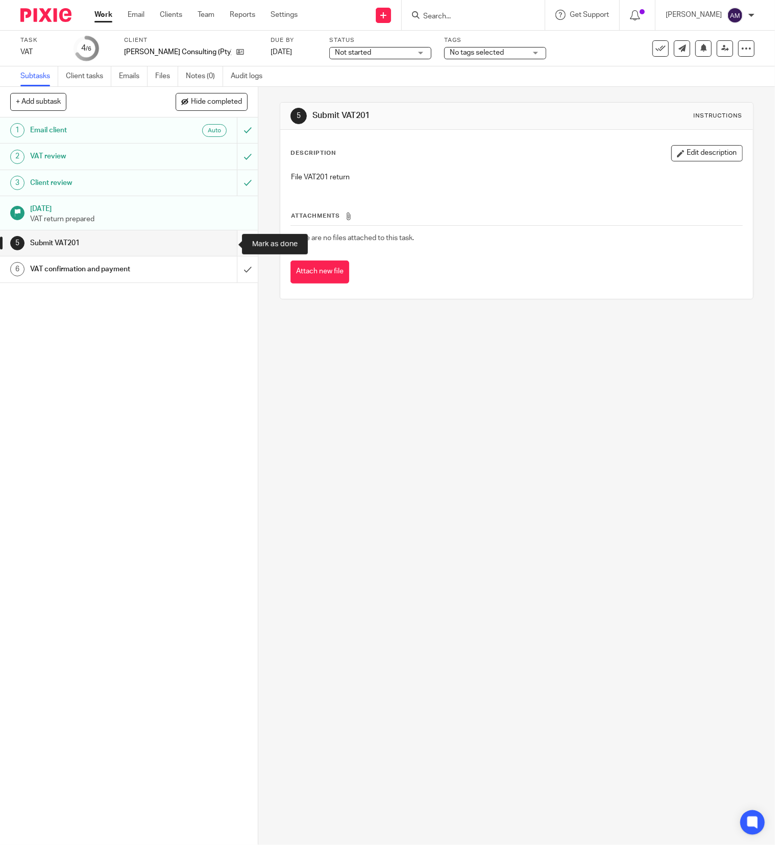
click at [225, 240] on input "submit" at bounding box center [129, 243] width 258 height 26
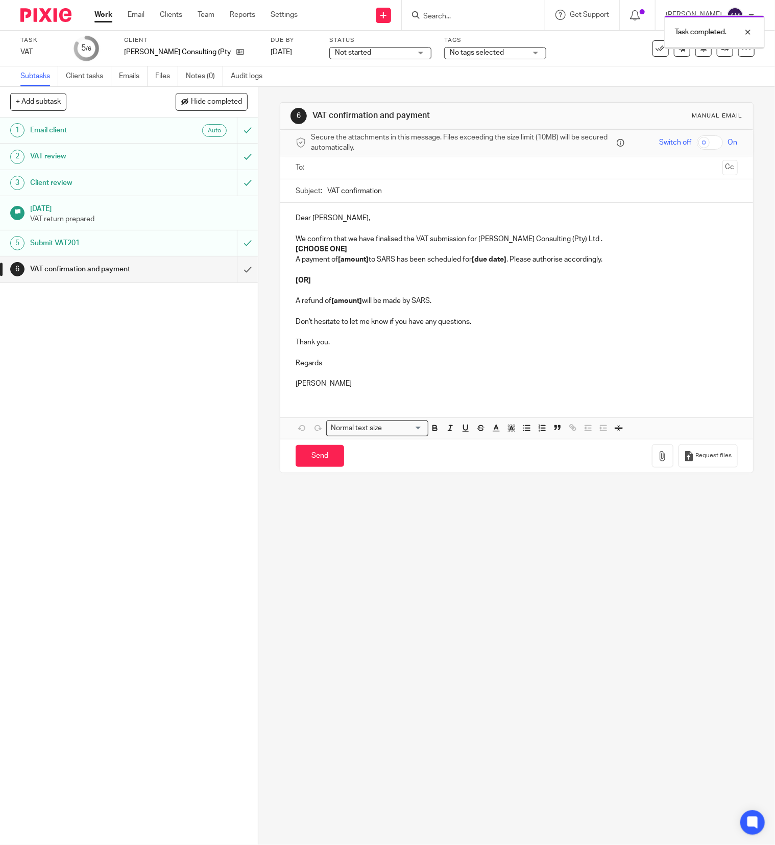
click at [376, 164] on input "text" at bounding box center [516, 168] width 403 height 12
click at [411, 198] on input "VAT confirmation" at bounding box center [532, 193] width 411 height 23
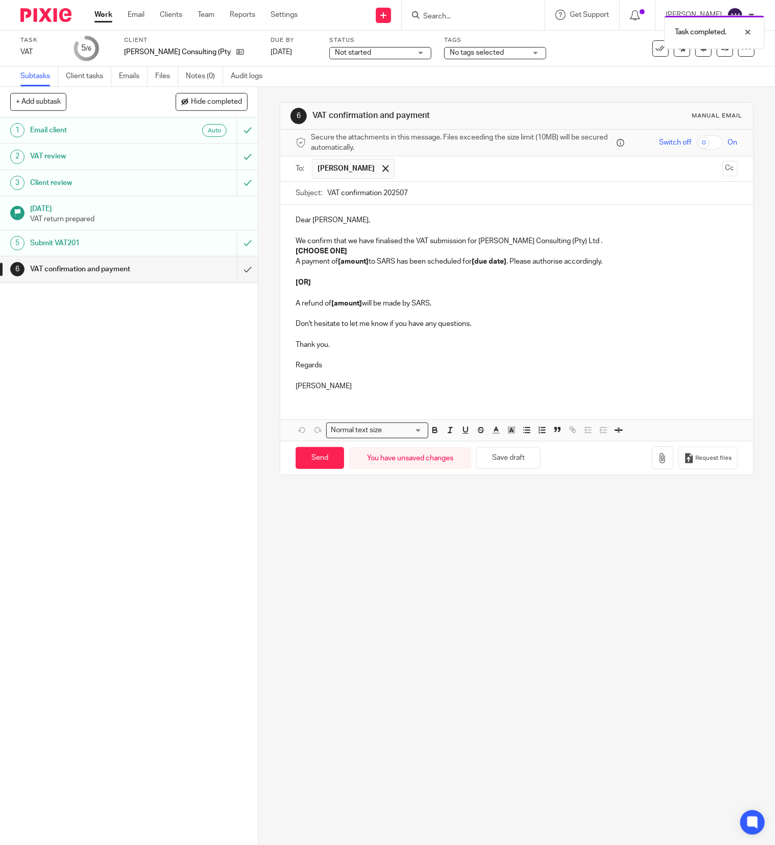
type input "VAT confirmation 202507"
drag, startPoint x: 289, startPoint y: 253, endPoint x: 357, endPoint y: 250, distance: 68.0
click at [357, 250] on p "[CHOOSE ONE]" at bounding box center [517, 251] width 442 height 10
drag, startPoint x: 335, startPoint y: 265, endPoint x: 364, endPoint y: 265, distance: 29.1
click at [364, 265] on p "A payment of [amount] to SARS has been scheduled for [due date] . Please author…" at bounding box center [517, 261] width 442 height 10
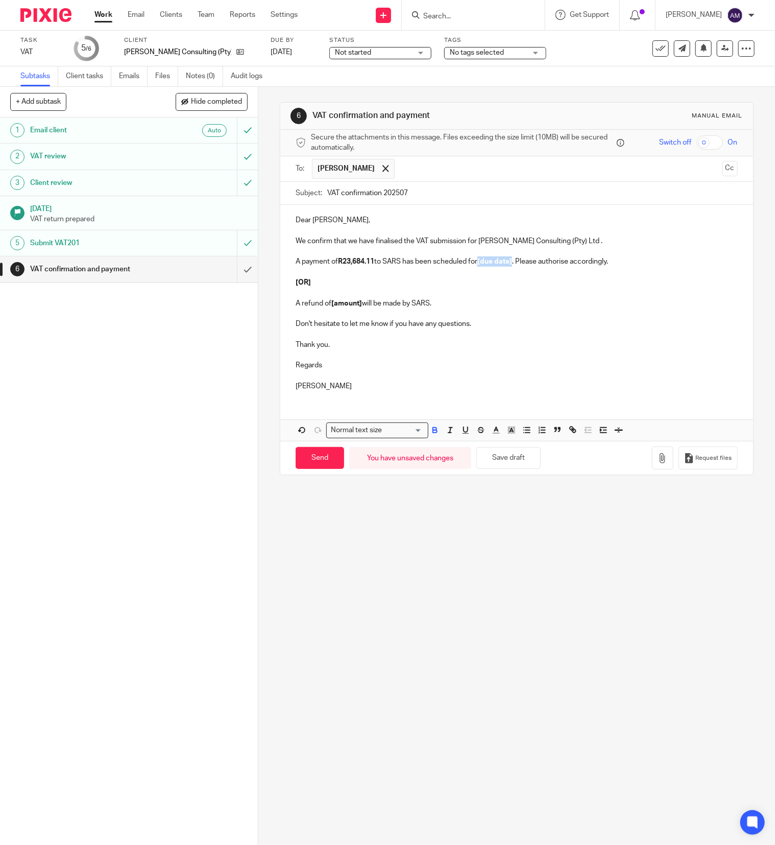
drag, startPoint x: 478, startPoint y: 264, endPoint x: 511, endPoint y: 263, distance: 33.2
click at [511, 263] on strong "[due date]" at bounding box center [494, 261] width 35 height 7
drag, startPoint x: 292, startPoint y: 273, endPoint x: 445, endPoint y: 303, distance: 156.1
click at [442, 303] on div "Dear David, We confirm that we have finalised the VAT submission for Shandler C…" at bounding box center [516, 302] width 473 height 194
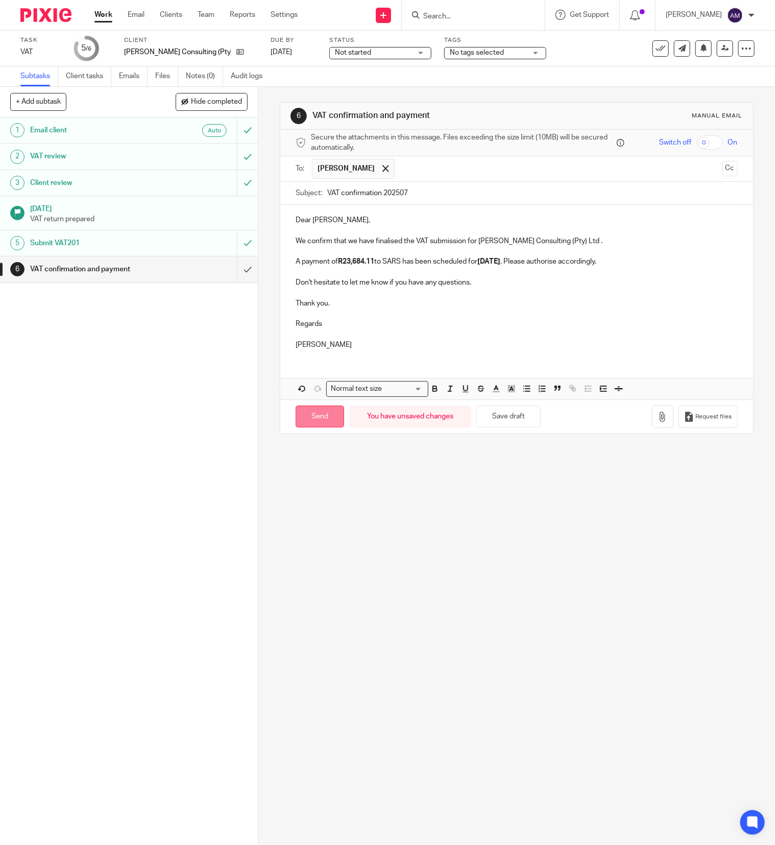
click at [302, 425] on input "Send" at bounding box center [320, 416] width 49 height 22
type input "Sent"
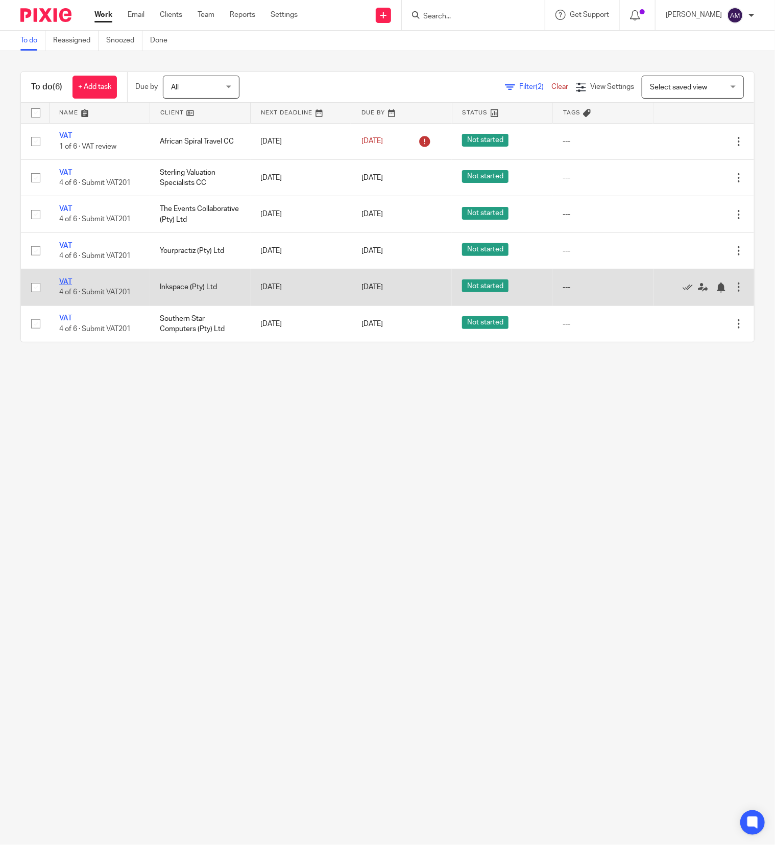
click at [64, 284] on link "VAT" at bounding box center [65, 281] width 13 height 7
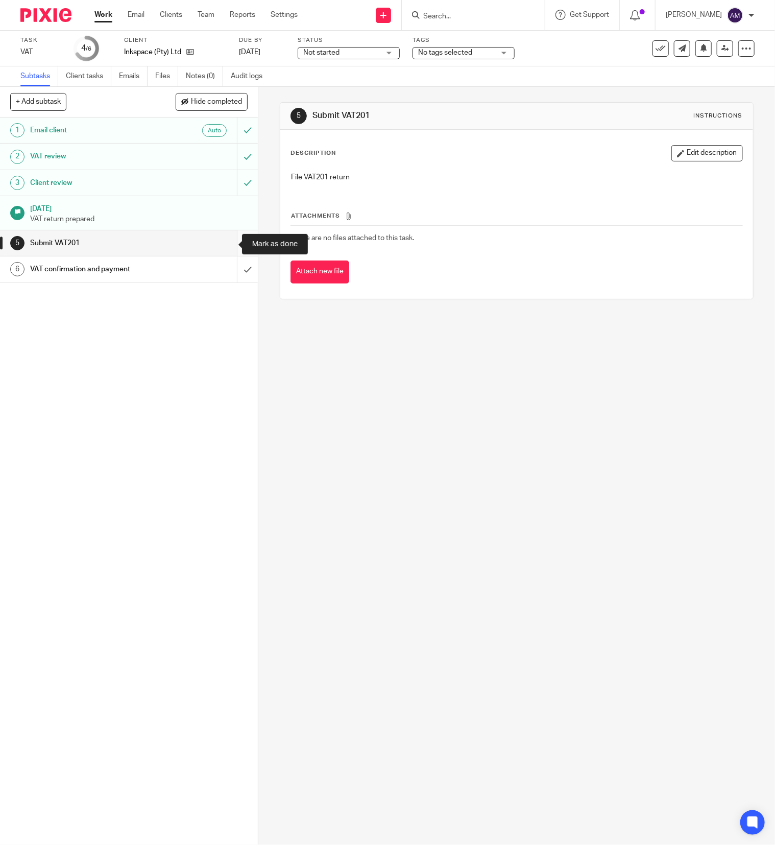
click at [225, 242] on input "submit" at bounding box center [129, 243] width 258 height 26
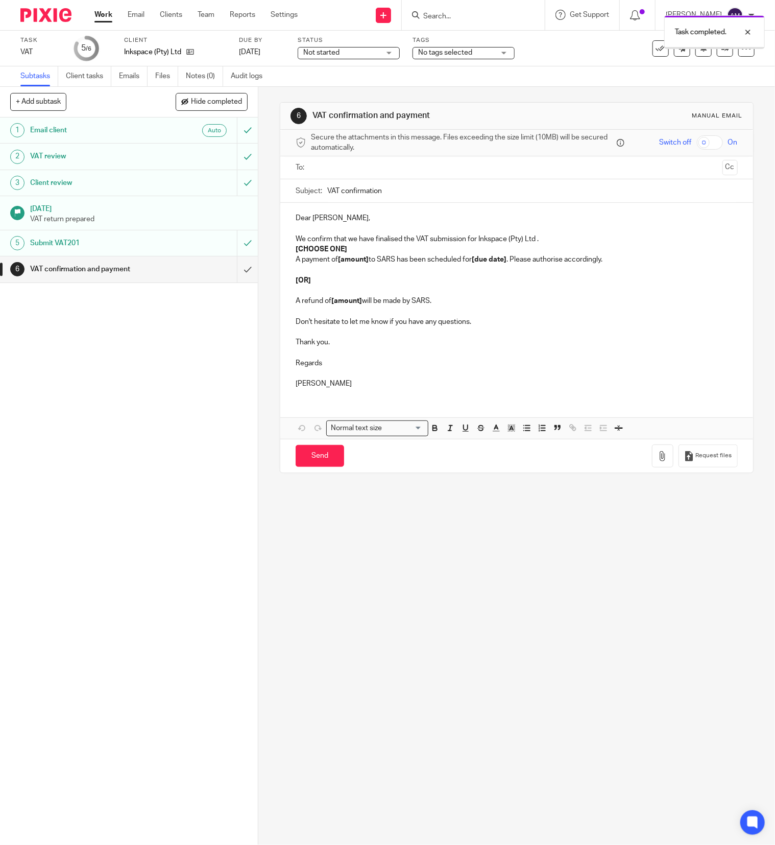
click at [371, 172] on input "text" at bounding box center [516, 168] width 403 height 12
click at [398, 200] on input "VAT confirmation" at bounding box center [532, 193] width 411 height 23
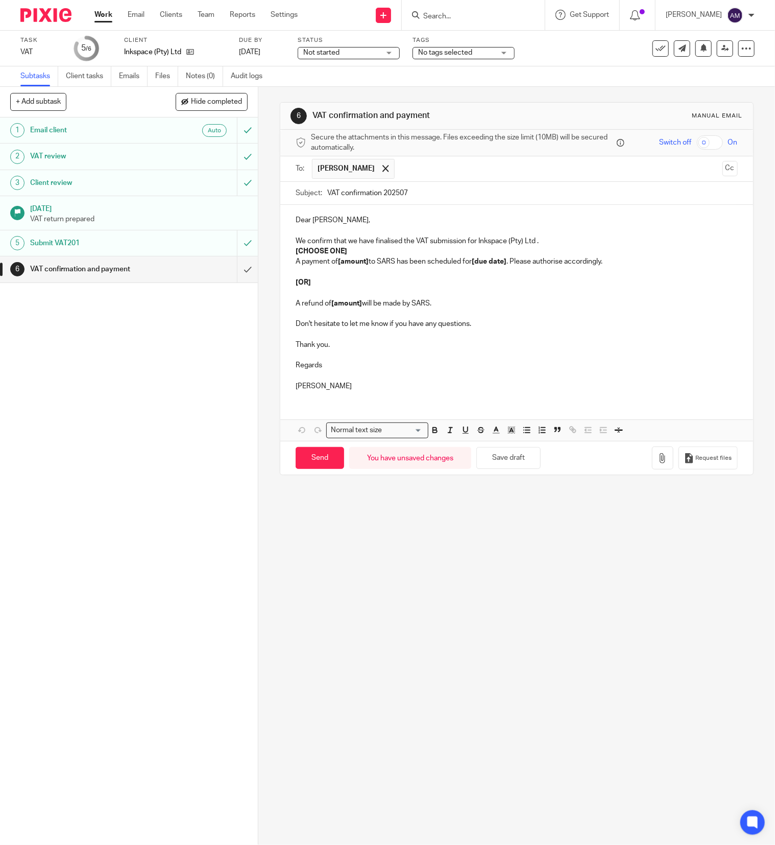
type input "VAT confirmation 202507"
drag, startPoint x: 290, startPoint y: 250, endPoint x: 353, endPoint y: 253, distance: 63.4
click at [353, 253] on p "[CHOOSE ONE]" at bounding box center [517, 251] width 442 height 10
drag, startPoint x: 334, startPoint y: 265, endPoint x: 365, endPoint y: 264, distance: 31.2
click at [365, 264] on p "A payment of [amount] to SARS has been scheduled for [due date] . Please author…" at bounding box center [517, 261] width 442 height 10
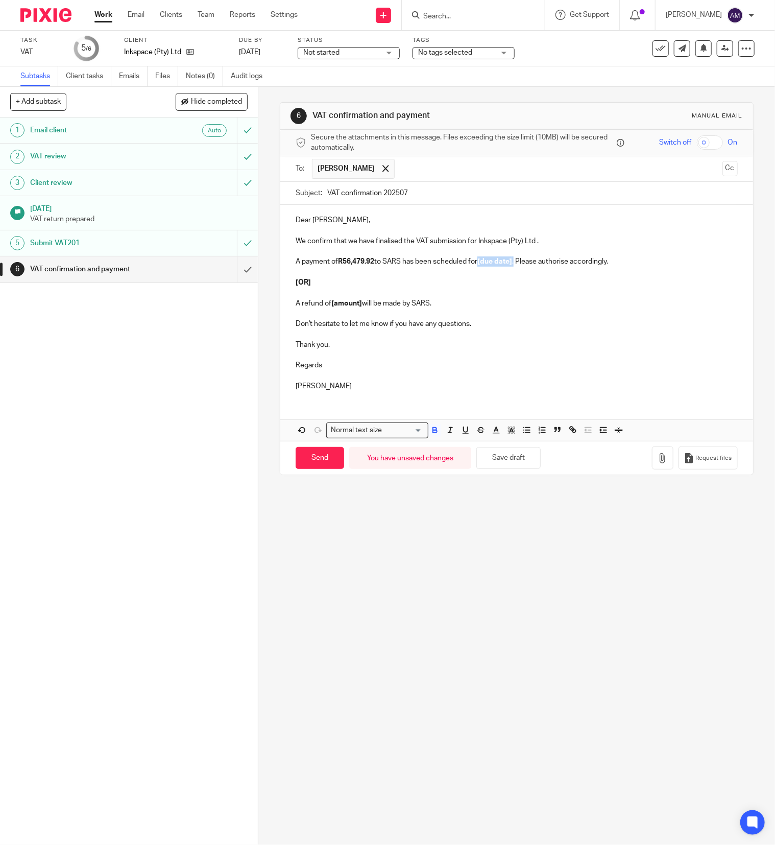
drag, startPoint x: 478, startPoint y: 263, endPoint x: 513, endPoint y: 264, distance: 34.2
click at [513, 264] on p "A payment of R56,479.92 to SARS has been scheduled for [due date] . Please auth…" at bounding box center [517, 261] width 442 height 10
drag, startPoint x: 287, startPoint y: 271, endPoint x: 541, endPoint y: 309, distance: 256.7
click at [541, 309] on div "Dear [PERSON_NAME], We confirm that we have finalised the VAT submission for In…" at bounding box center [516, 302] width 473 height 194
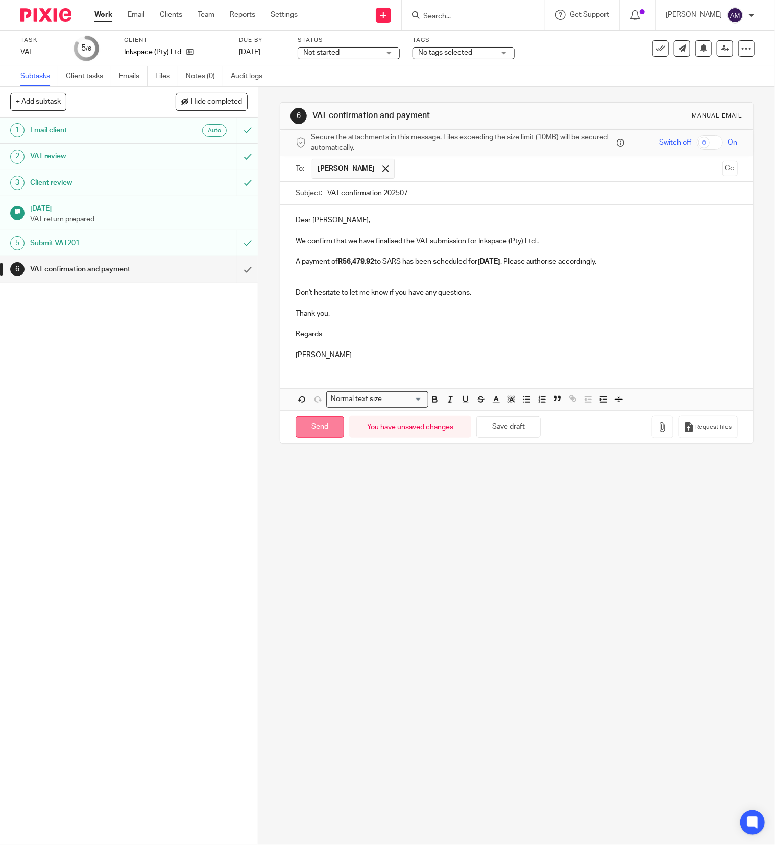
click at [322, 426] on input "Send" at bounding box center [320, 427] width 49 height 22
type input "Sent"
